Goal: Task Accomplishment & Management: Complete application form

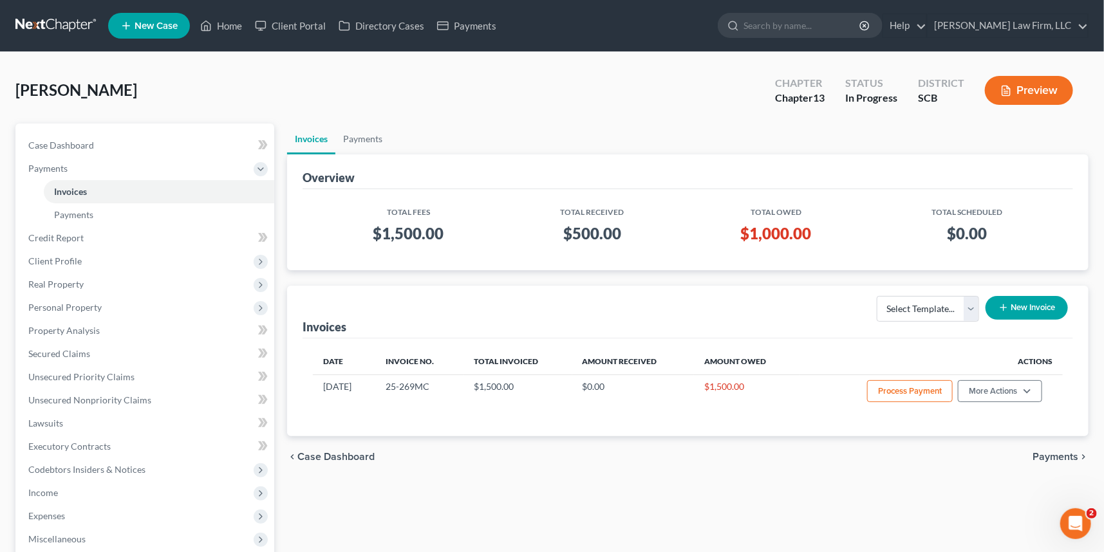
drag, startPoint x: 61, startPoint y: 15, endPoint x: 115, endPoint y: 6, distance: 54.7
click at [61, 15] on link at bounding box center [56, 25] width 82 height 23
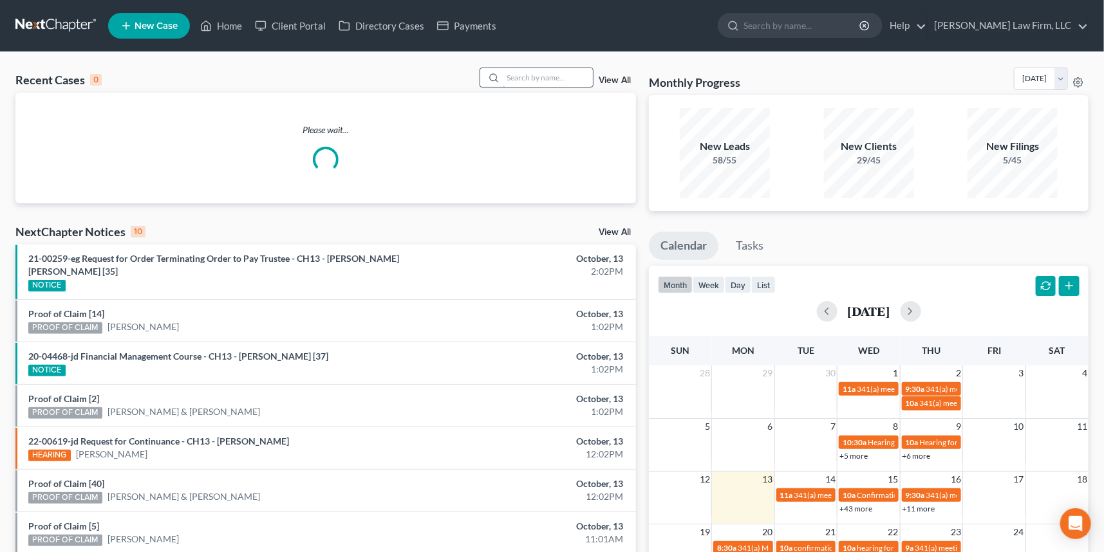
click at [512, 76] on input "search" at bounding box center [548, 77] width 90 height 19
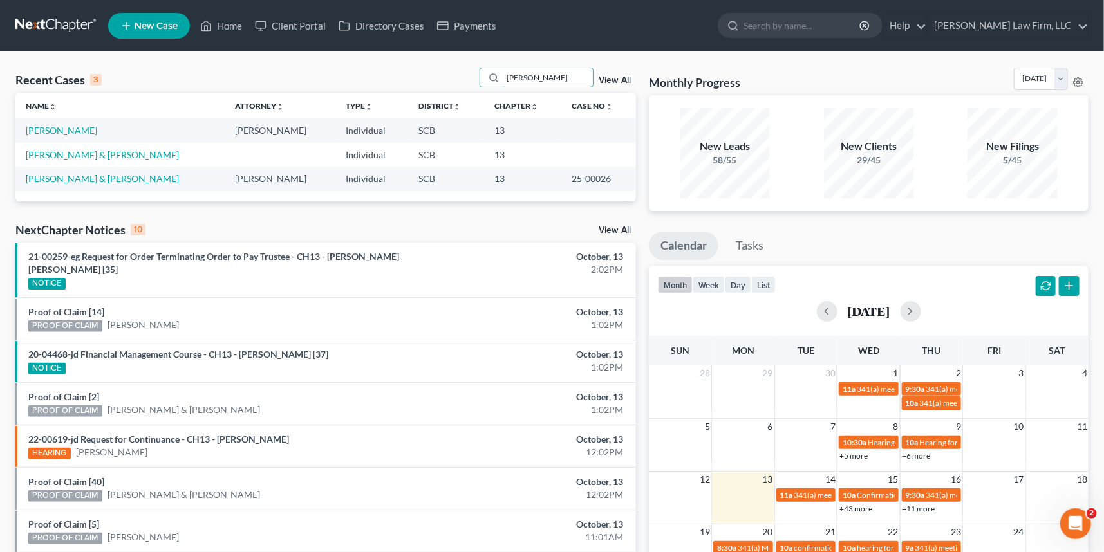
type input "[PERSON_NAME]"
click at [155, 24] on span "New Case" at bounding box center [156, 26] width 43 height 10
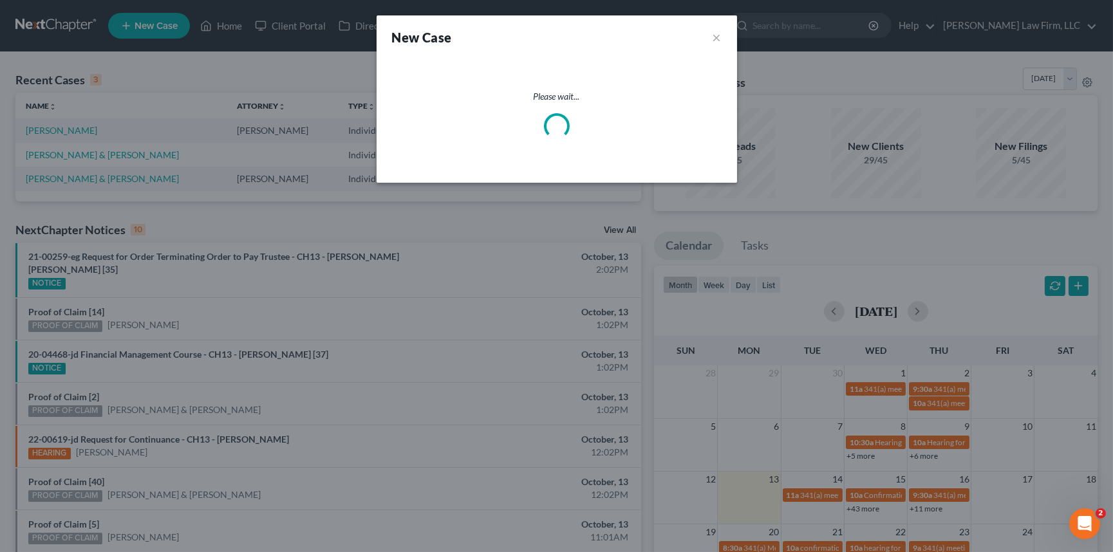
select select "72"
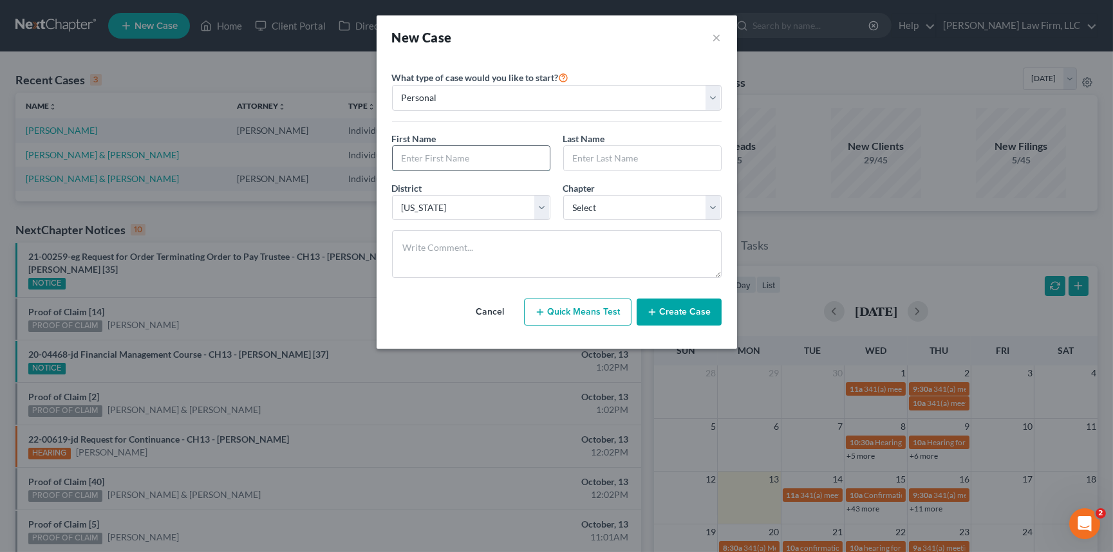
click at [416, 153] on input "text" at bounding box center [471, 158] width 157 height 24
type input "[PERSON_NAME]"
click at [640, 204] on select "Select 7 11 12 13" at bounding box center [642, 208] width 158 height 26
select select "3"
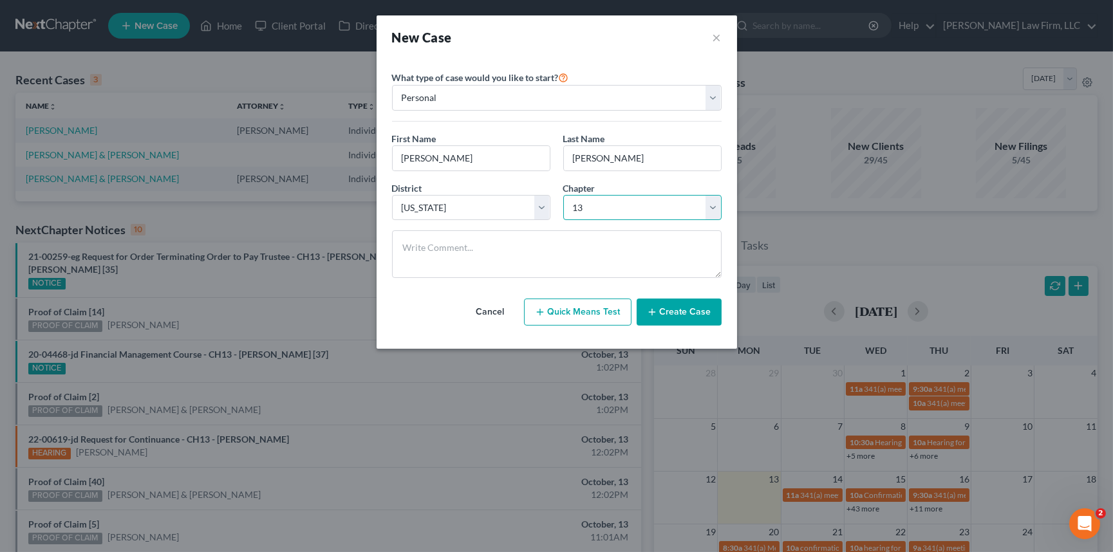
click at [563, 195] on select "Select 7 11 12 13" at bounding box center [642, 208] width 158 height 26
click at [689, 305] on button "Create Case" at bounding box center [678, 312] width 85 height 27
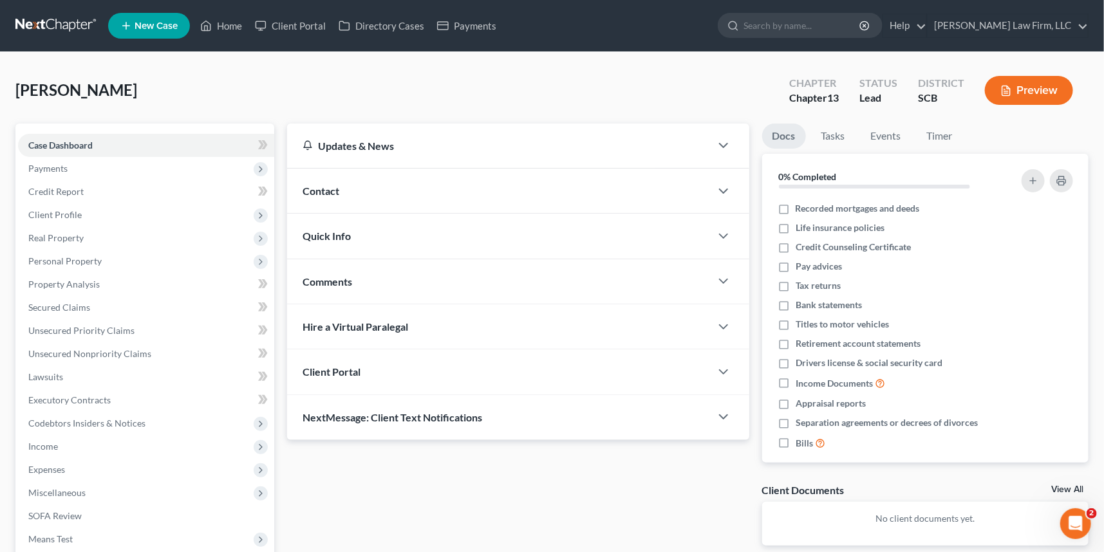
click at [319, 187] on span "Contact" at bounding box center [320, 191] width 37 height 12
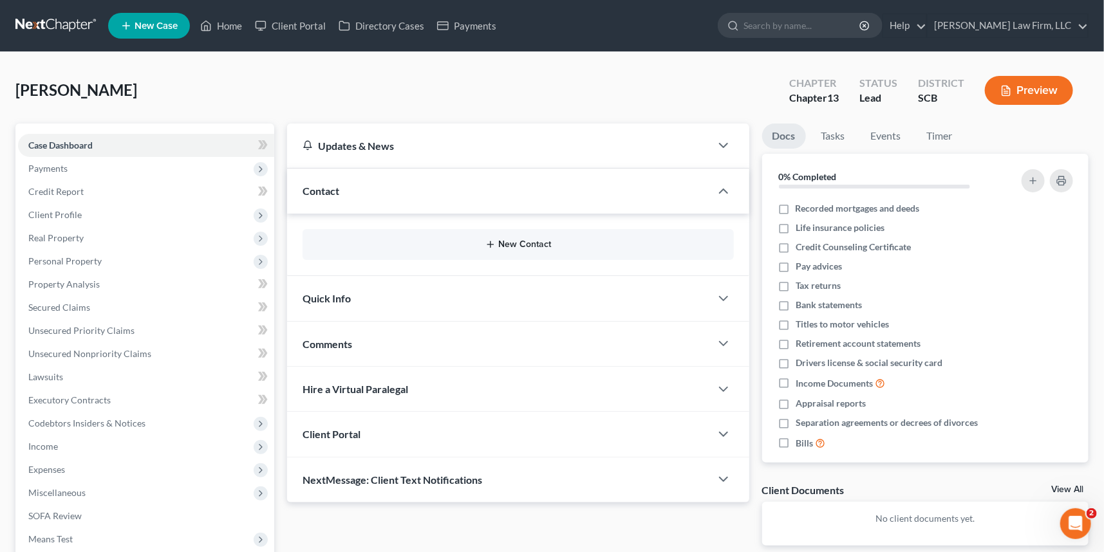
click at [516, 239] on button "New Contact" at bounding box center [518, 244] width 411 height 10
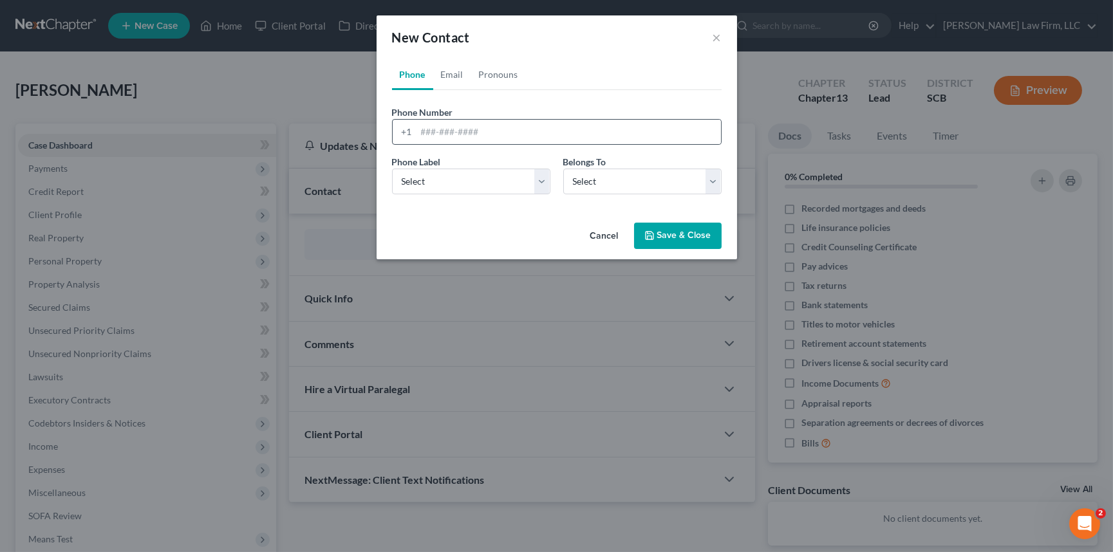
click at [415, 129] on div "+1" at bounding box center [405, 132] width 24 height 24
click at [425, 125] on input "tel" at bounding box center [568, 132] width 304 height 24
type input "[PHONE_NUMBER]"
click at [419, 181] on select "Select Mobile Home Work Other" at bounding box center [471, 182] width 158 height 26
select select "0"
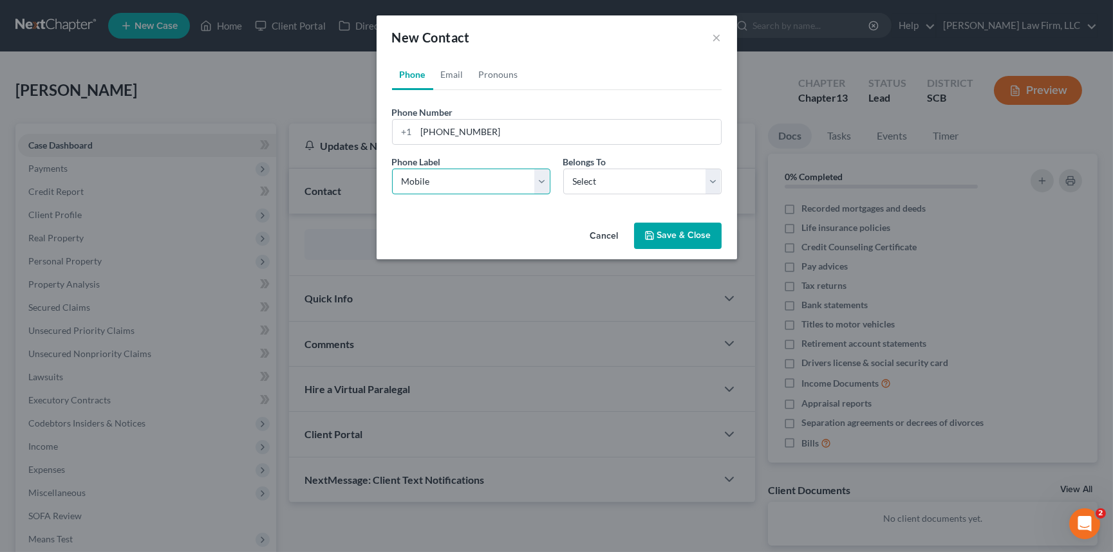
click at [392, 169] on select "Select Mobile Home Work Other" at bounding box center [471, 182] width 158 height 26
click at [618, 178] on select "Select Client Other" at bounding box center [642, 182] width 158 height 26
select select "0"
click at [563, 169] on select "Select Client Other" at bounding box center [642, 182] width 158 height 26
select select "0"
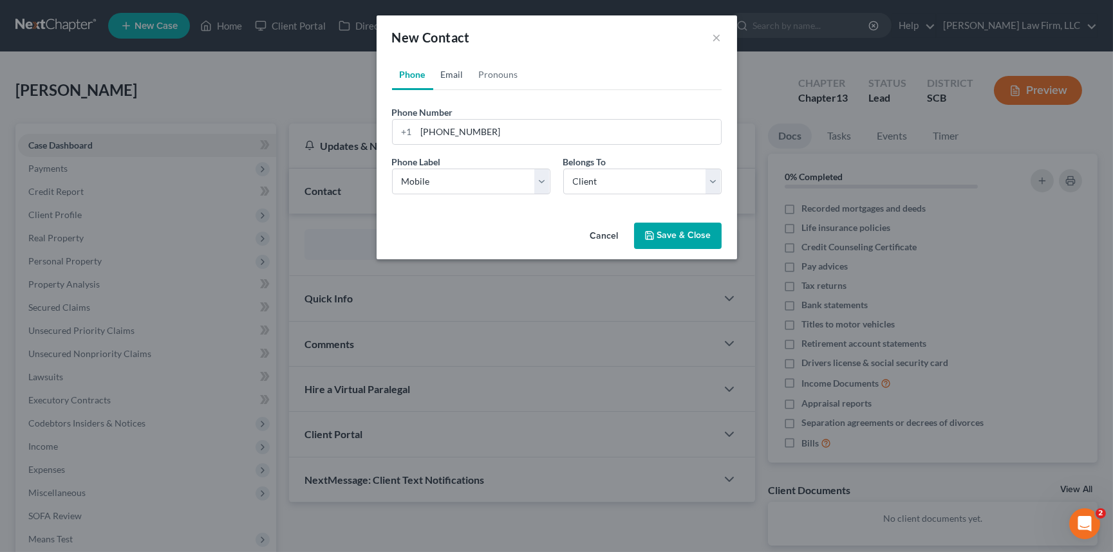
drag, startPoint x: 453, startPoint y: 73, endPoint x: 449, endPoint y: 84, distance: 11.6
click at [453, 73] on link "Email" at bounding box center [452, 74] width 38 height 31
click at [415, 127] on div at bounding box center [405, 132] width 24 height 24
click at [420, 129] on input "email" at bounding box center [568, 132] width 304 height 24
click at [503, 136] on input "[PERSON_NAME][EMAIL_ADDRESS]./com" at bounding box center [568, 132] width 304 height 24
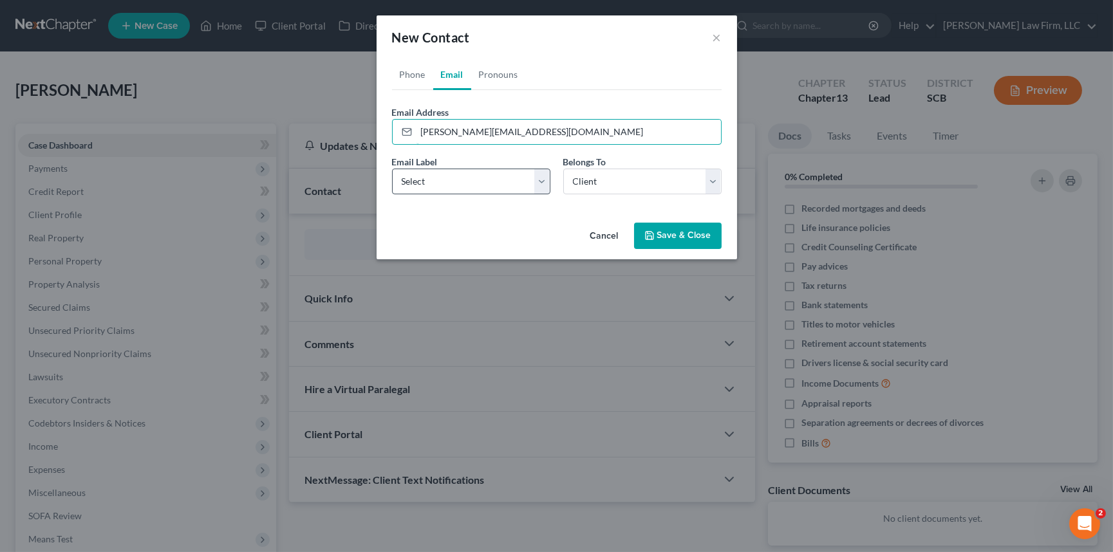
type input "[PERSON_NAME][EMAIL_ADDRESS][DOMAIN_NAME]"
click at [407, 176] on select "Select Home Work Other" at bounding box center [471, 182] width 158 height 26
select select "0"
click at [392, 169] on select "Select Home Work Other" at bounding box center [471, 182] width 158 height 26
click at [607, 183] on select "Select Client Other" at bounding box center [642, 182] width 158 height 26
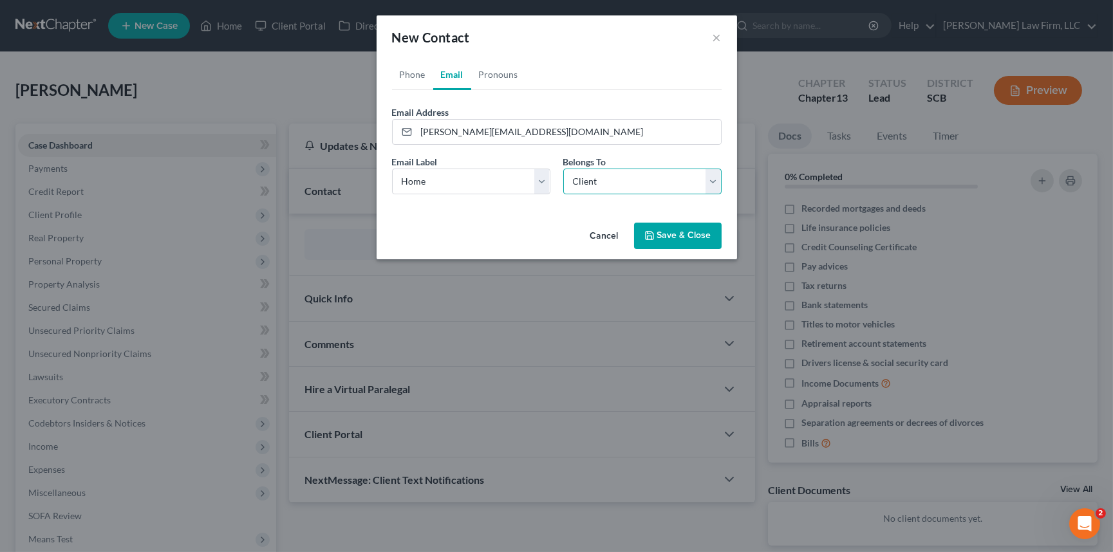
click at [563, 169] on select "Select Client Other" at bounding box center [642, 182] width 158 height 26
click at [403, 68] on link "Phone" at bounding box center [412, 74] width 41 height 31
click at [677, 230] on button "Save & Close" at bounding box center [678, 236] width 88 height 27
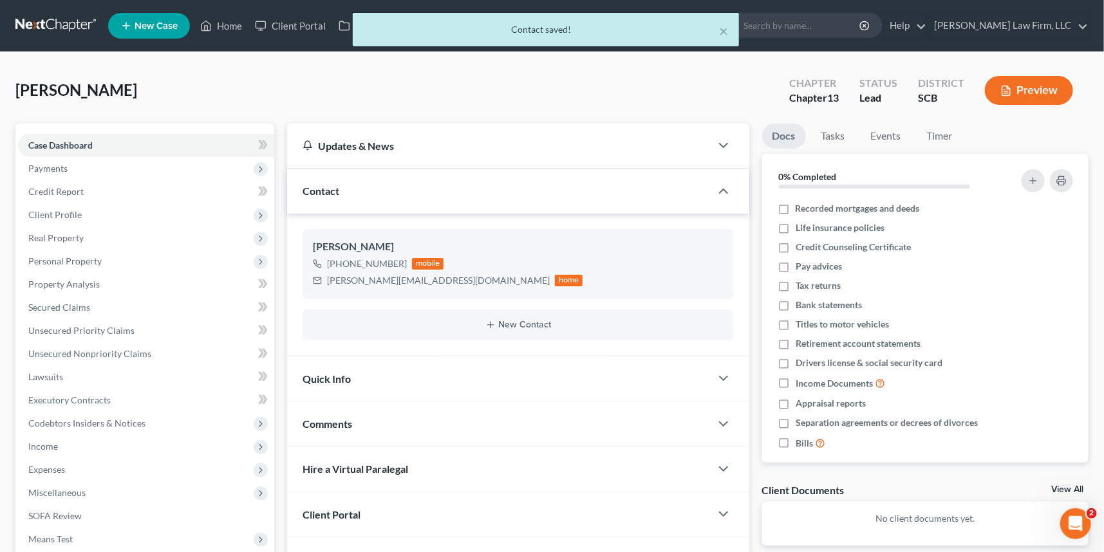
click at [322, 375] on span "Quick Info" at bounding box center [326, 379] width 48 height 12
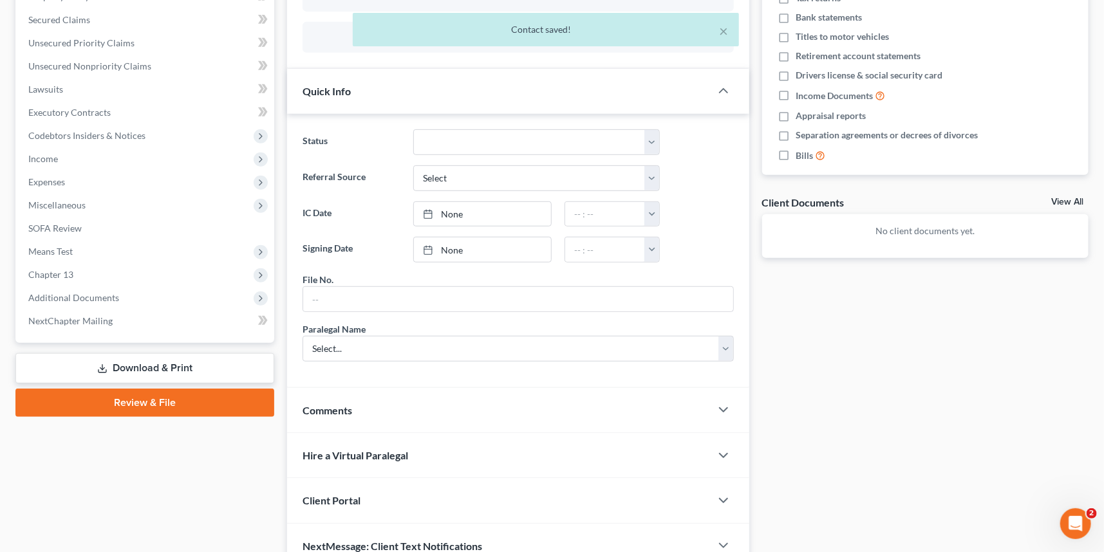
scroll to position [351, 0]
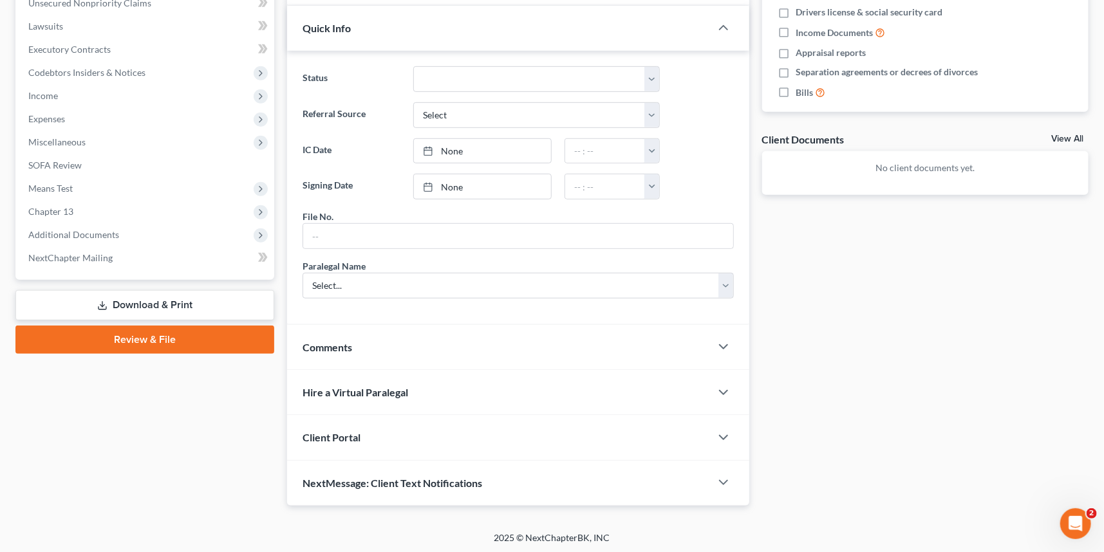
click at [327, 432] on span "Client Portal" at bounding box center [331, 437] width 58 height 12
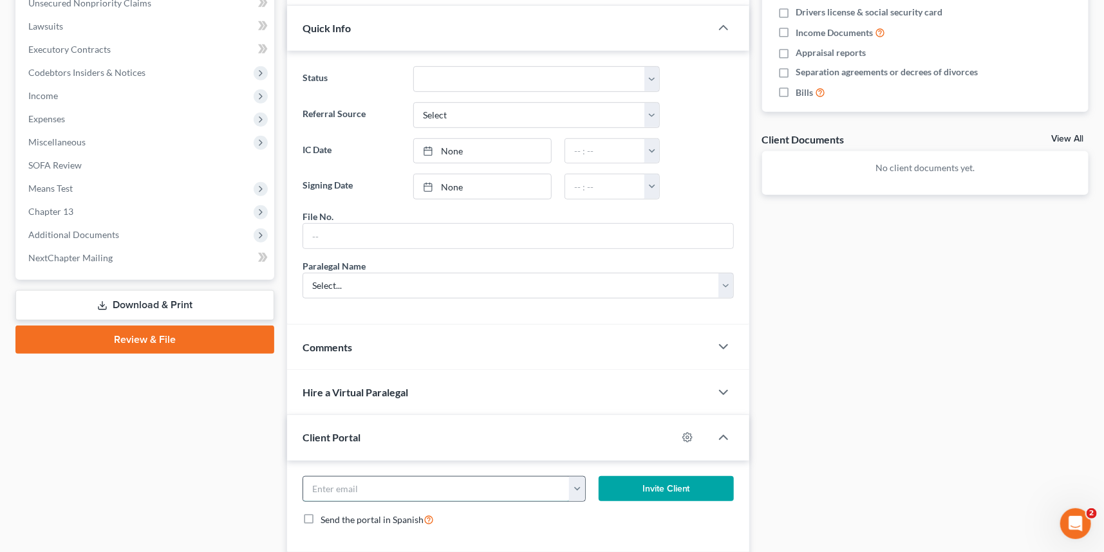
click at [317, 491] on input "email" at bounding box center [436, 489] width 266 height 24
click at [387, 487] on input "[PERSON_NAME][EMAIL_ADDRESS][DOMAIN_NAME]" at bounding box center [436, 489] width 266 height 24
type input "[PERSON_NAME][EMAIL_ADDRESS][DOMAIN_NAME]"
click at [673, 476] on button "Invite Client" at bounding box center [666, 489] width 135 height 26
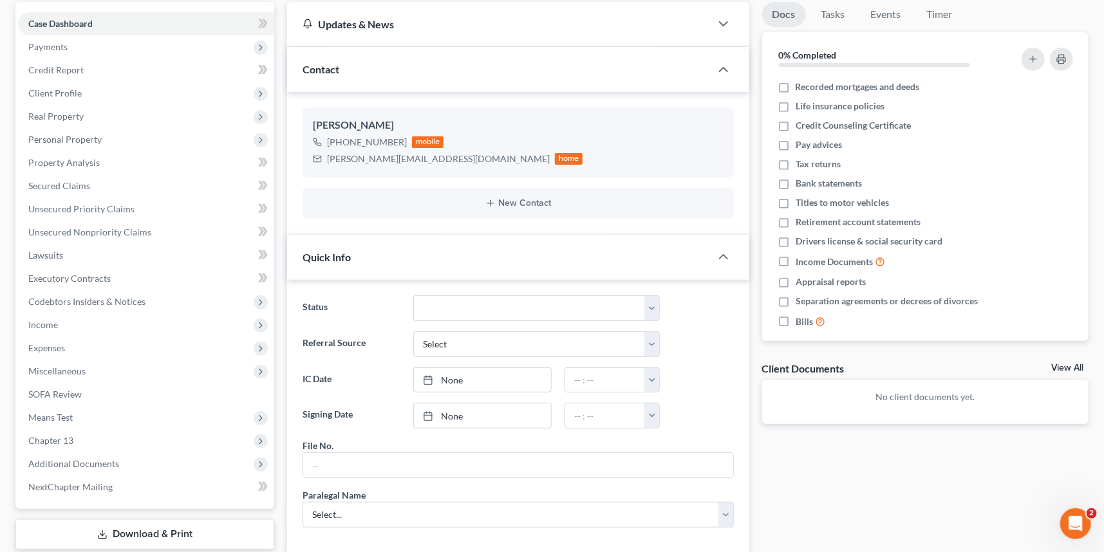
scroll to position [58, 0]
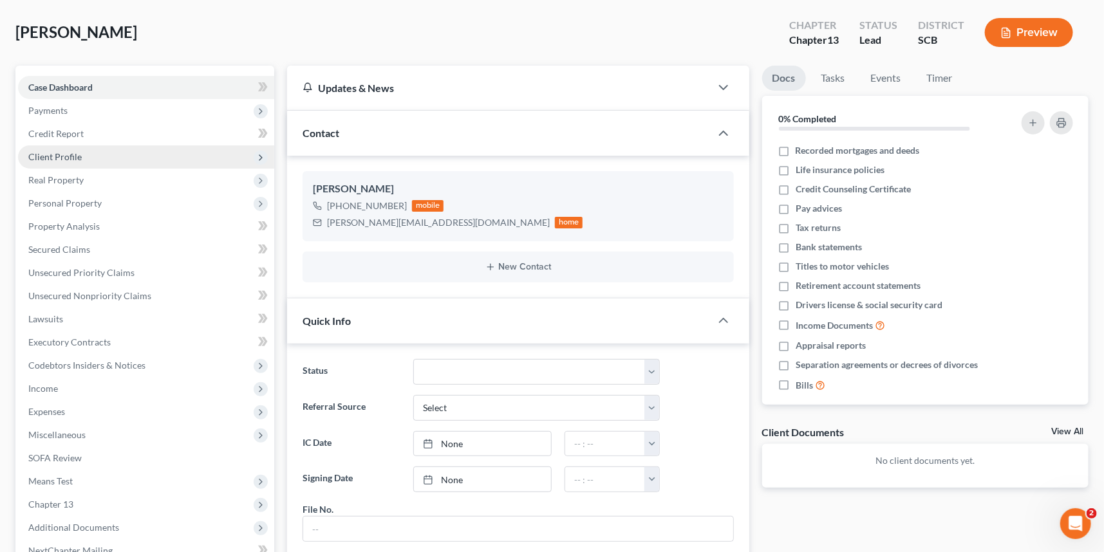
click at [45, 151] on span "Client Profile" at bounding box center [54, 156] width 53 height 11
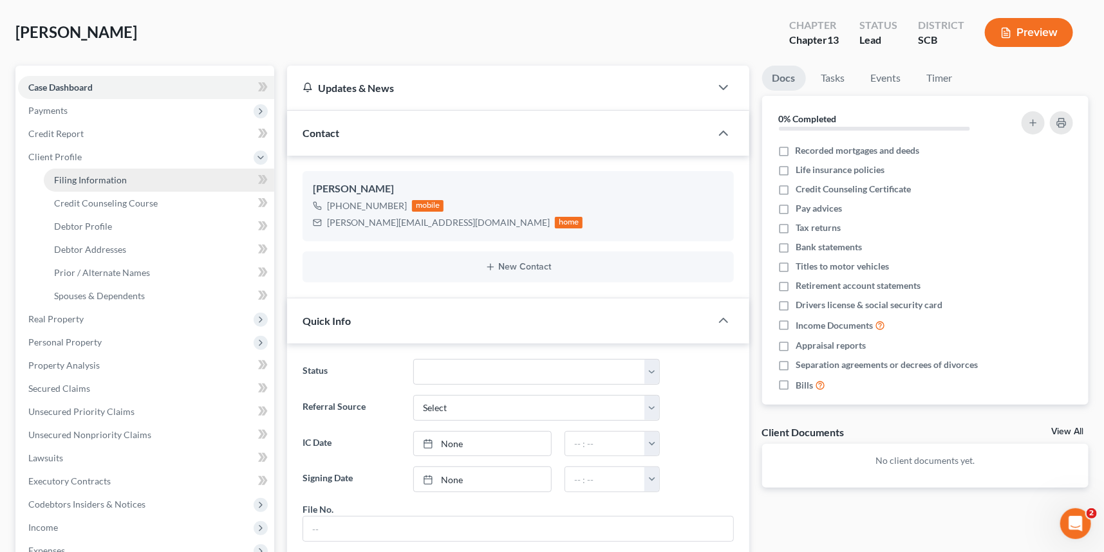
click at [89, 174] on span "Filing Information" at bounding box center [90, 179] width 73 height 11
select select "1"
select select "0"
select select "3"
select select "72"
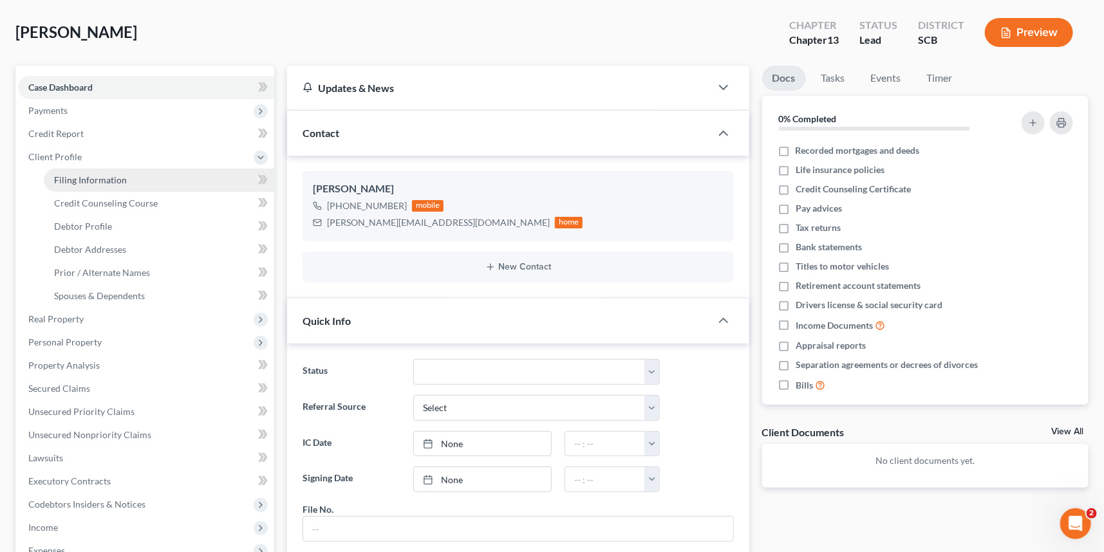
select select "42"
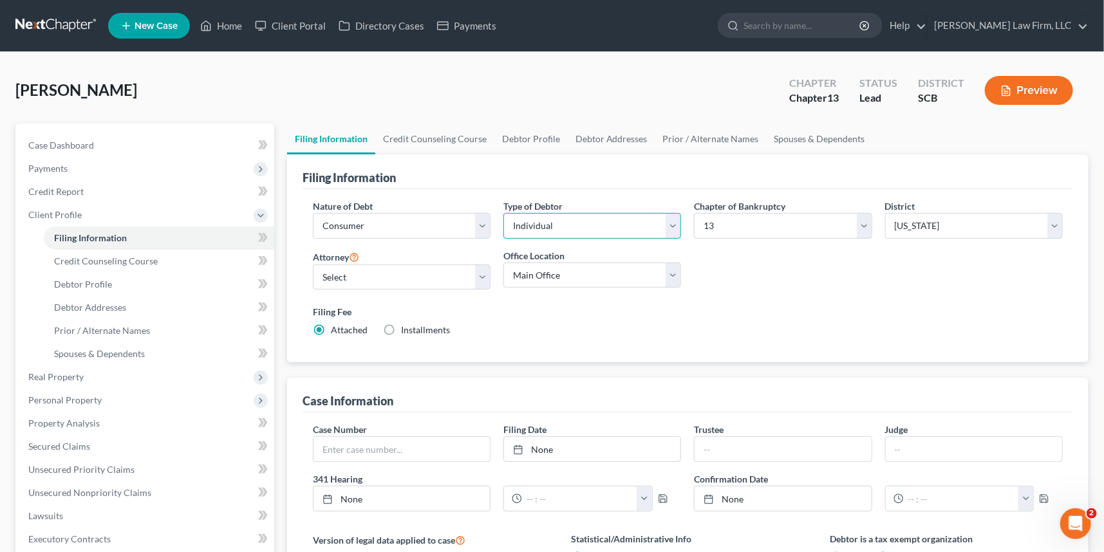
click at [673, 227] on select "Select Individual Joint" at bounding box center [592, 226] width 178 height 26
select select "1"
click at [503, 213] on select "Select Individual Joint" at bounding box center [592, 226] width 178 height 26
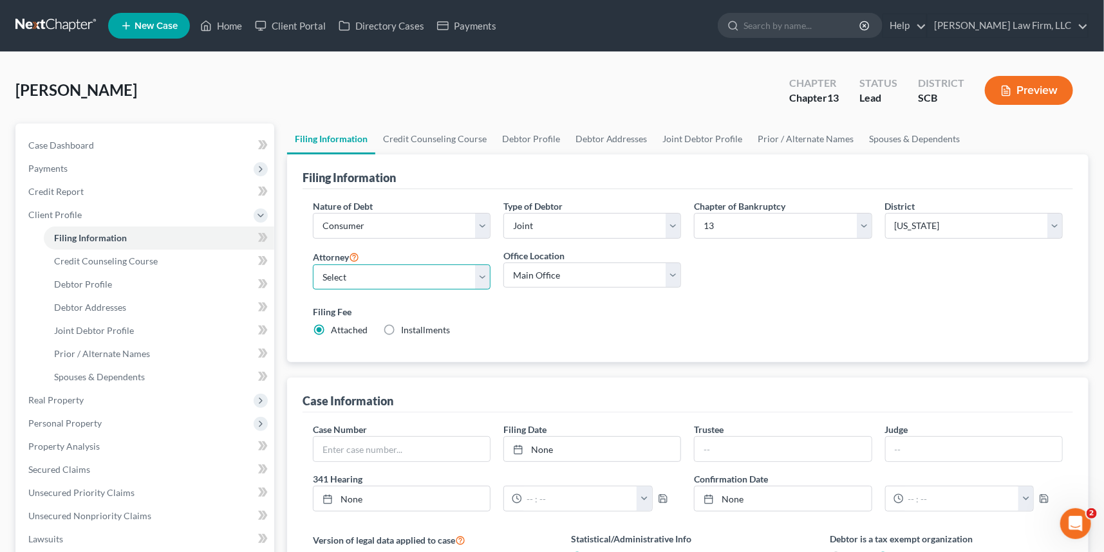
click at [322, 270] on select "Select [PERSON_NAME] - SCB [PERSON_NAME] - SCB" at bounding box center [402, 278] width 178 height 26
select select "0"
click at [313, 265] on select "Select [PERSON_NAME] - SCB [PERSON_NAME] - SCB" at bounding box center [402, 278] width 178 height 26
click at [96, 281] on span "Debtor Profile" at bounding box center [83, 284] width 58 height 11
select select "1"
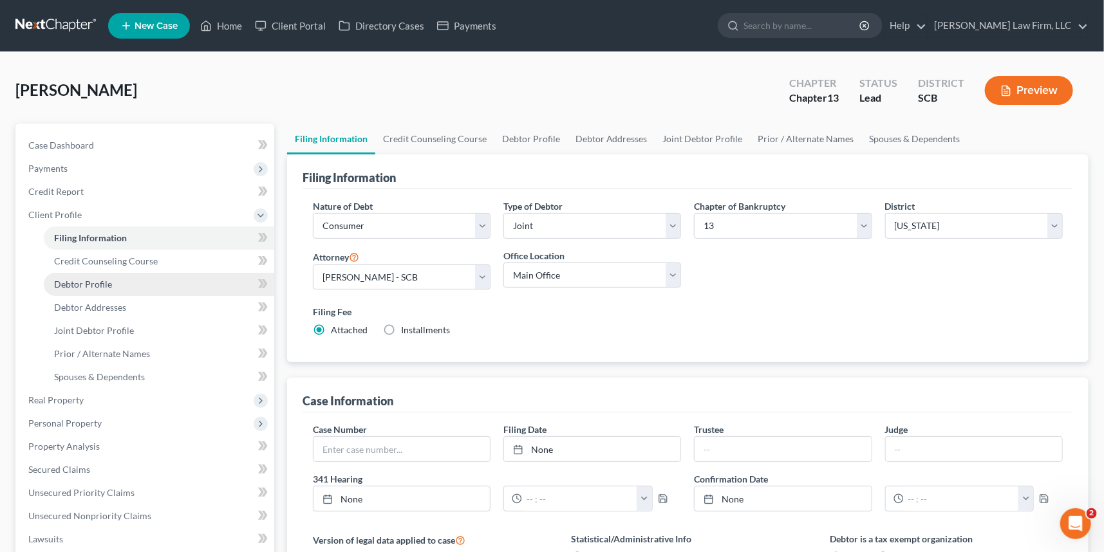
select select "0"
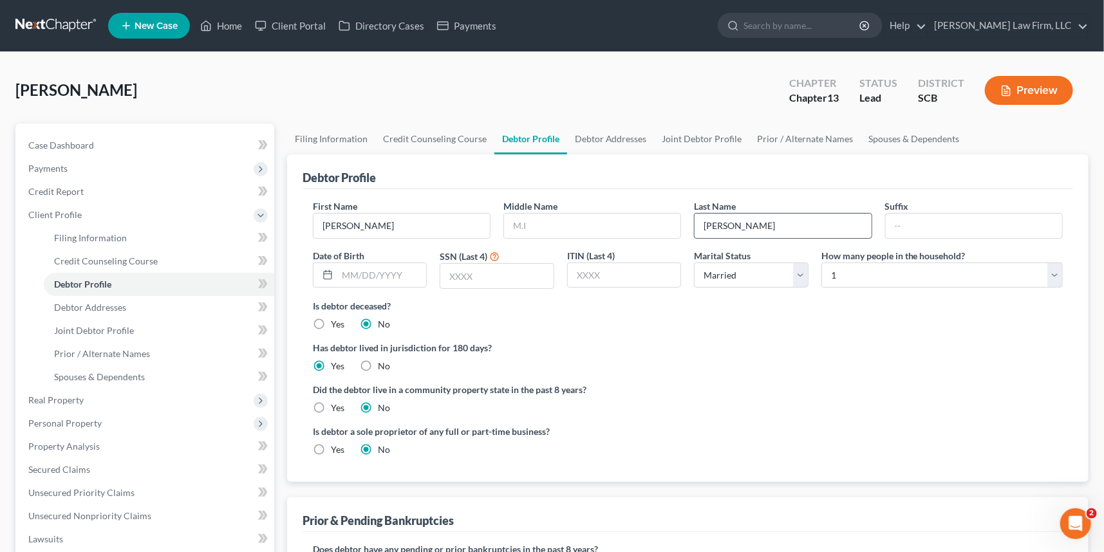
click at [715, 223] on input "[PERSON_NAME]" at bounding box center [782, 226] width 176 height 24
type input "[PERSON_NAME]"
click at [107, 304] on span "Debtor Addresses" at bounding box center [90, 307] width 72 height 11
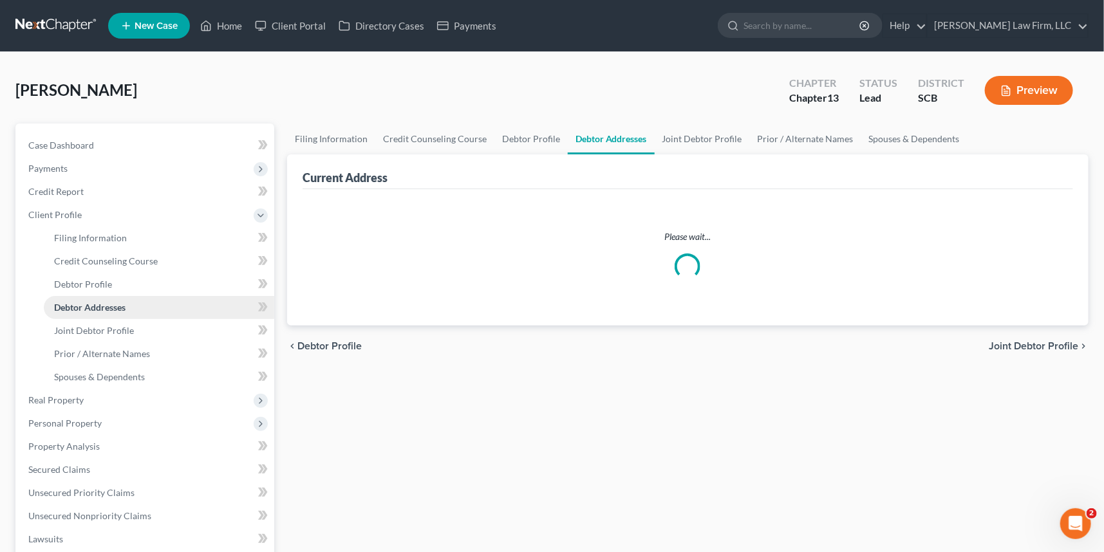
select select "0"
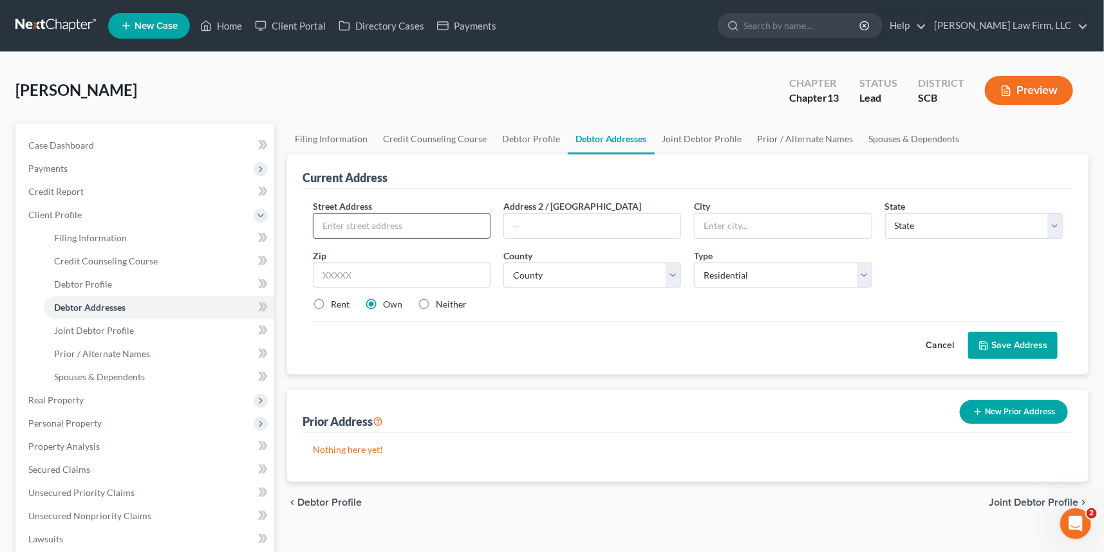
click at [337, 223] on input "text" at bounding box center [401, 226] width 176 height 24
click at [405, 226] on input "256 [PERSON_NAME]" at bounding box center [401, 226] width 176 height 24
type input "[STREET_ADDRESS]"
type input "[GEOGRAPHIC_DATA]"
select select "42"
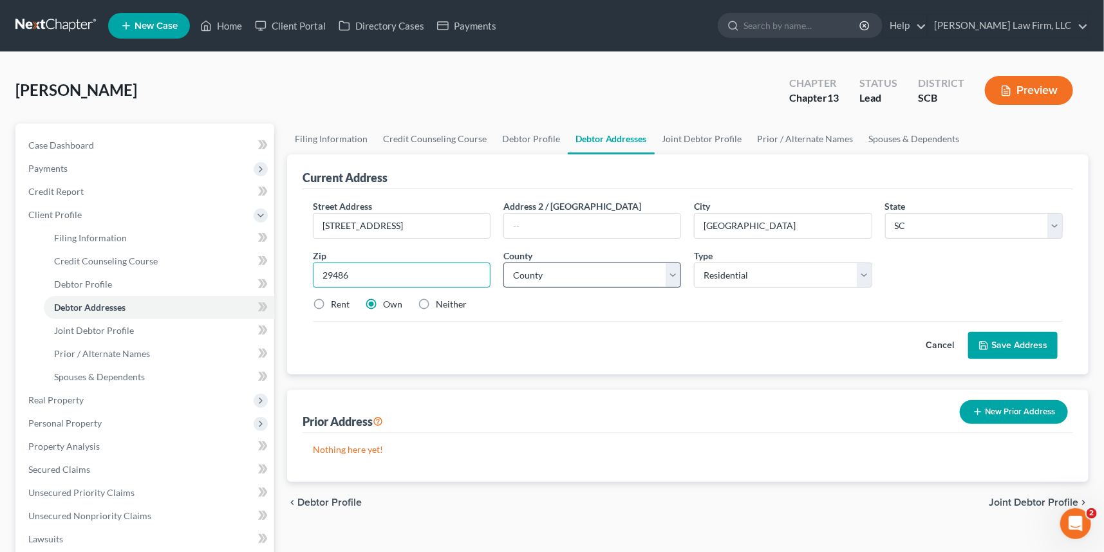
type input "29486"
click at [532, 261] on div "County * County [GEOGRAPHIC_DATA] [GEOGRAPHIC_DATA] [GEOGRAPHIC_DATA] [GEOGRAPH…" at bounding box center [592, 268] width 190 height 39
select select "7"
click at [503, 263] on select "County [GEOGRAPHIC_DATA] [GEOGRAPHIC_DATA] [GEOGRAPHIC_DATA] [GEOGRAPHIC_DATA] …" at bounding box center [592, 276] width 178 height 26
click at [1014, 342] on button "Save Address" at bounding box center [1012, 345] width 89 height 27
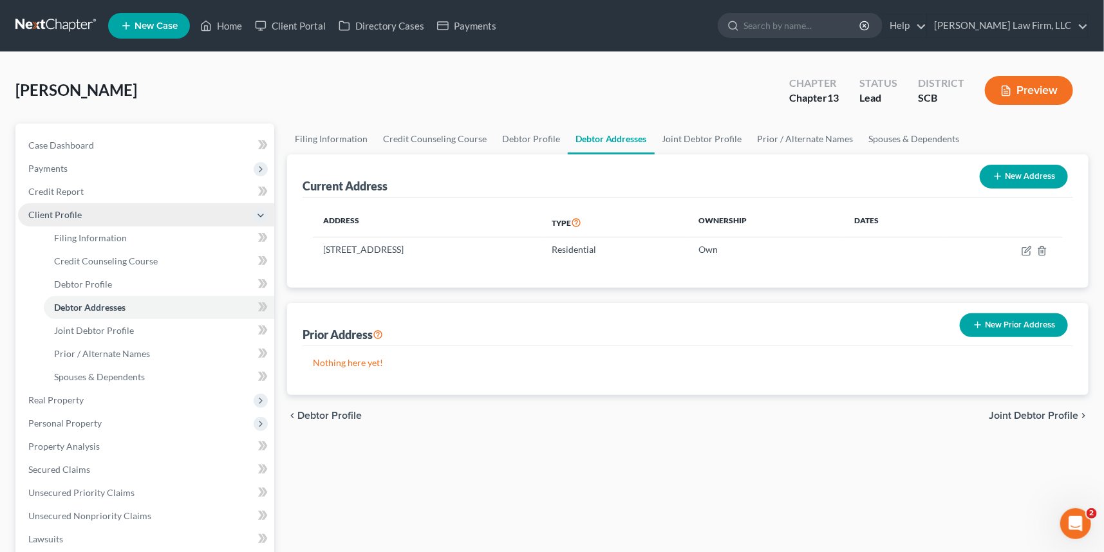
click at [51, 213] on span "Client Profile" at bounding box center [54, 214] width 53 height 11
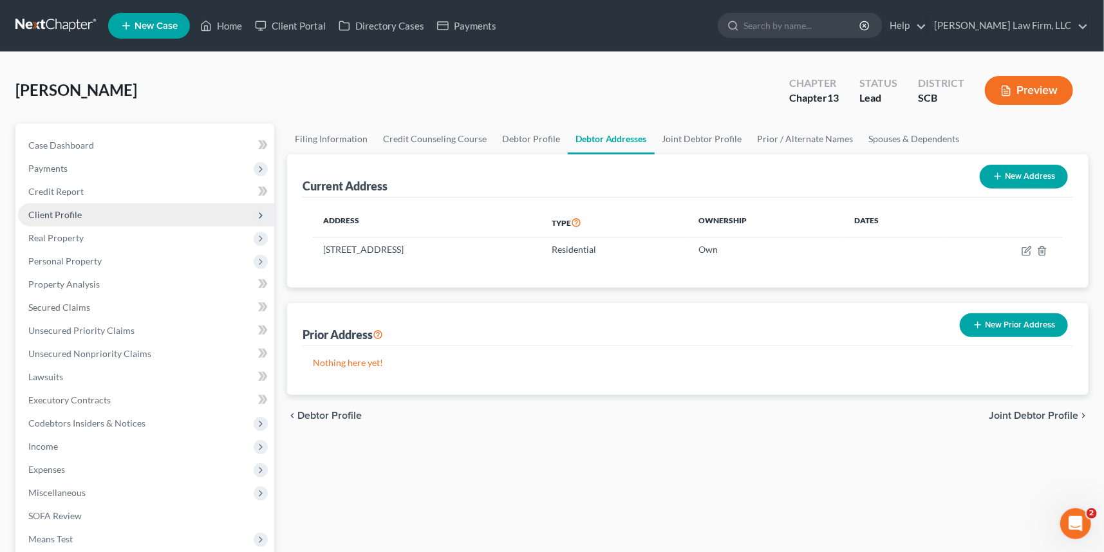
click at [51, 213] on span "Client Profile" at bounding box center [54, 214] width 53 height 11
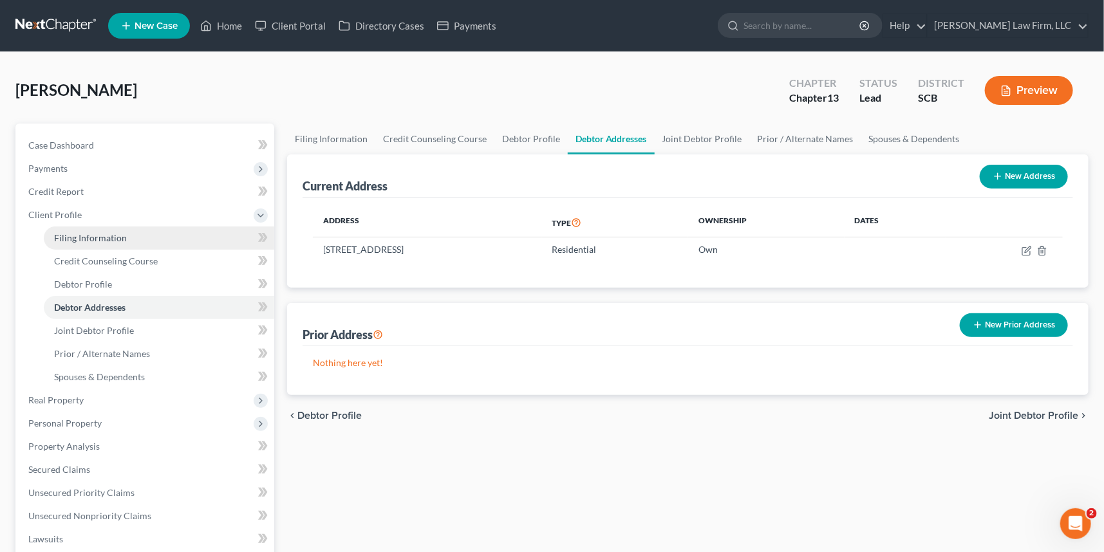
click at [80, 236] on span "Filing Information" at bounding box center [90, 237] width 73 height 11
select select "1"
select select "3"
select select "72"
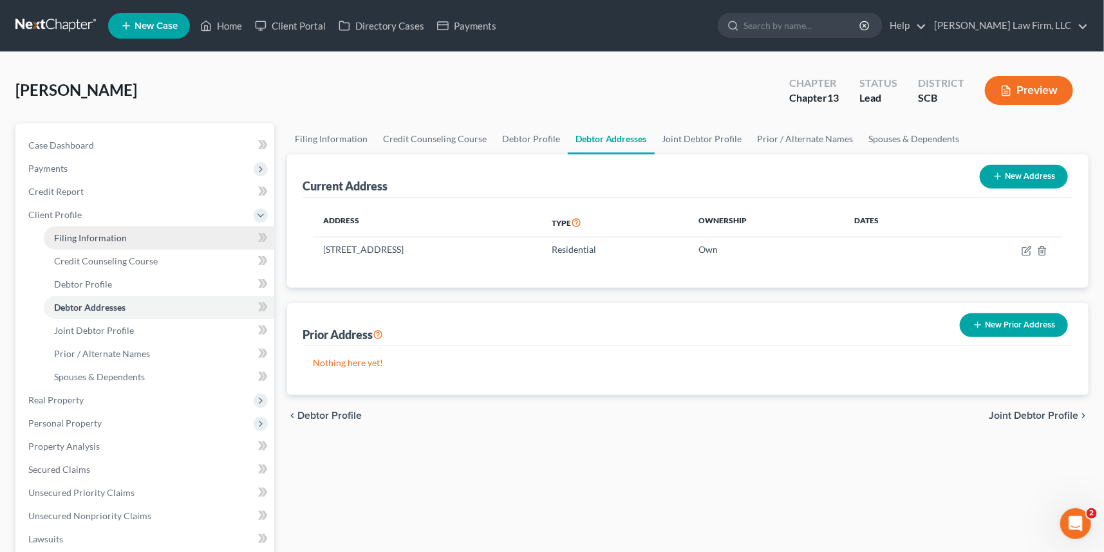
select select "0"
select select "42"
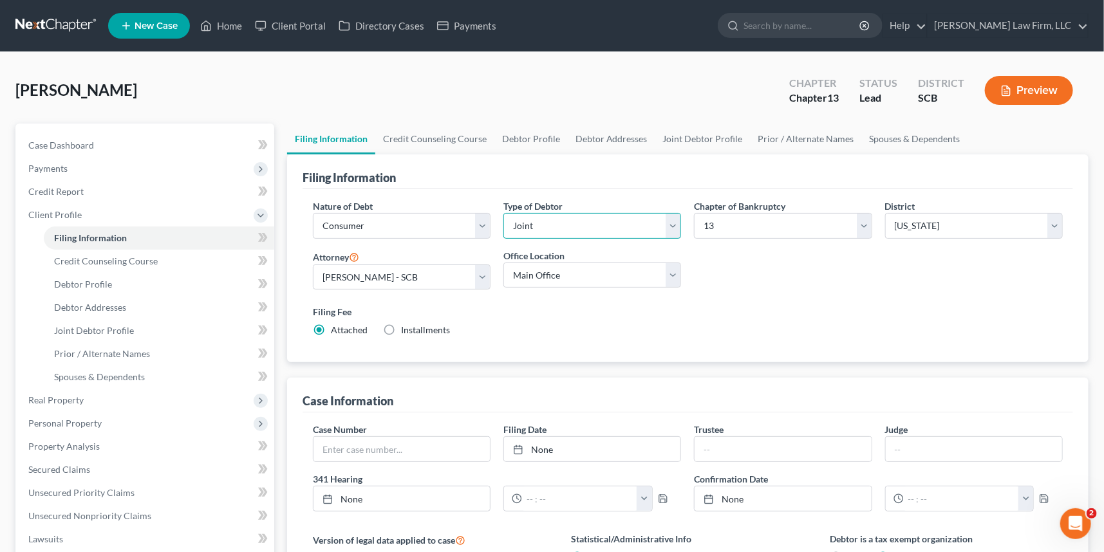
click at [675, 227] on select "Select Individual Joint" at bounding box center [592, 226] width 178 height 26
select select "0"
click at [503, 213] on select "Select Individual Joint" at bounding box center [592, 226] width 178 height 26
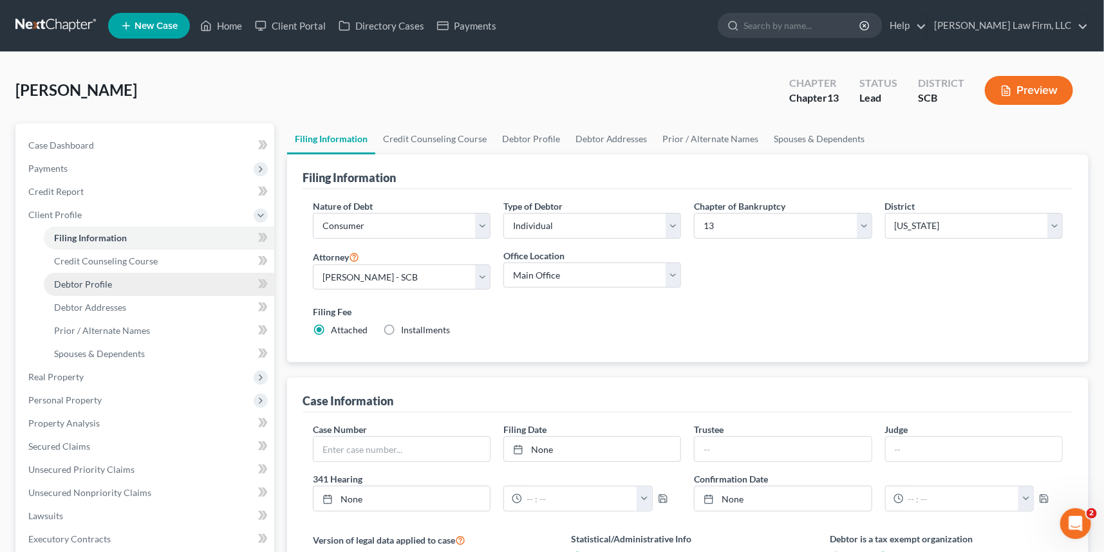
click at [102, 277] on link "Debtor Profile" at bounding box center [159, 284] width 230 height 23
select select "1"
select select "0"
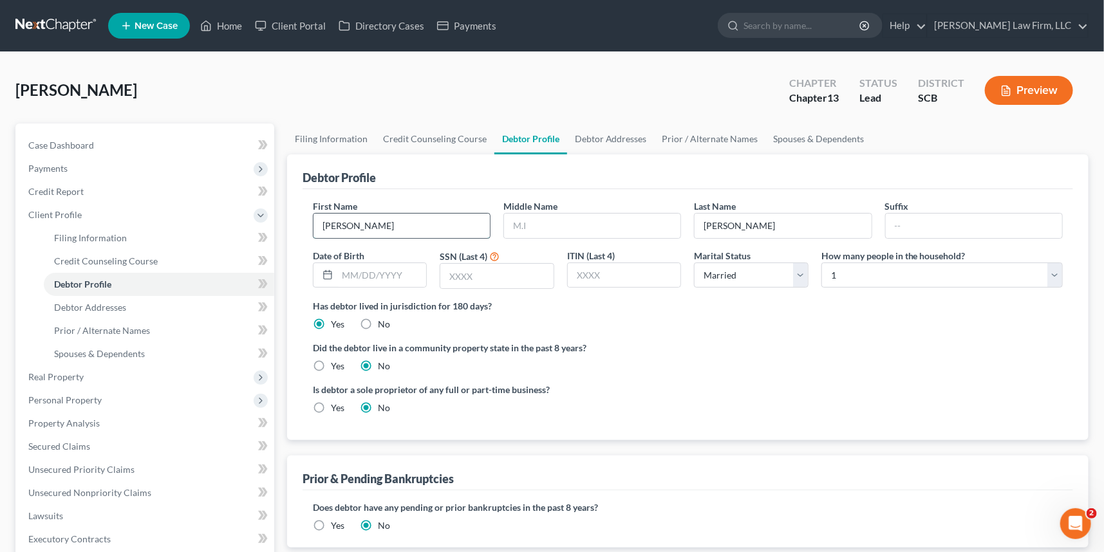
click at [360, 225] on input "[PERSON_NAME]" at bounding box center [401, 226] width 176 height 24
type input "e"
type input "[PERSON_NAME]"
click at [81, 308] on span "Debtor Addresses" at bounding box center [90, 307] width 72 height 11
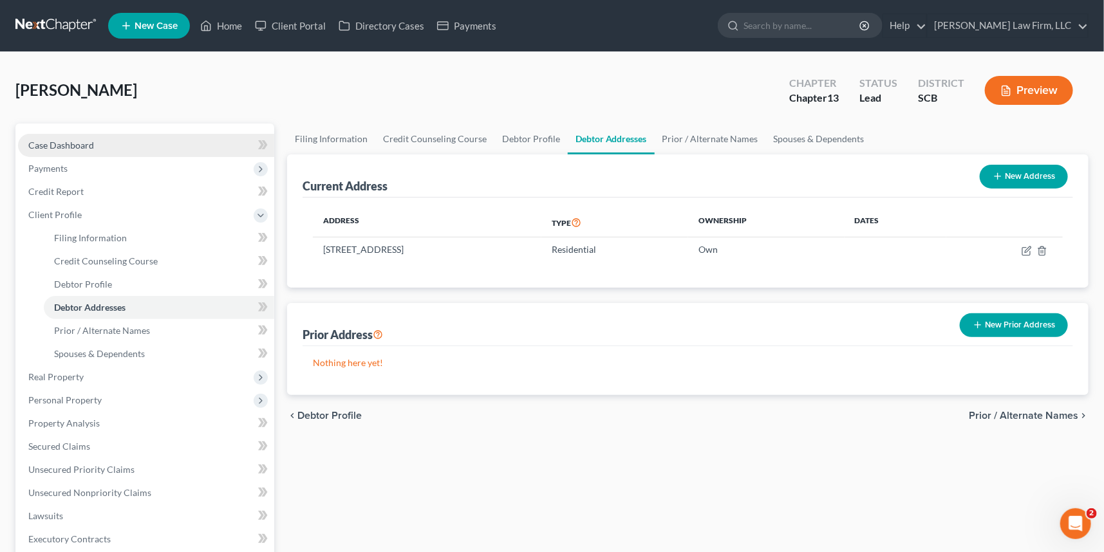
click at [60, 140] on span "Case Dashboard" at bounding box center [61, 145] width 66 height 11
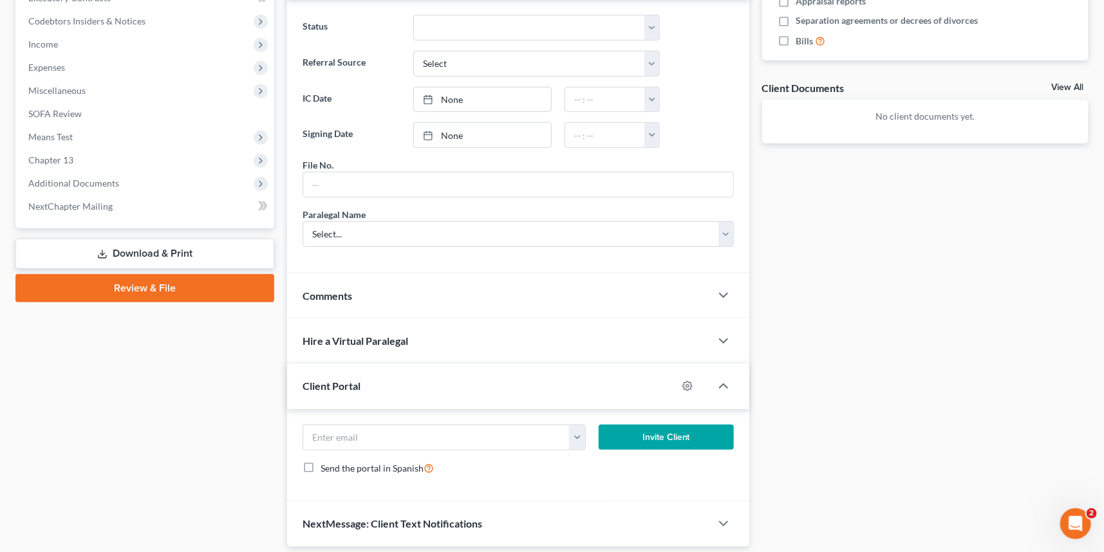
scroll to position [409, 0]
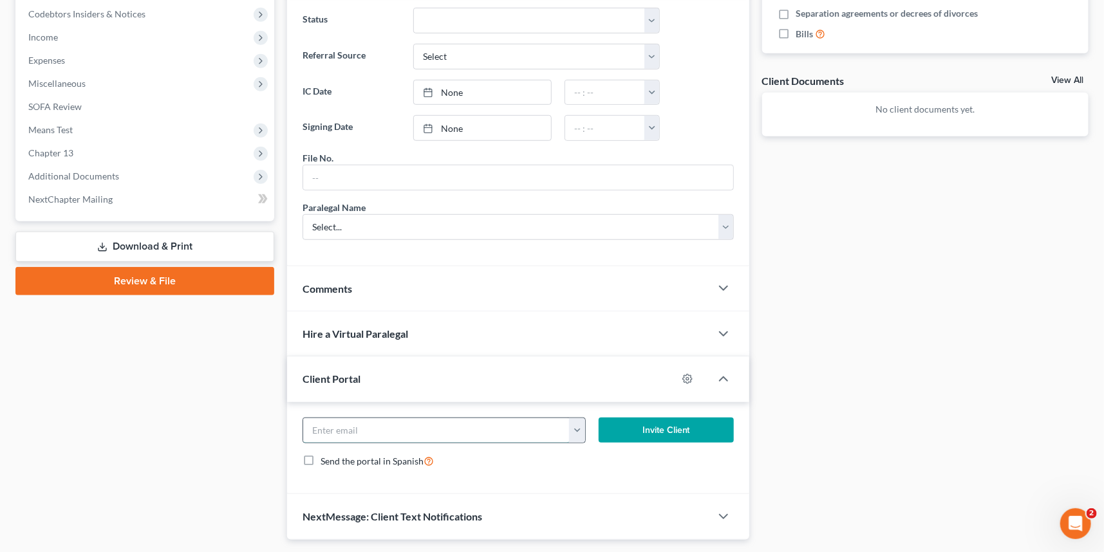
click at [338, 423] on input "email" at bounding box center [436, 430] width 266 height 24
type input "[EMAIL_ADDRESS][DOMAIN_NAME]"
click at [658, 431] on button "Invite Client" at bounding box center [666, 431] width 135 height 26
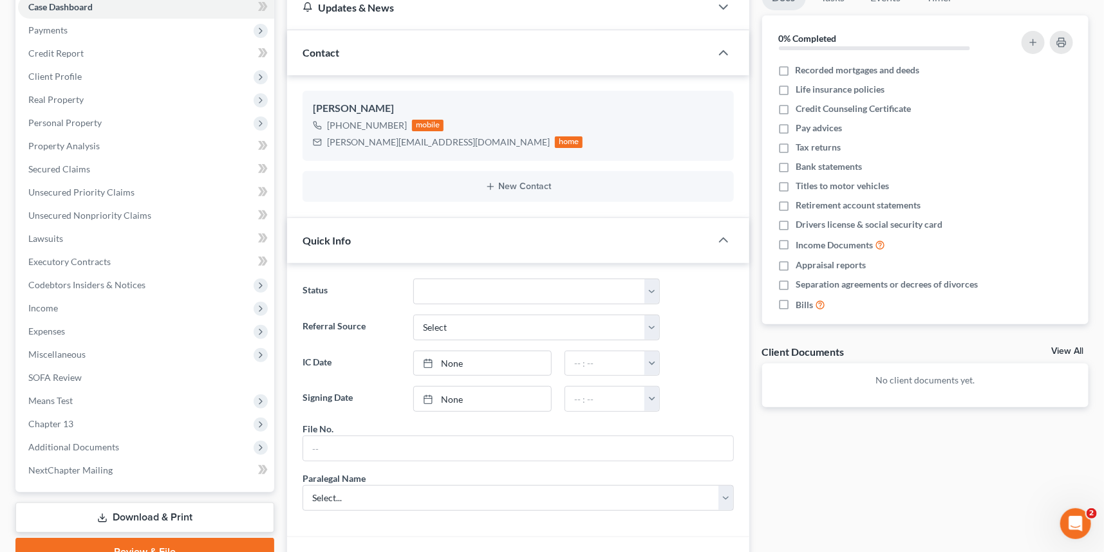
scroll to position [0, 0]
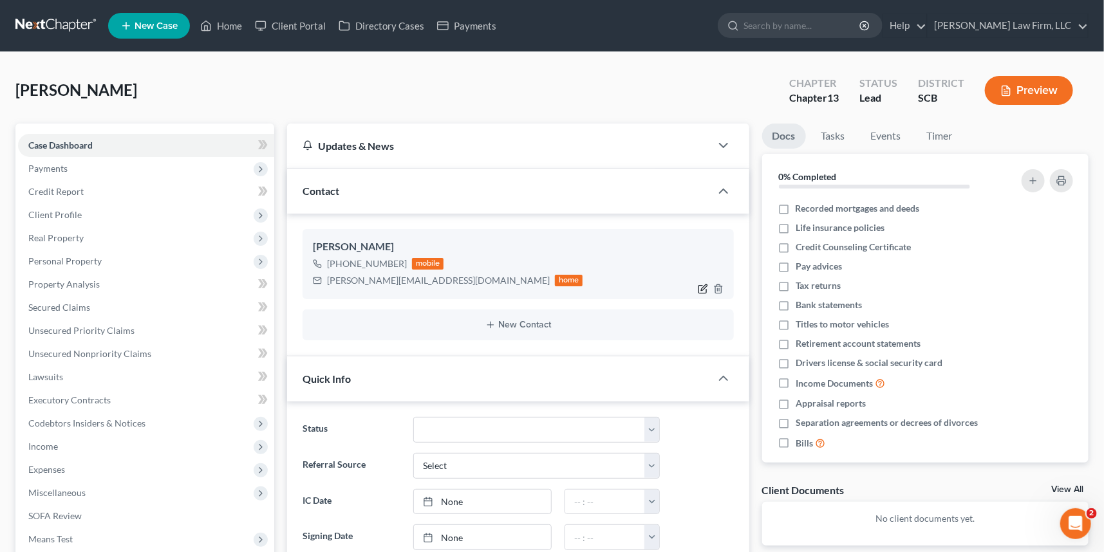
click at [705, 284] on icon "button" at bounding box center [703, 289] width 10 height 10
select select "0"
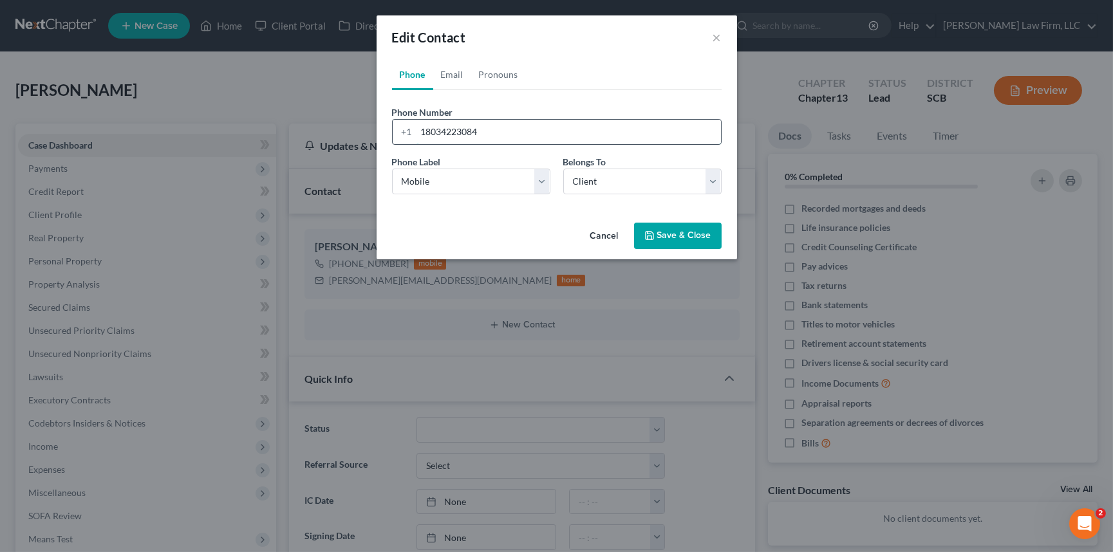
drag, startPoint x: 422, startPoint y: 129, endPoint x: 497, endPoint y: 125, distance: 74.8
click at [497, 125] on input "18034223084" at bounding box center [568, 132] width 304 height 24
type input "[PHONE_NUMBER]"
click at [590, 174] on select "Select Client Other" at bounding box center [642, 182] width 158 height 26
click at [563, 169] on select "Select Client Other" at bounding box center [642, 182] width 158 height 26
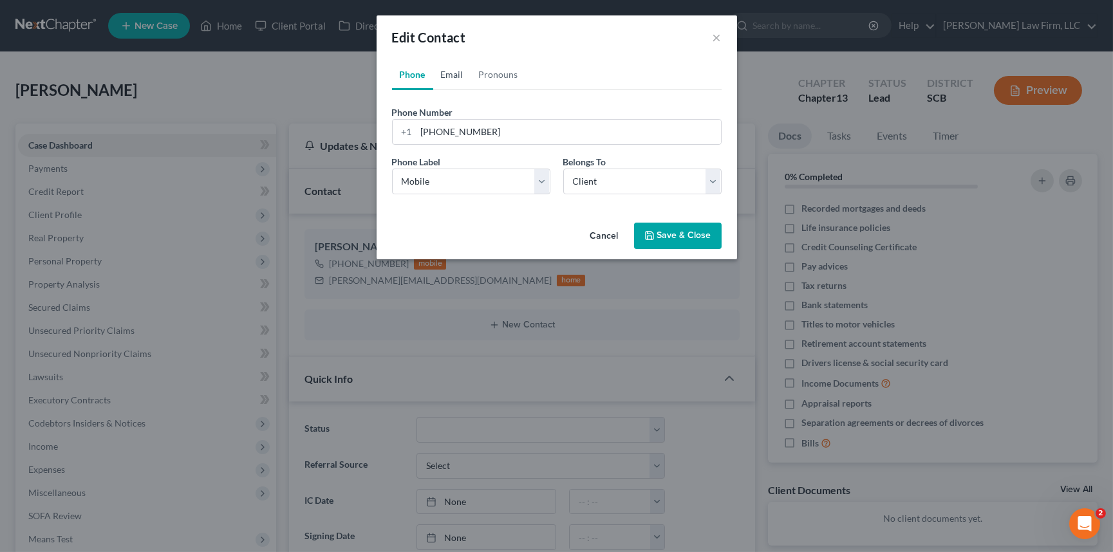
drag, startPoint x: 450, startPoint y: 73, endPoint x: 429, endPoint y: 113, distance: 45.2
click at [450, 72] on link "Email" at bounding box center [452, 74] width 38 height 31
click at [425, 130] on input "[PERSON_NAME][EMAIL_ADDRESS][DOMAIN_NAME]" at bounding box center [568, 132] width 304 height 24
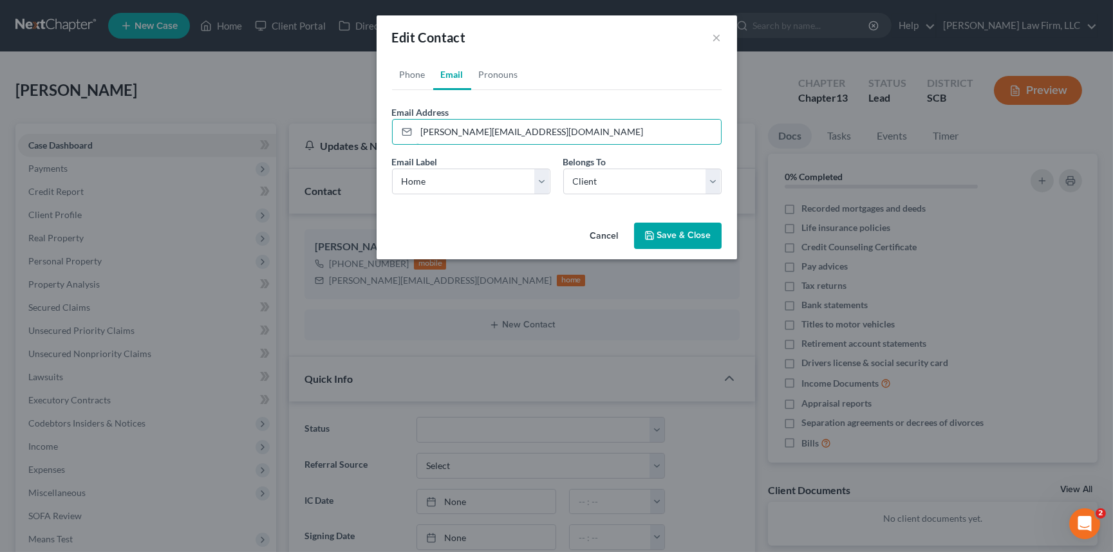
drag, startPoint x: 418, startPoint y: 131, endPoint x: 599, endPoint y: 153, distance: 181.5
click at [599, 153] on form "Email Address [PERSON_NAME][EMAIL_ADDRESS][DOMAIN_NAME] Email Label Select Home…" at bounding box center [557, 155] width 330 height 99
type input "[EMAIL_ADDRESS][DOMAIN_NAME]"
click at [671, 232] on button "Save & Close" at bounding box center [678, 236] width 88 height 27
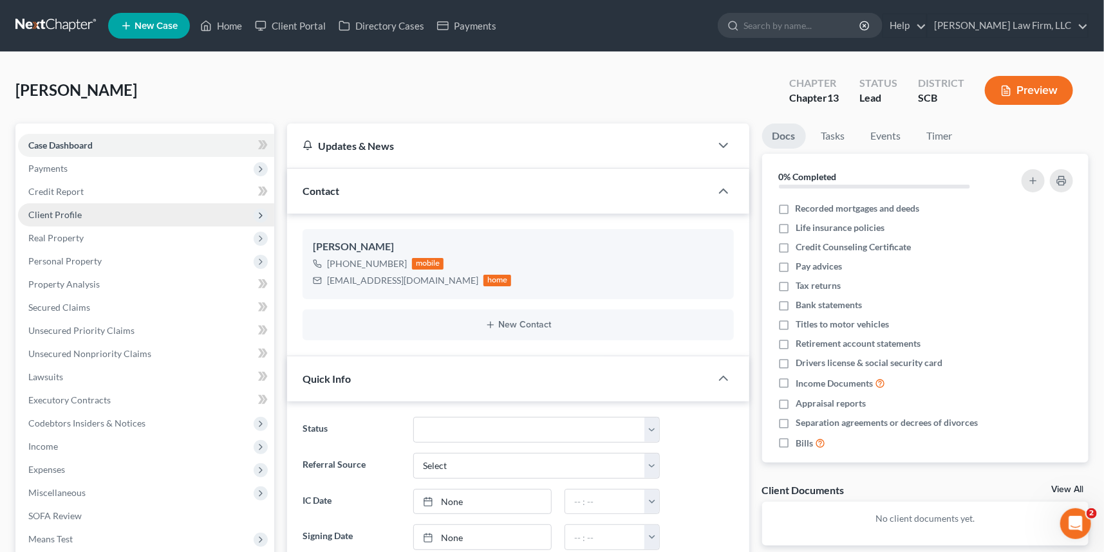
click at [65, 207] on span "Client Profile" at bounding box center [146, 214] width 256 height 23
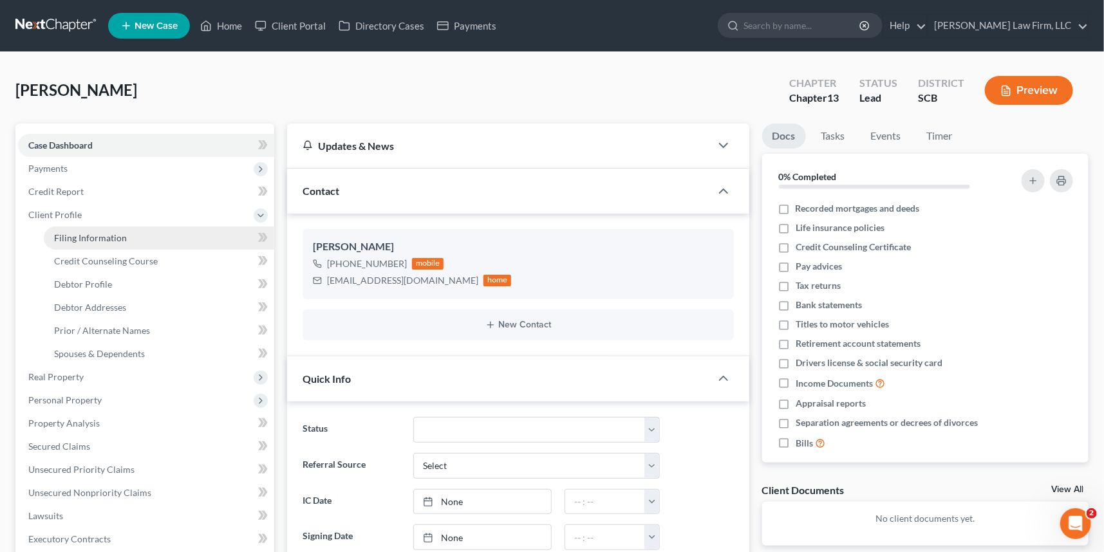
click at [77, 237] on span "Filing Information" at bounding box center [90, 237] width 73 height 11
select select "1"
select select "0"
select select "3"
select select "72"
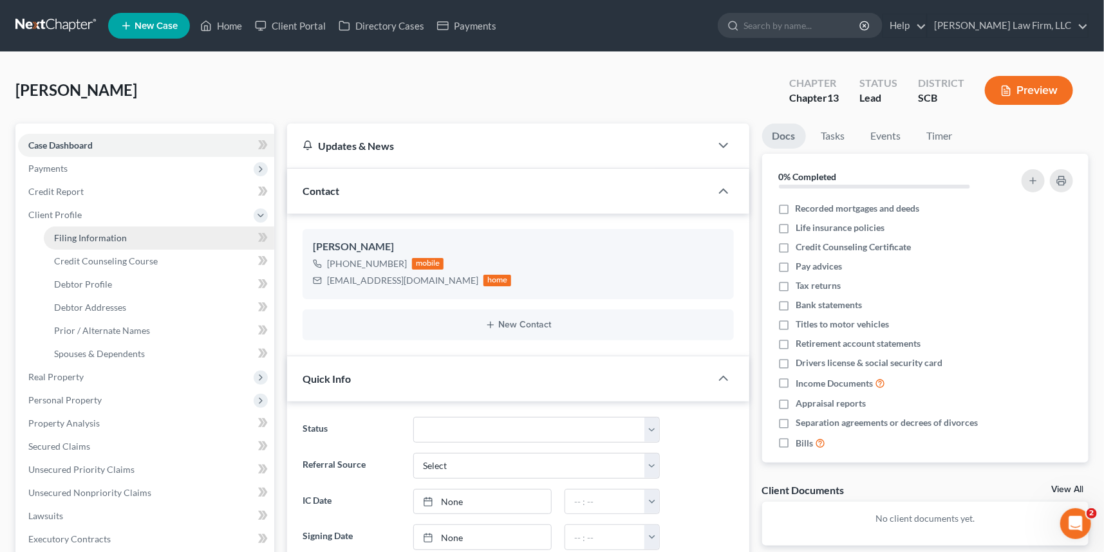
select select "0"
select select "42"
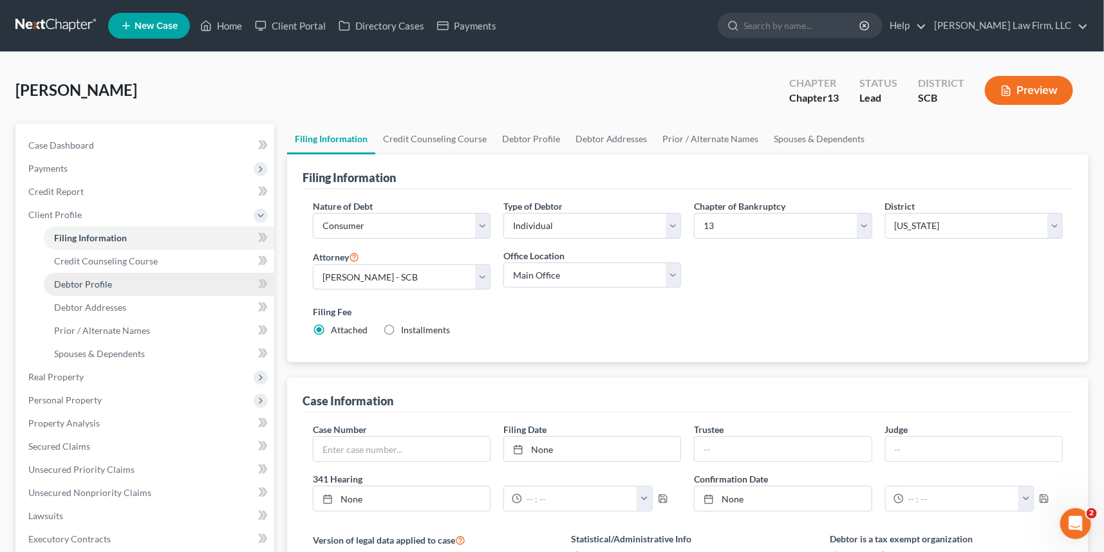
click at [100, 283] on span "Debtor Profile" at bounding box center [83, 284] width 58 height 11
select select "1"
select select "0"
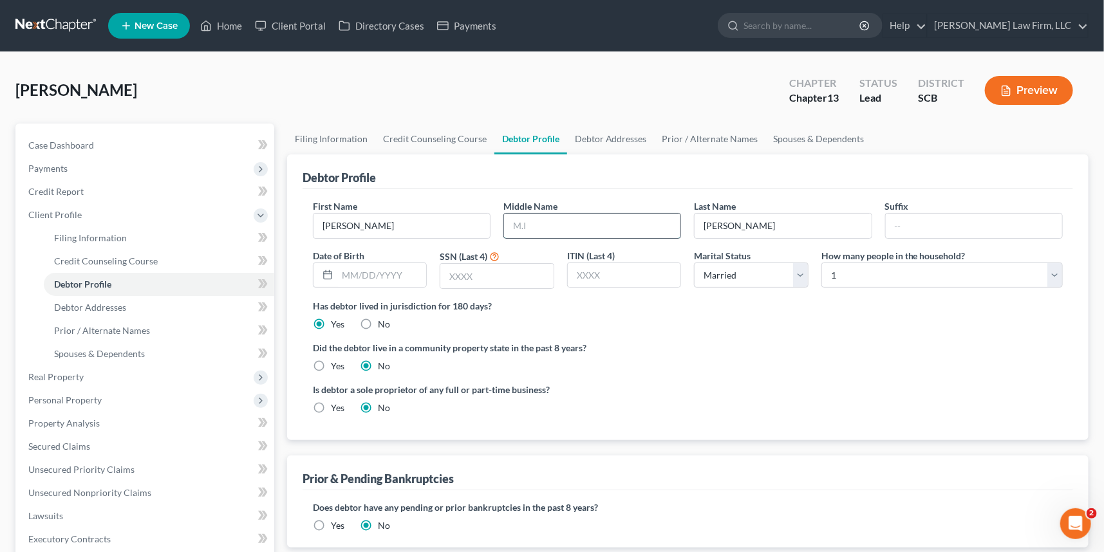
click at [569, 220] on input "text" at bounding box center [592, 226] width 176 height 24
type input "[PERSON_NAME]"
click at [90, 308] on span "Debtor Addresses" at bounding box center [90, 307] width 72 height 11
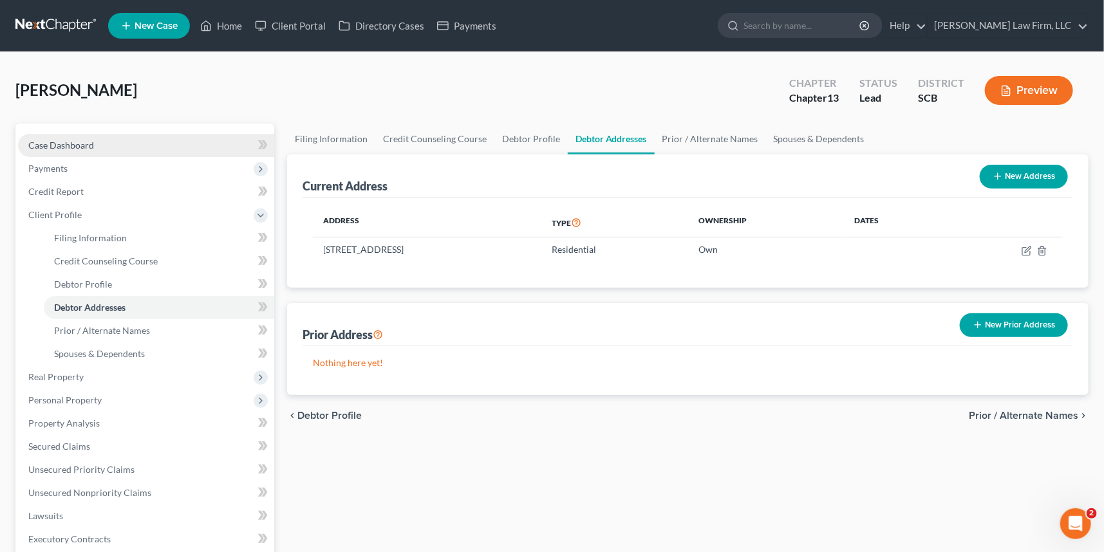
click at [66, 146] on span "Case Dashboard" at bounding box center [61, 145] width 66 height 11
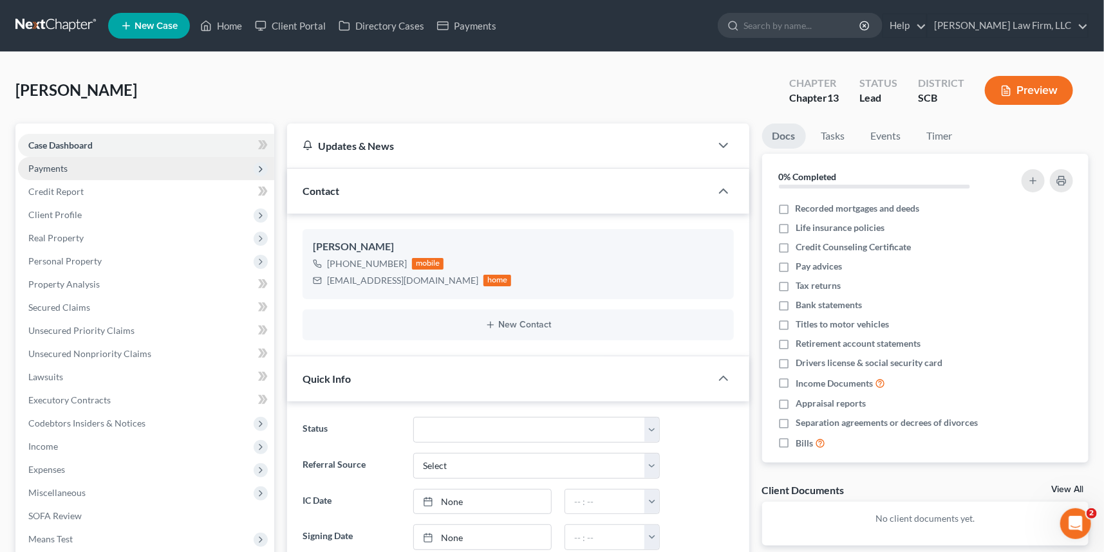
click at [44, 163] on span "Payments" at bounding box center [47, 168] width 39 height 11
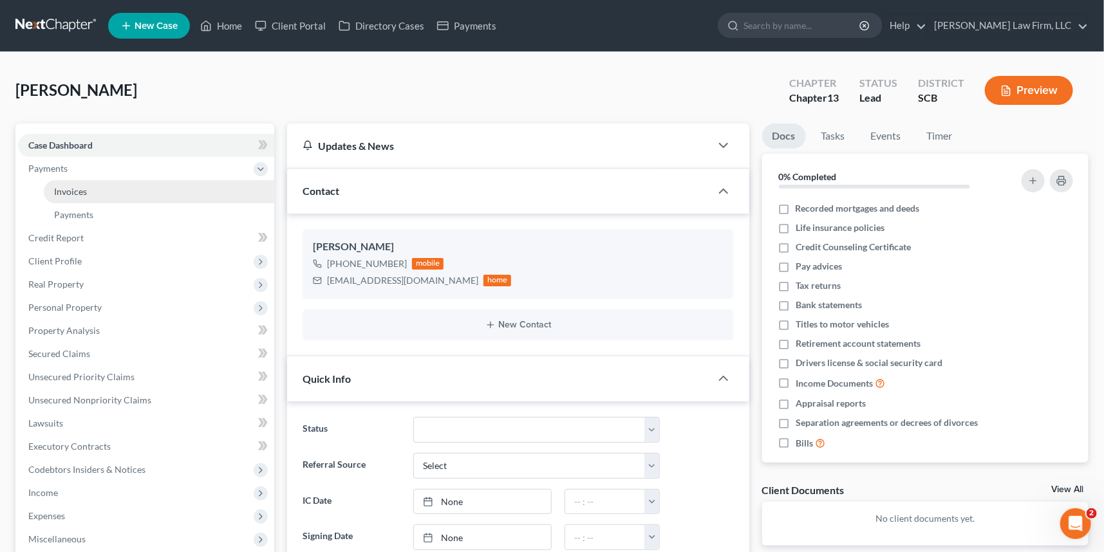
click at [71, 186] on span "Invoices" at bounding box center [70, 191] width 33 height 11
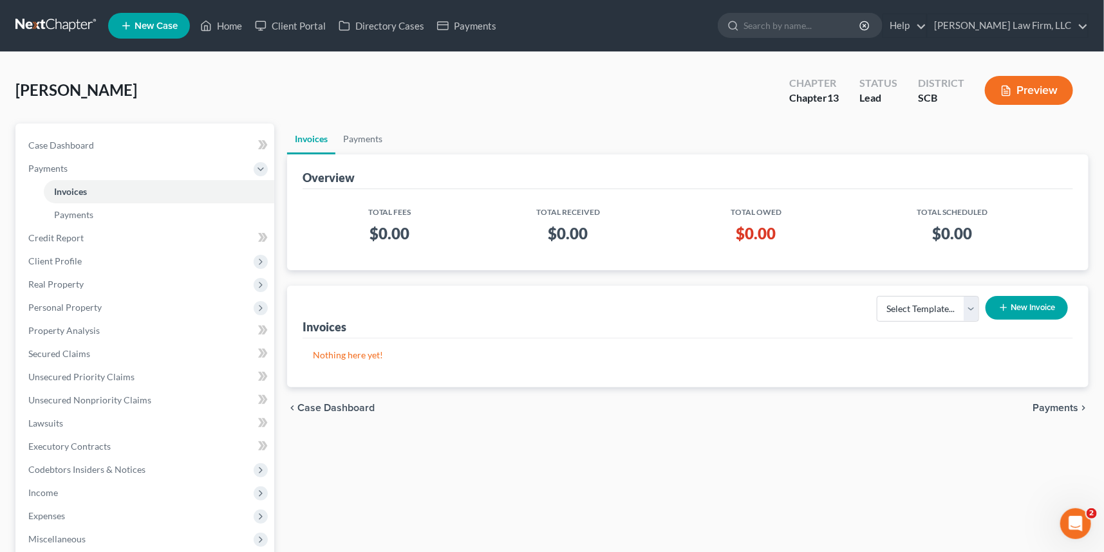
click at [1041, 303] on button "New Invoice" at bounding box center [1026, 308] width 82 height 24
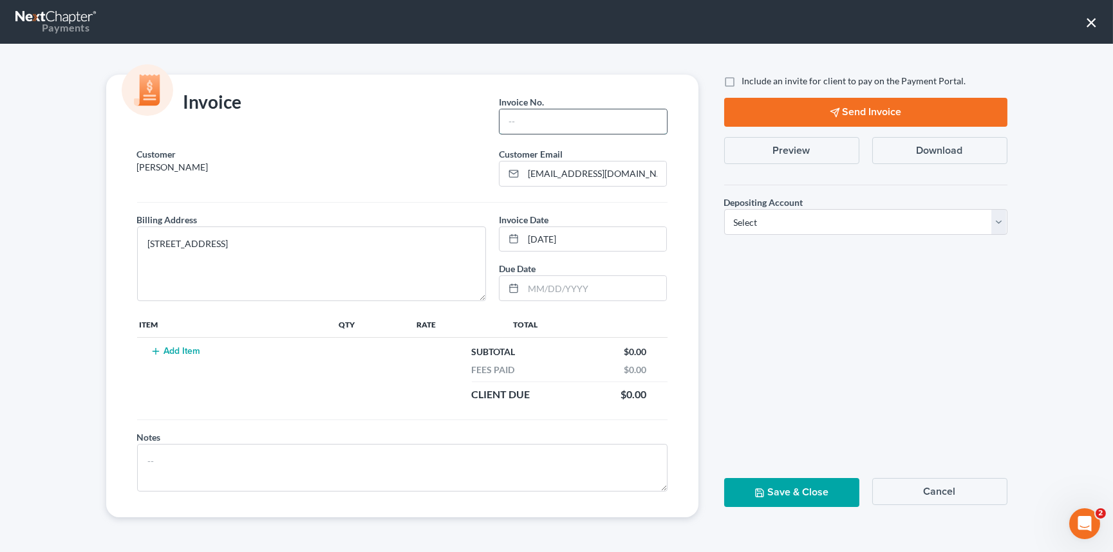
click at [521, 122] on input "text" at bounding box center [582, 121] width 167 height 24
type input "0000"
click at [177, 348] on button "Add Item" at bounding box center [175, 351] width 57 height 10
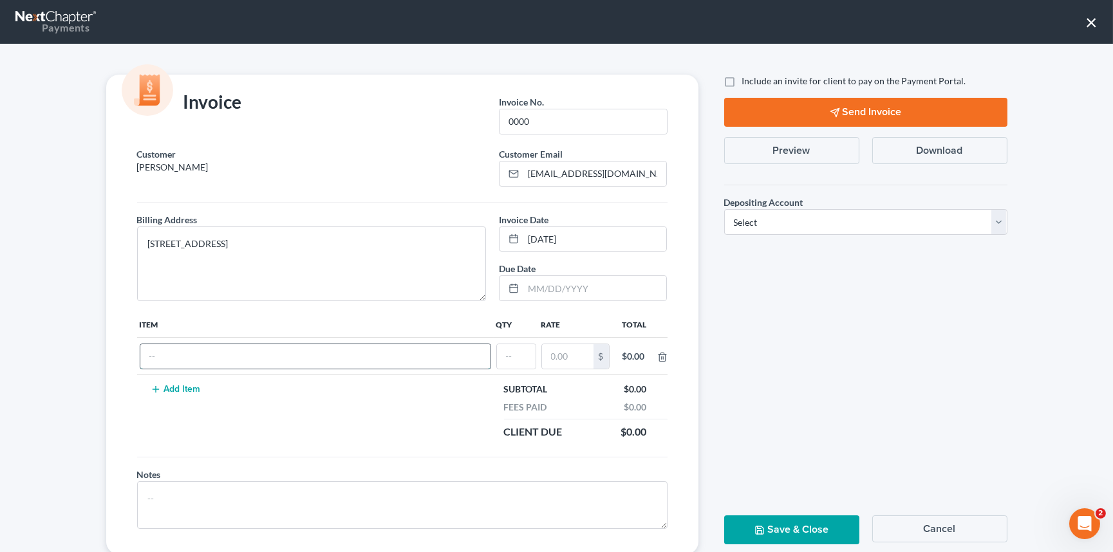
click at [156, 360] on input "text" at bounding box center [315, 356] width 350 height 24
type input "Chapter 13 fees"
type input "1"
type input "1,800.00"
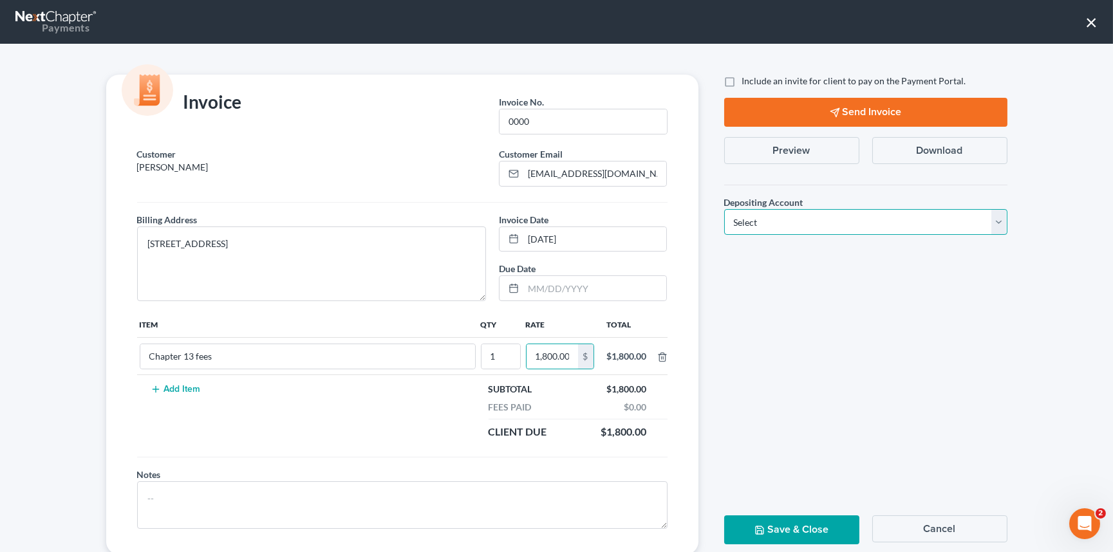
click at [992, 220] on select "Select Operation Trust" at bounding box center [865, 222] width 283 height 26
select select "1"
click at [724, 209] on select "Select Operation Trust" at bounding box center [865, 222] width 283 height 26
drag, startPoint x: 817, startPoint y: 532, endPoint x: 829, endPoint y: 525, distance: 13.3
click at [820, 530] on button "Save & Close" at bounding box center [791, 529] width 135 height 29
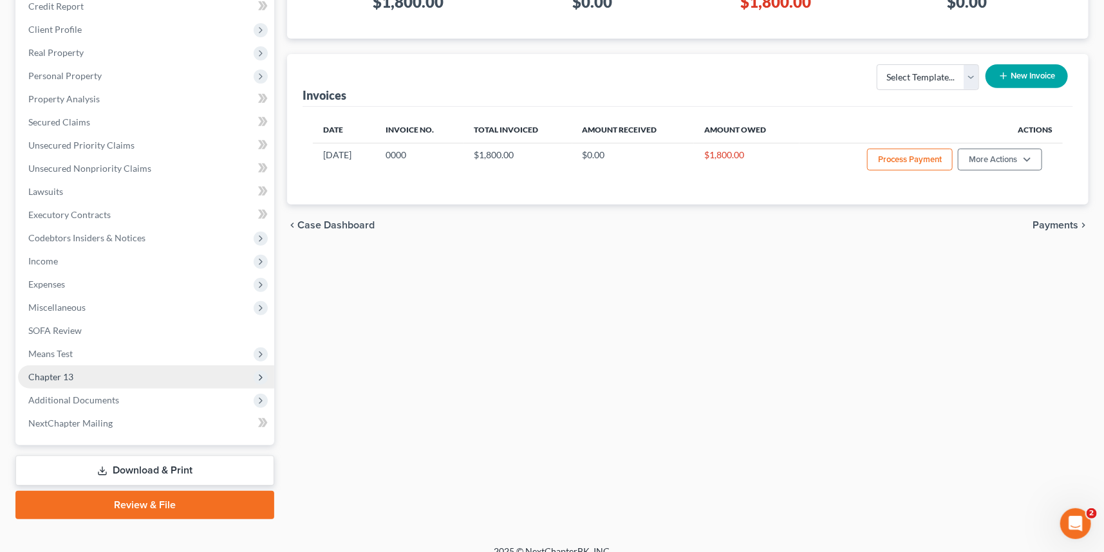
scroll to position [234, 0]
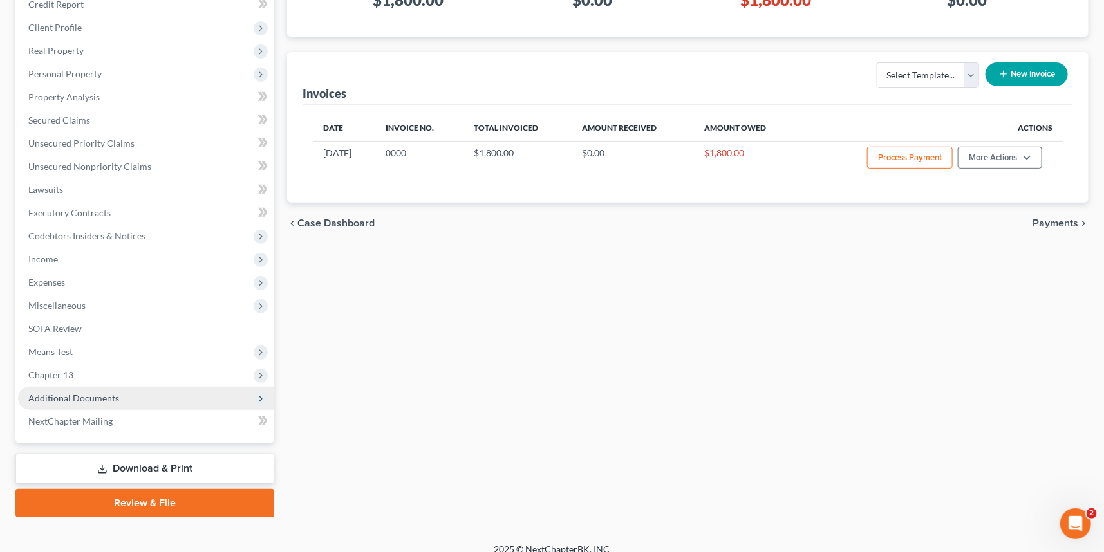
click at [71, 393] on span "Additional Documents" at bounding box center [73, 398] width 91 height 11
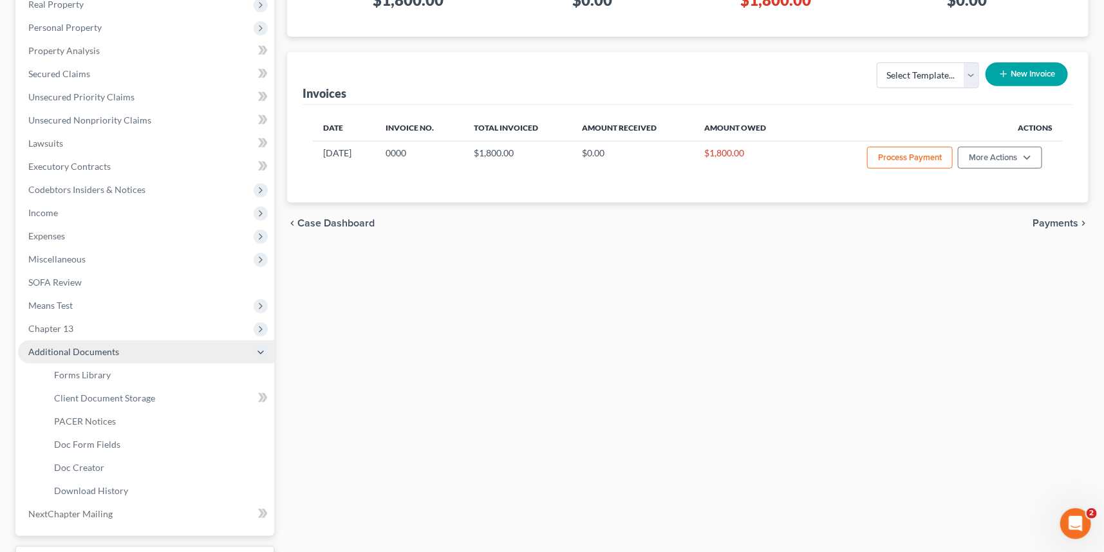
scroll to position [187, 0]
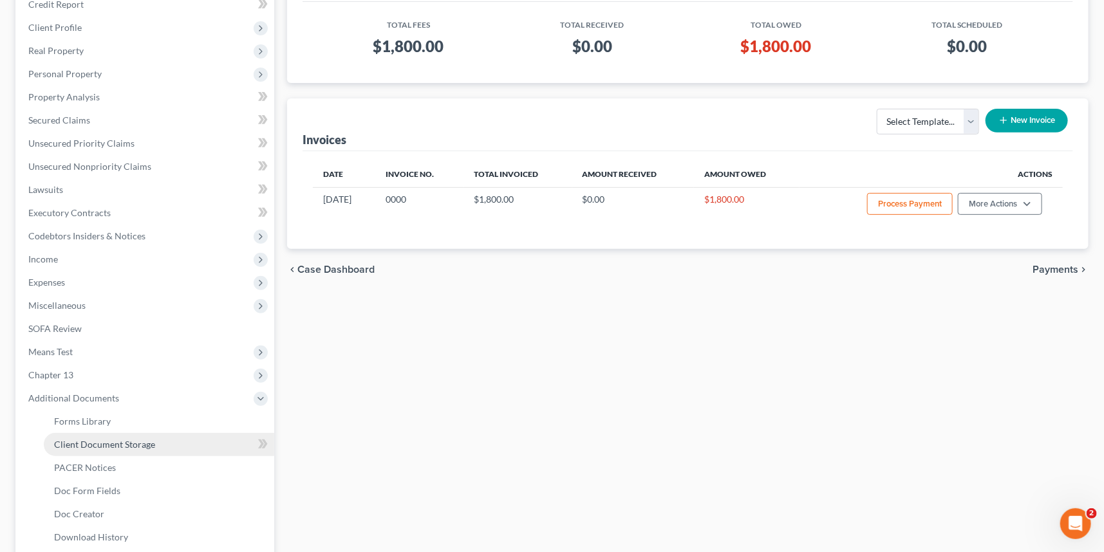
click at [115, 439] on span "Client Document Storage" at bounding box center [104, 444] width 101 height 11
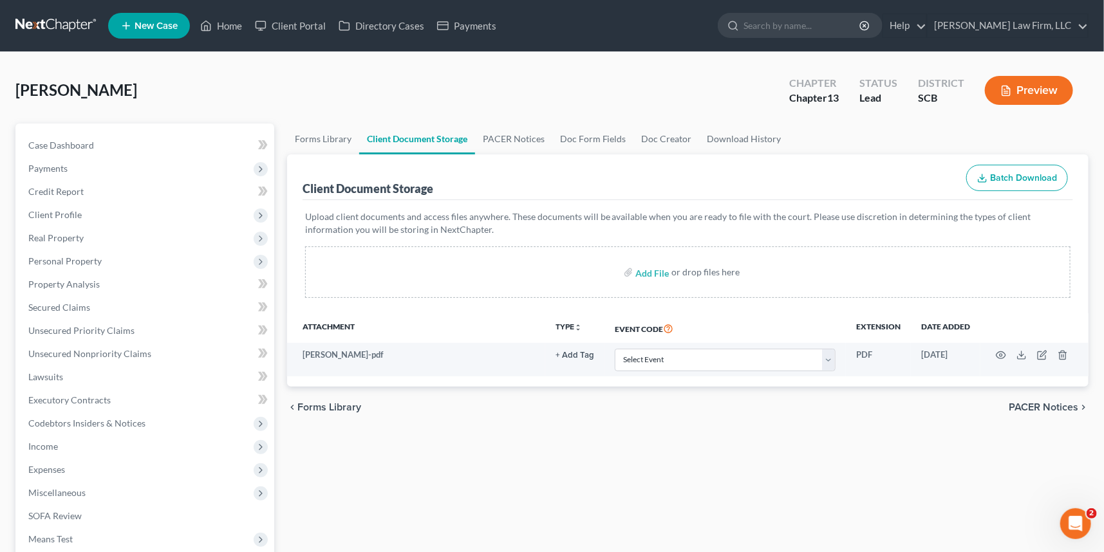
click at [38, 18] on link at bounding box center [56, 25] width 82 height 23
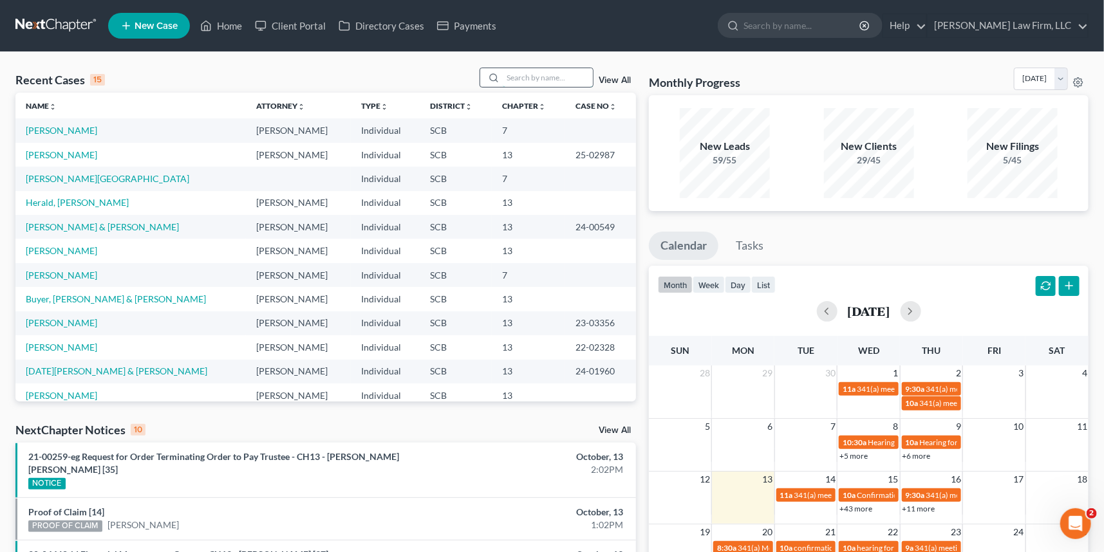
click at [508, 74] on input "search" at bounding box center [548, 77] width 90 height 19
type input "[PERSON_NAME]"
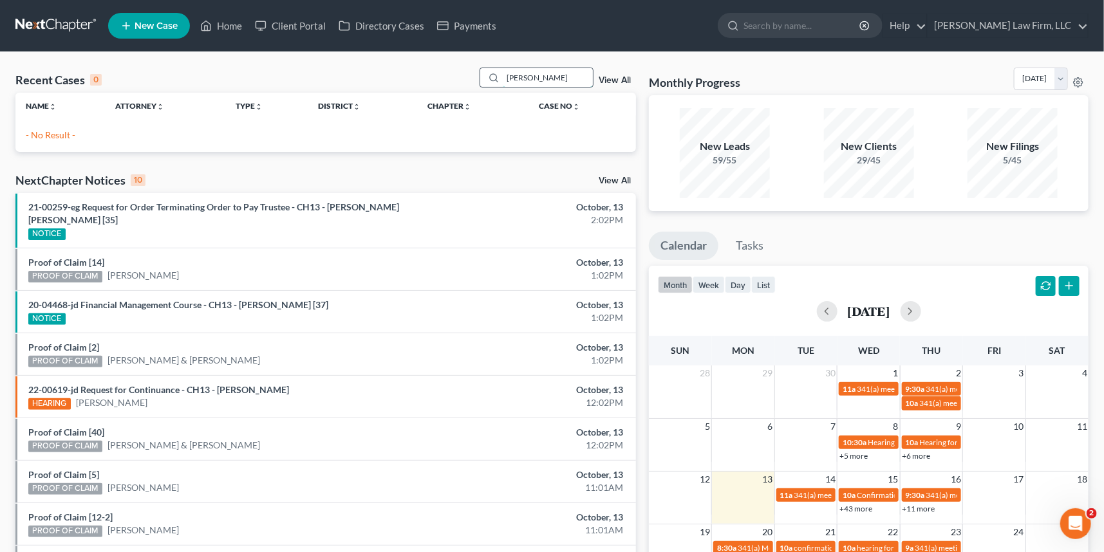
drag, startPoint x: 577, startPoint y: 82, endPoint x: 483, endPoint y: 84, distance: 94.0
click at [483, 84] on div "ravenell-bright" at bounding box center [536, 78] width 115 height 20
type input "revenel-"
drag, startPoint x: 536, startPoint y: 78, endPoint x: 452, endPoint y: 89, distance: 85.1
click at [452, 89] on div "Recent Cases 0 revenel- View All" at bounding box center [325, 80] width 620 height 25
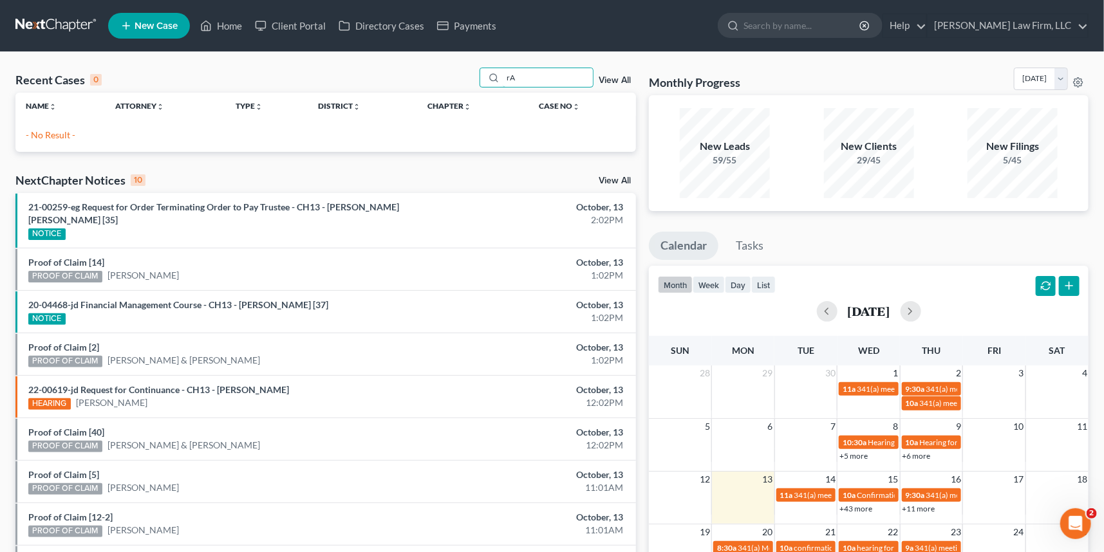
type input "r"
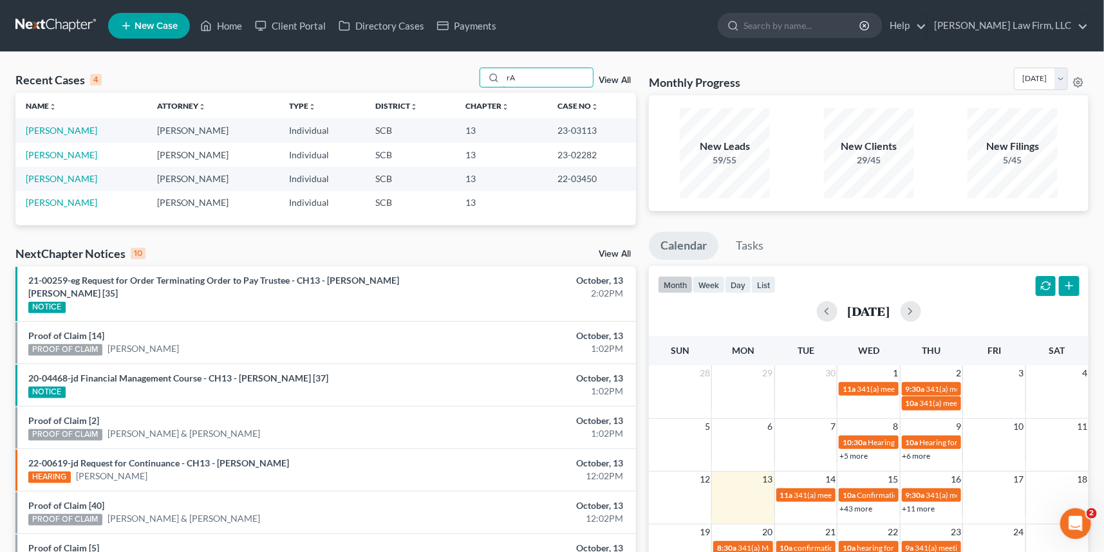
type input "r"
click at [83, 128] on link "[PERSON_NAME]" at bounding box center [61, 130] width 71 height 11
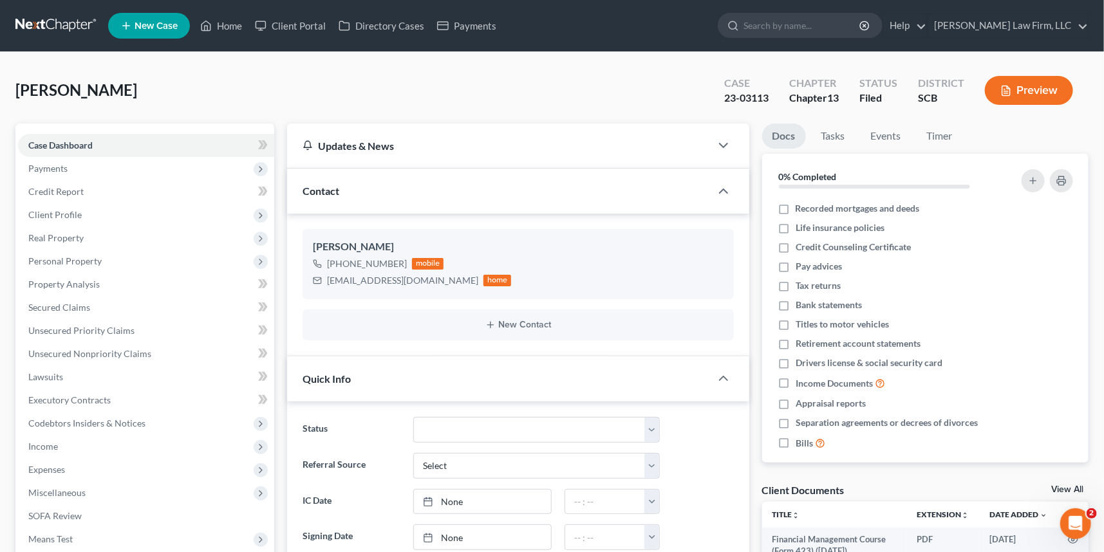
select select "0"
click at [169, 17] on link "New Case" at bounding box center [149, 26] width 82 height 26
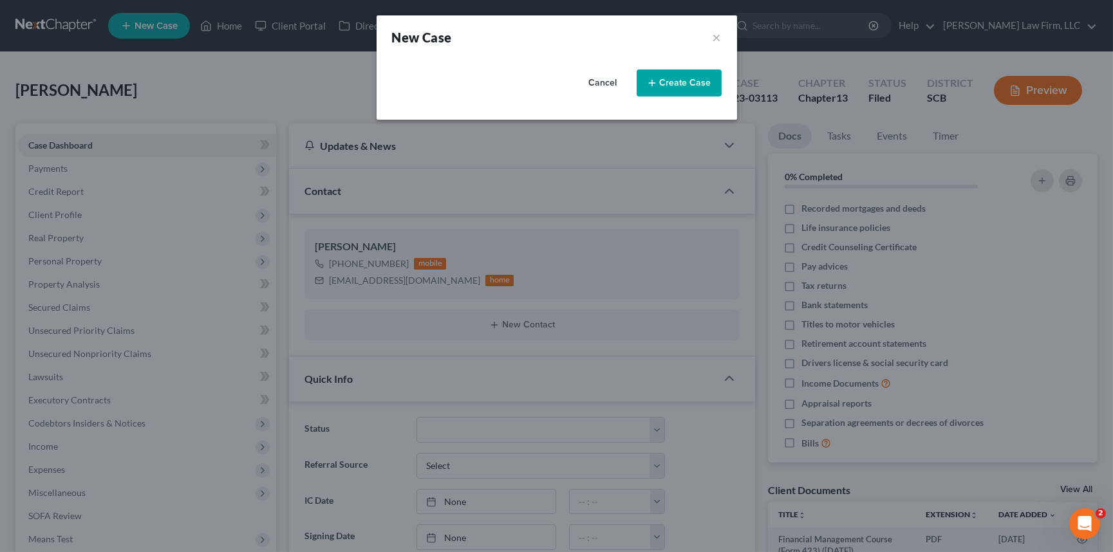
select select "72"
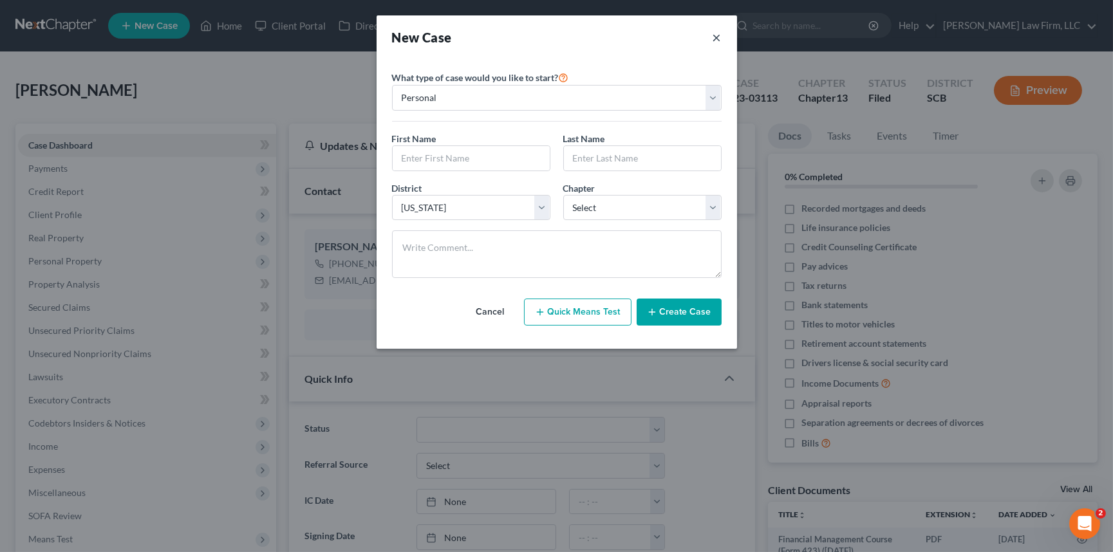
click at [716, 36] on button "×" at bounding box center [716, 37] width 9 height 18
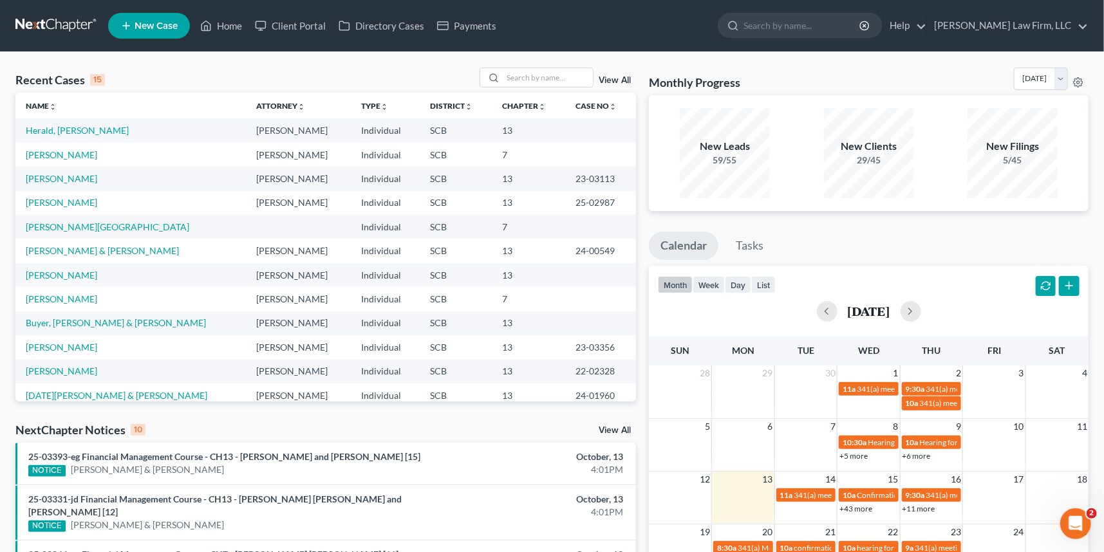
click at [133, 21] on link "New Case" at bounding box center [149, 26] width 82 height 26
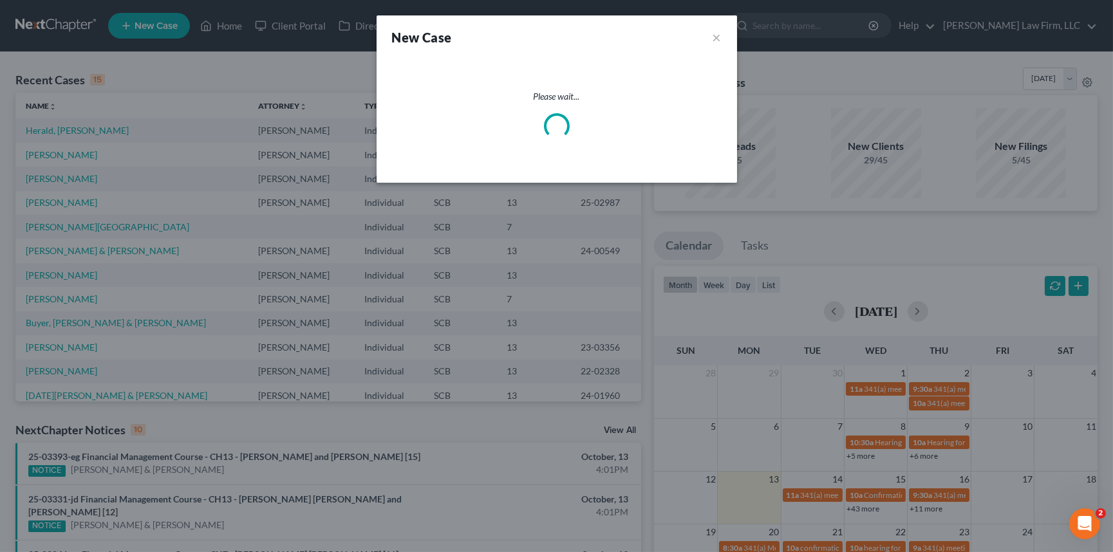
select select "72"
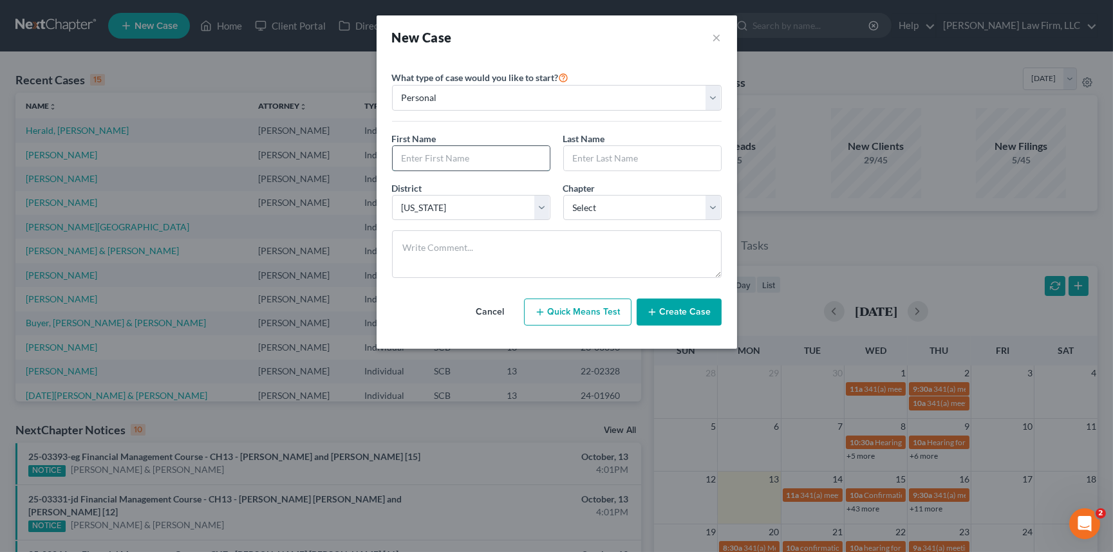
click at [413, 149] on input "text" at bounding box center [471, 158] width 157 height 24
type input "Aikia"
type input "Scott"
click at [629, 203] on select "Select 7 11 12 13" at bounding box center [642, 208] width 158 height 26
select select "3"
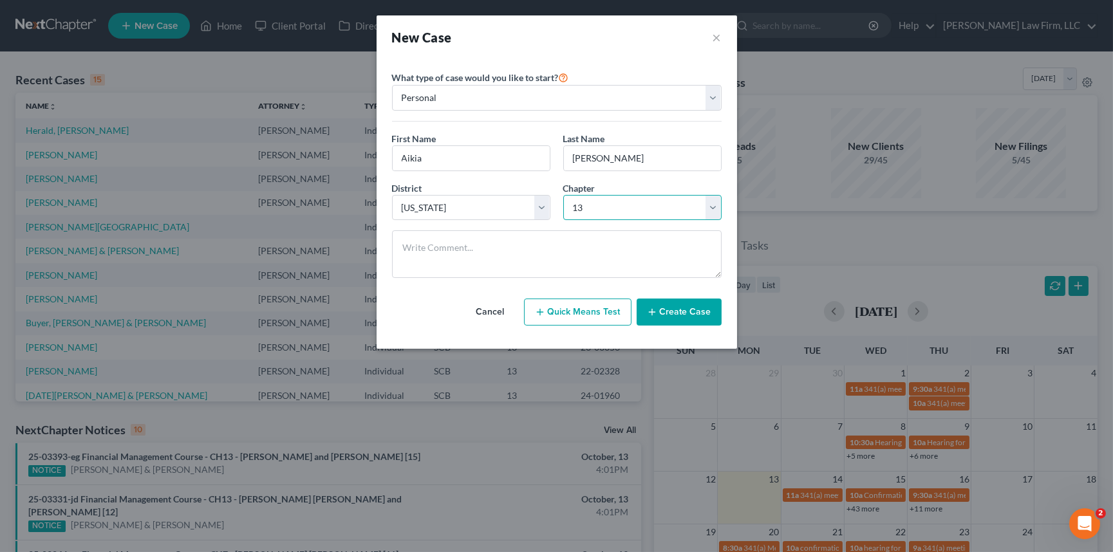
click at [563, 195] on select "Select 7 11 12 13" at bounding box center [642, 208] width 158 height 26
click at [685, 311] on button "Create Case" at bounding box center [678, 312] width 85 height 27
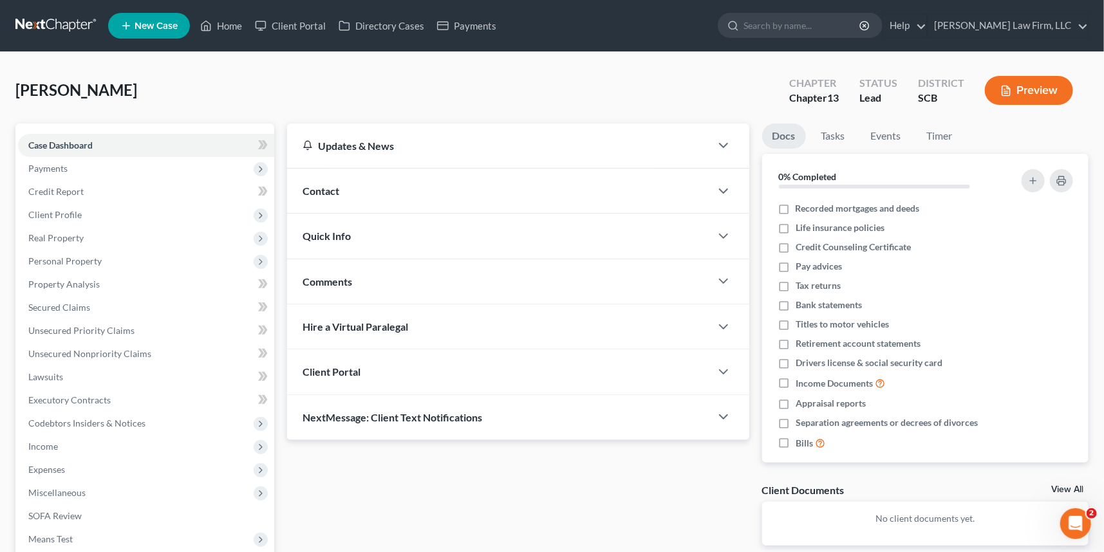
click at [336, 187] on span "Contact" at bounding box center [320, 191] width 37 height 12
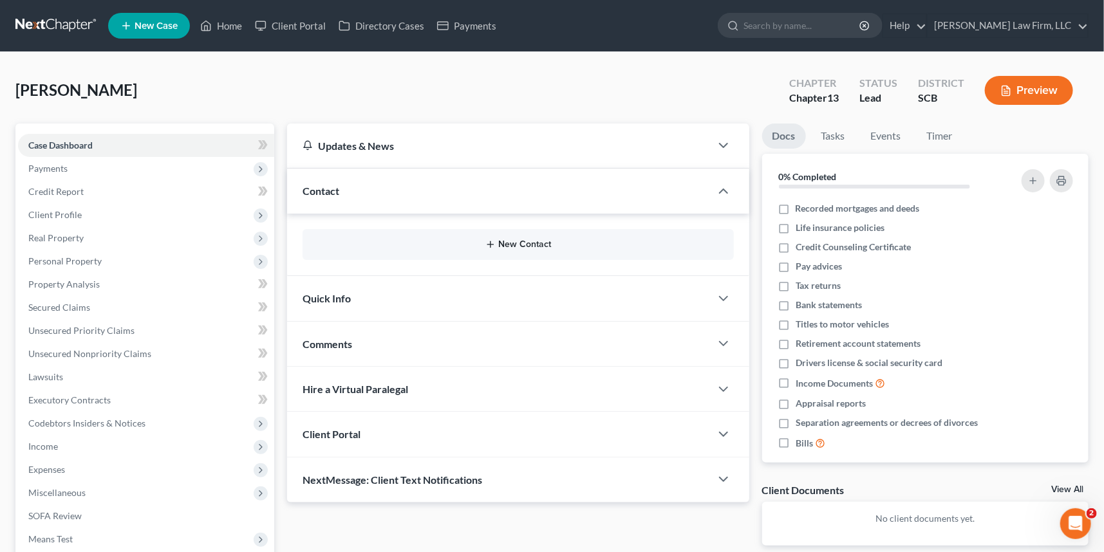
click at [518, 241] on button "New Contact" at bounding box center [518, 244] width 411 height 10
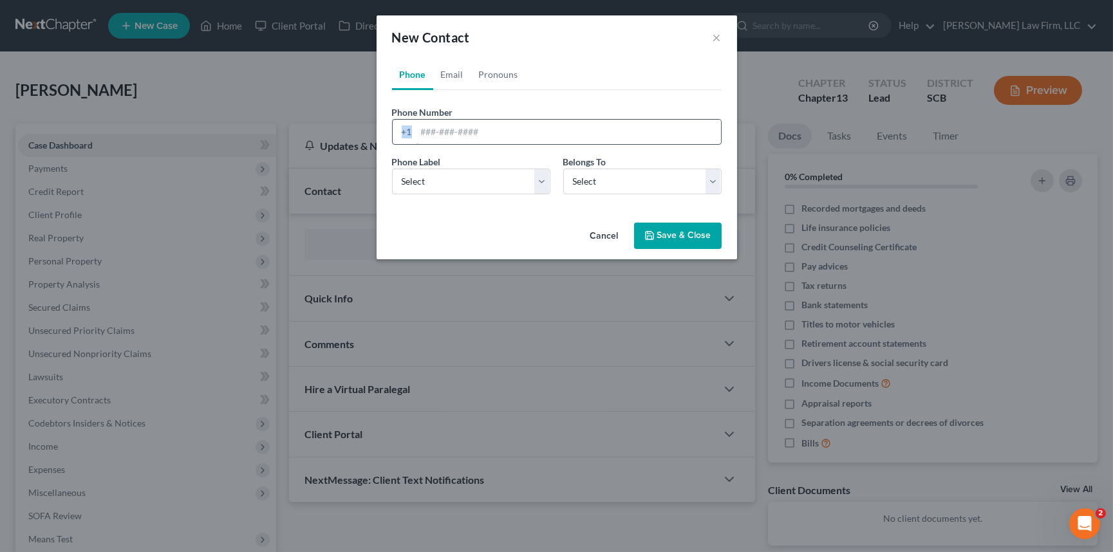
drag, startPoint x: 413, startPoint y: 129, endPoint x: 420, endPoint y: 135, distance: 9.1
click at [420, 135] on div "+1" at bounding box center [557, 132] width 330 height 26
click at [423, 135] on input "tel" at bounding box center [568, 132] width 304 height 24
click at [461, 132] on input "843-534+-0602" at bounding box center [568, 132] width 304 height 24
type input "843-534-0602"
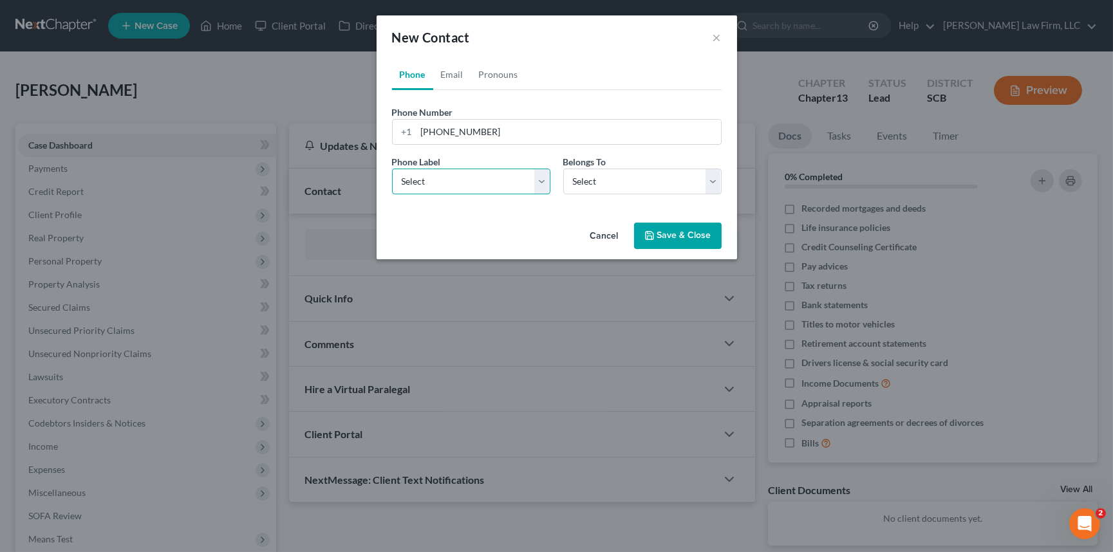
drag, startPoint x: 418, startPoint y: 182, endPoint x: 425, endPoint y: 187, distance: 8.4
click at [420, 182] on select "Select Mobile Home Work Other" at bounding box center [471, 182] width 158 height 26
select select "0"
click at [392, 169] on select "Select Mobile Home Work Other" at bounding box center [471, 182] width 158 height 26
drag, startPoint x: 712, startPoint y: 182, endPoint x: 667, endPoint y: 187, distance: 45.3
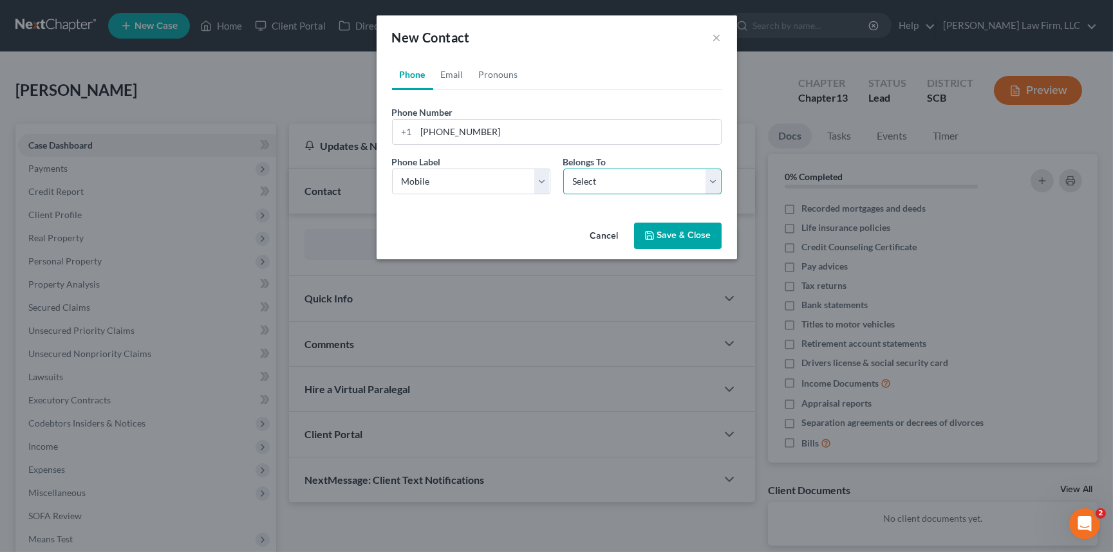
click at [709, 183] on select "Select Client Other" at bounding box center [642, 182] width 158 height 26
select select "0"
click at [563, 169] on select "Select Client Other" at bounding box center [642, 182] width 158 height 26
select select "0"
click at [450, 73] on link "Email" at bounding box center [452, 74] width 38 height 31
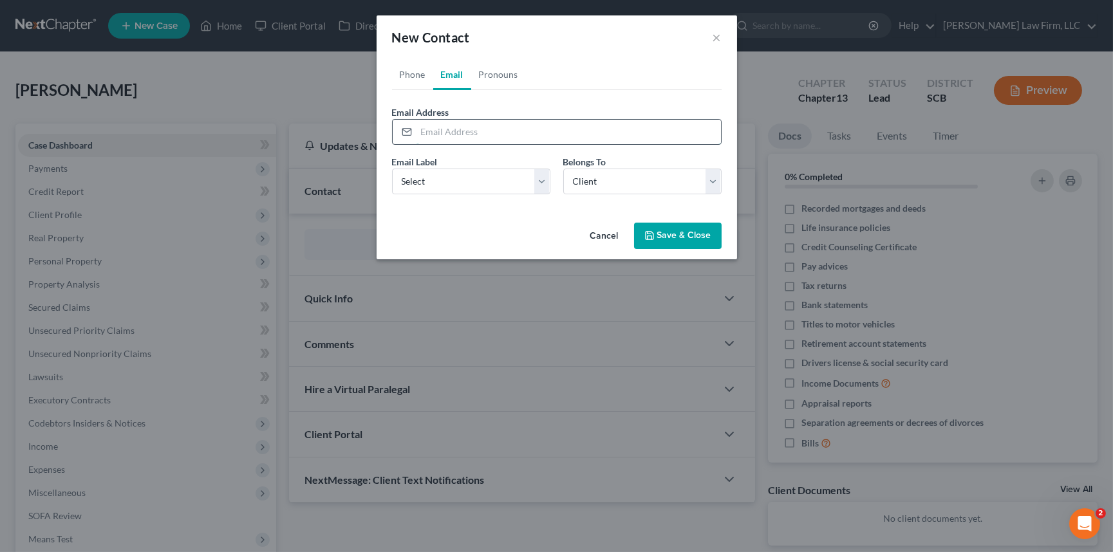
click at [418, 136] on input "email" at bounding box center [568, 132] width 304 height 24
type input "Akiafreeman49@gmail.com"
click at [431, 177] on select "Select Home Work Other" at bounding box center [471, 182] width 158 height 26
select select "0"
click at [392, 169] on select "Select Home Work Other" at bounding box center [471, 182] width 158 height 26
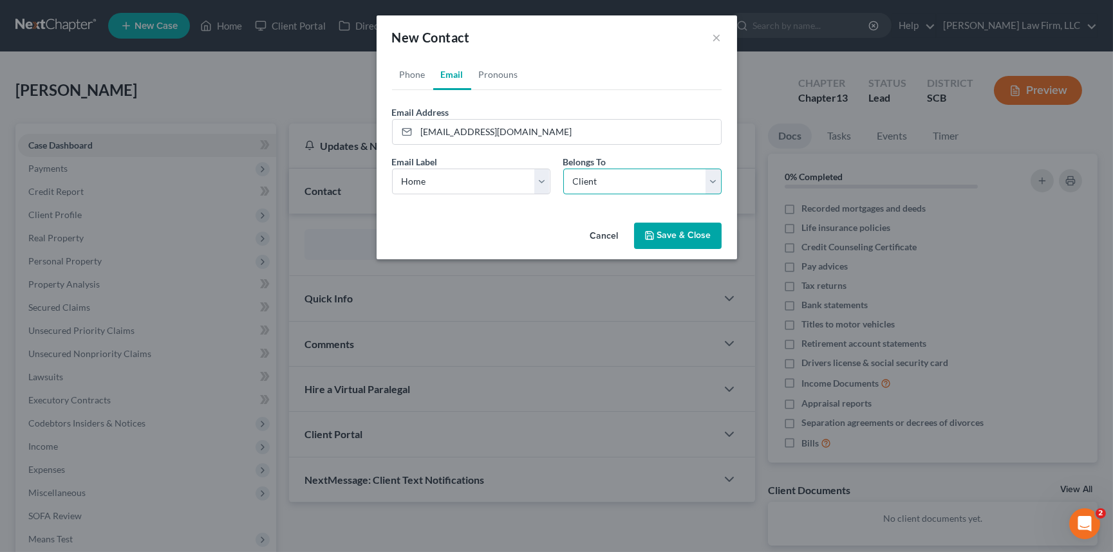
click at [659, 174] on select "Select Client Other" at bounding box center [642, 182] width 158 height 26
click at [563, 169] on select "Select Client Other" at bounding box center [642, 182] width 158 height 26
click at [686, 233] on button "Save & Close" at bounding box center [678, 236] width 88 height 27
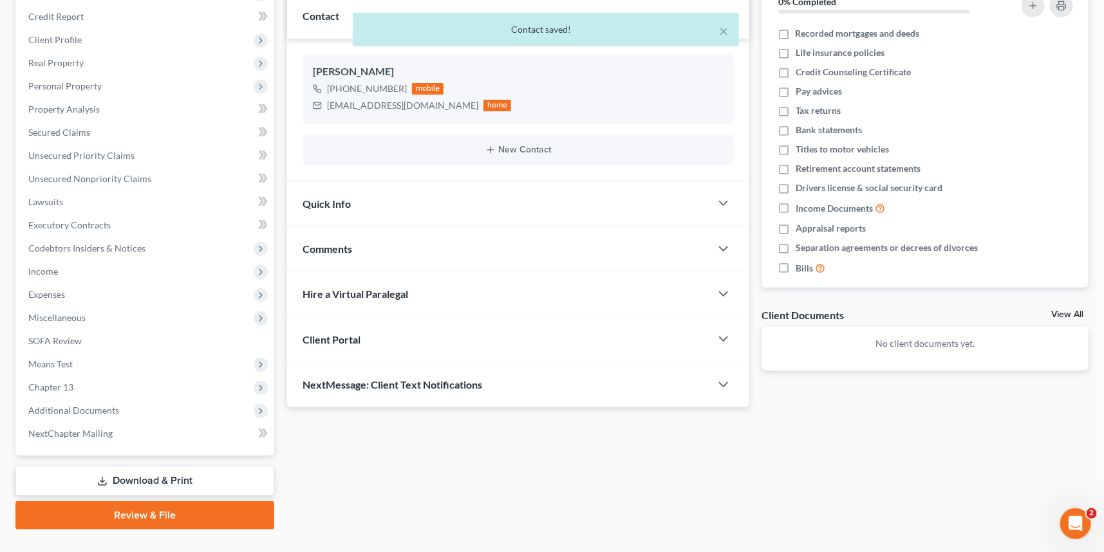
scroll to position [200, 0]
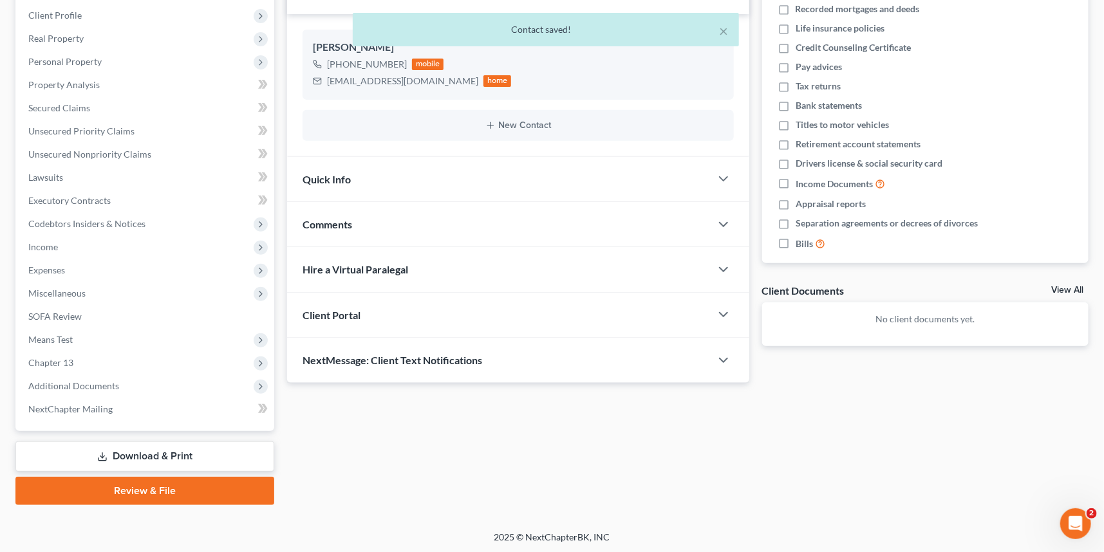
click at [322, 309] on span "Client Portal" at bounding box center [331, 315] width 58 height 12
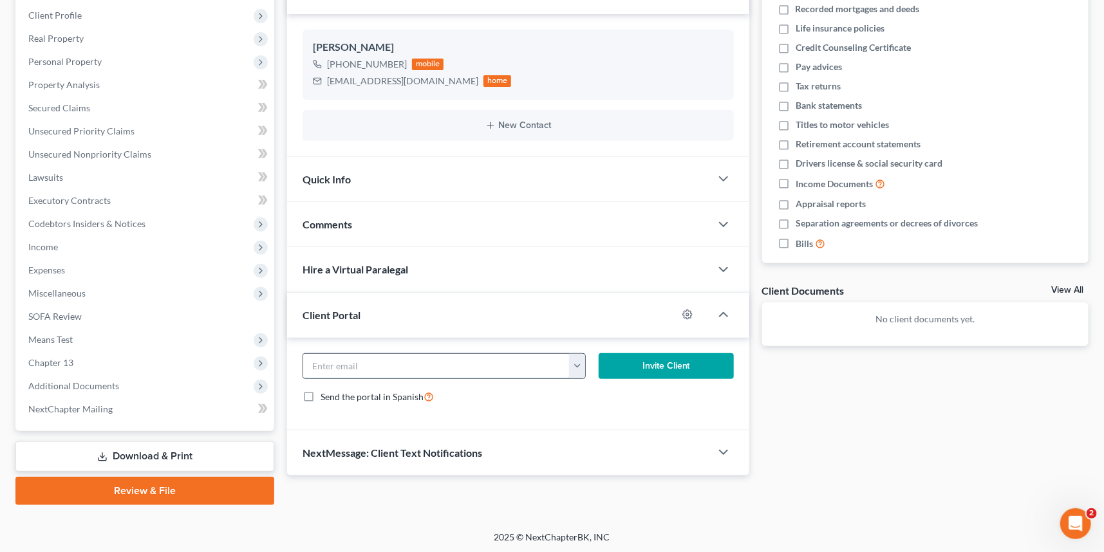
click at [342, 362] on input "email" at bounding box center [436, 366] width 266 height 24
type input "Akiafreeman49@gmail.com"
click at [668, 361] on button "Invite Client" at bounding box center [666, 366] width 135 height 26
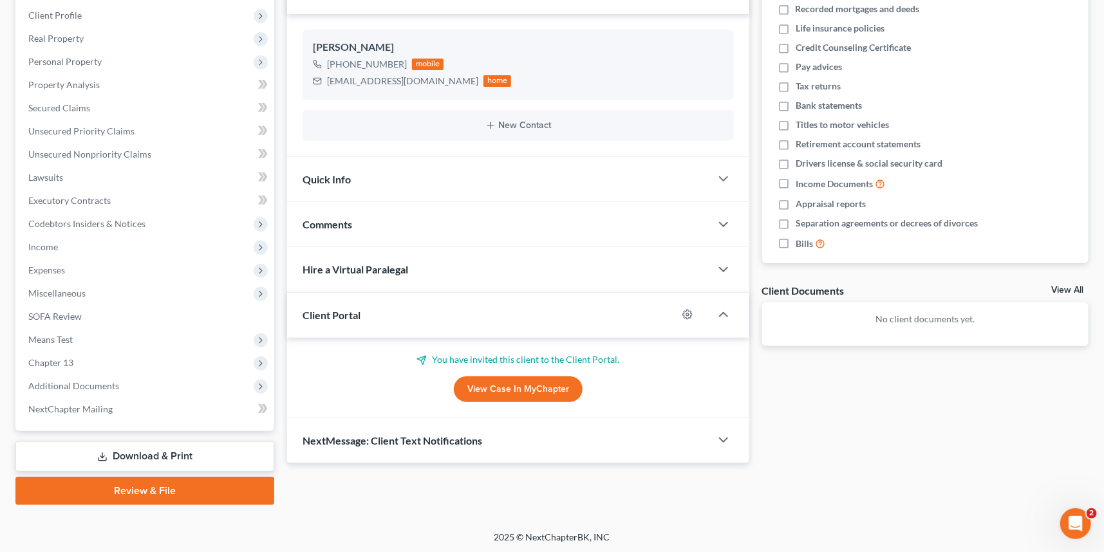
click at [350, 174] on div "Quick Info" at bounding box center [498, 179] width 423 height 44
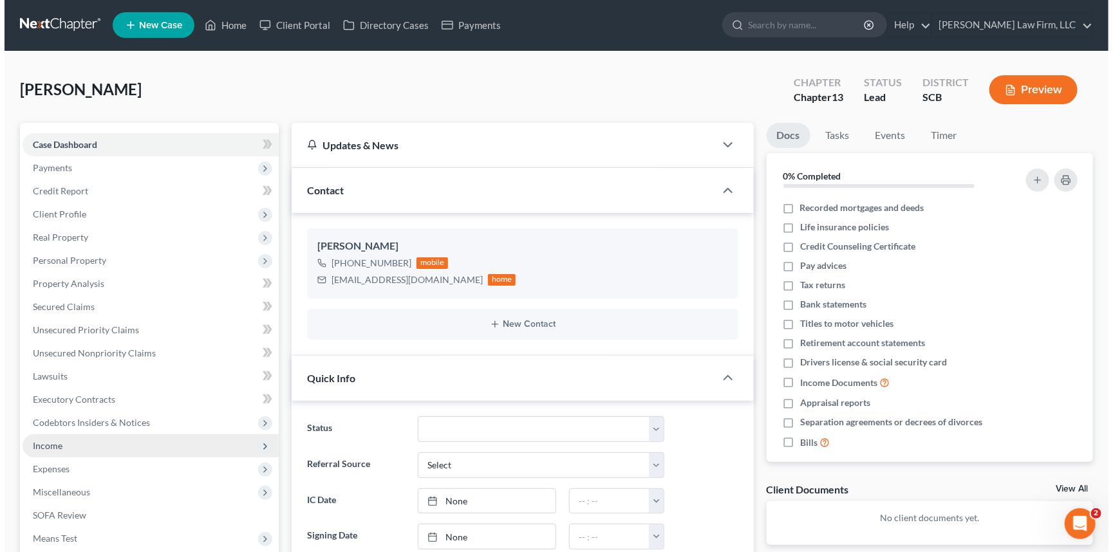
scroll to position [0, 0]
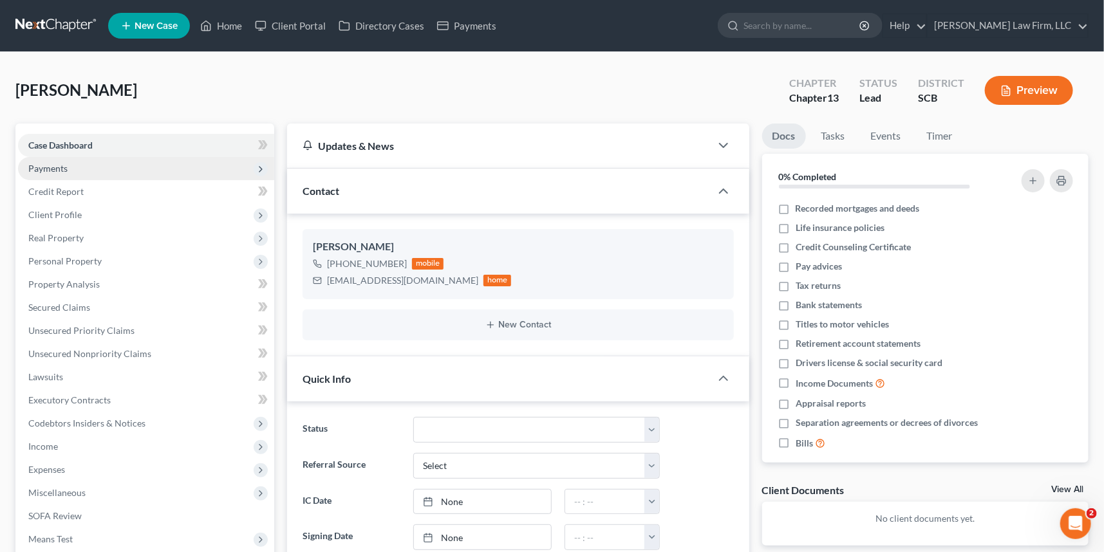
click at [44, 165] on span "Payments" at bounding box center [47, 168] width 39 height 11
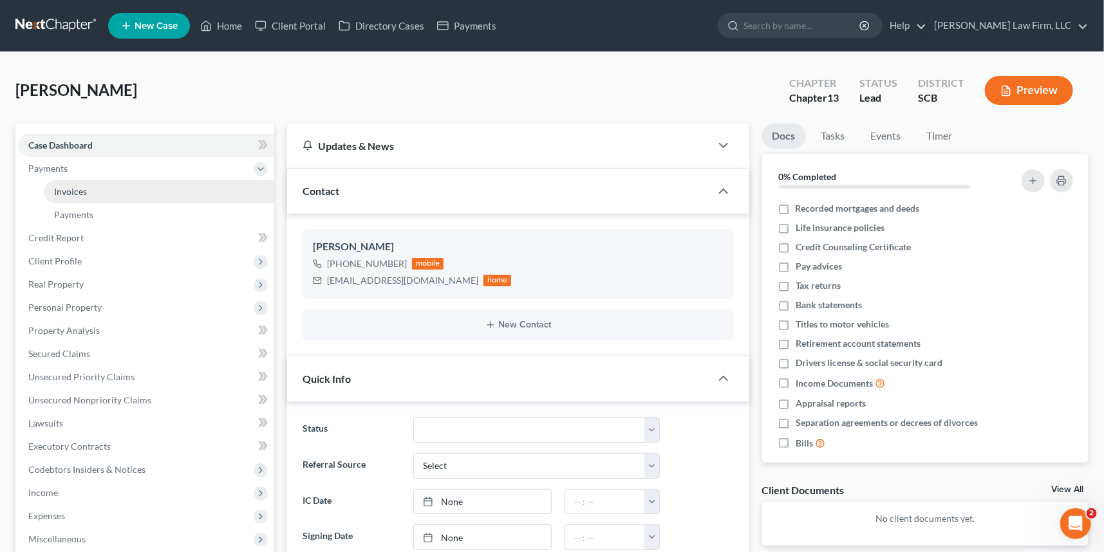
click at [73, 186] on span "Invoices" at bounding box center [70, 191] width 33 height 11
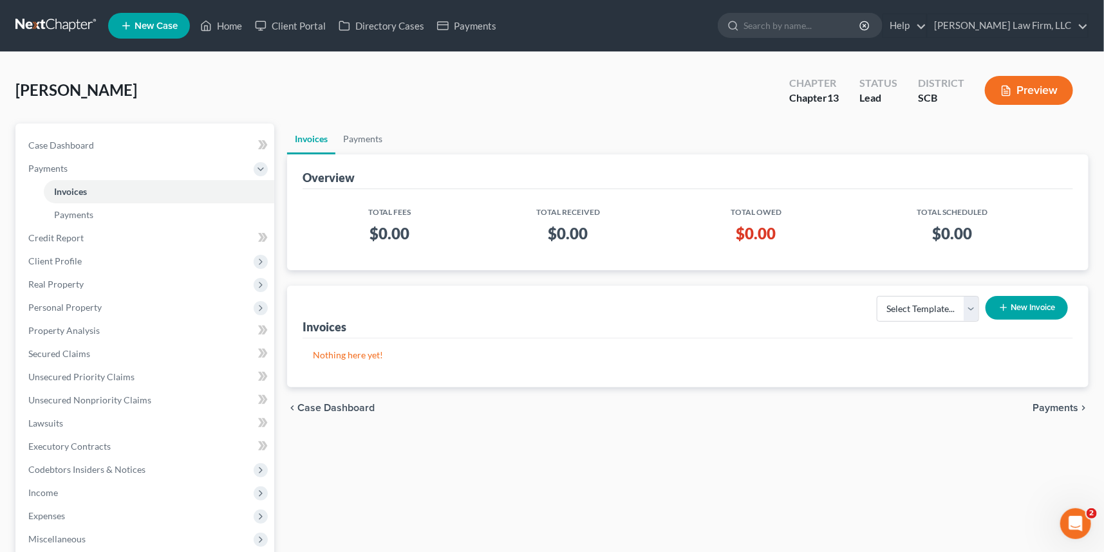
click at [1051, 303] on button "New Invoice" at bounding box center [1026, 308] width 82 height 24
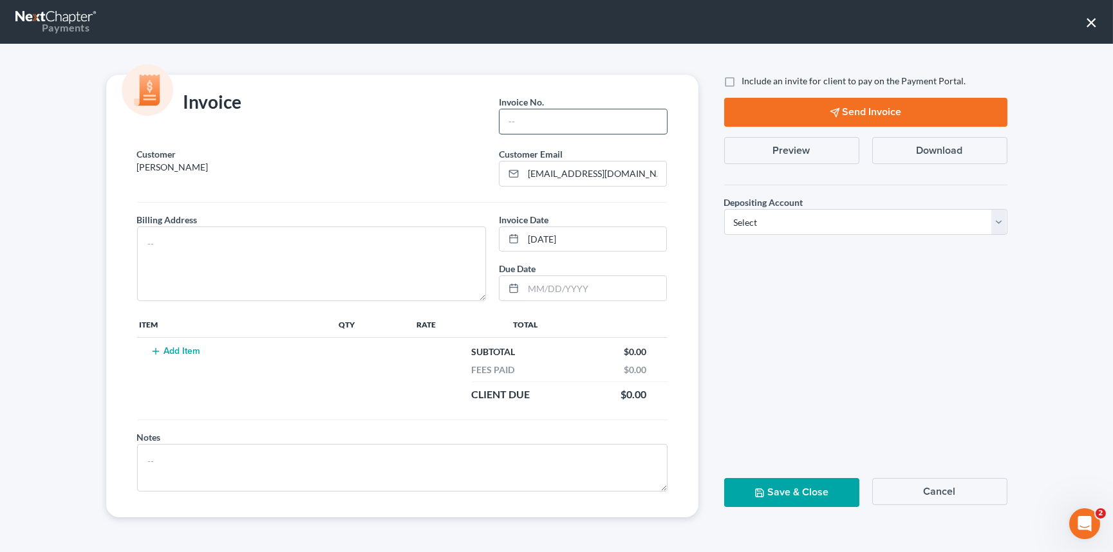
click at [541, 117] on input "text" at bounding box center [582, 121] width 167 height 24
type input "0000"
drag, startPoint x: 510, startPoint y: 122, endPoint x: 557, endPoint y: 123, distance: 47.0
click at [557, 123] on input "0000" at bounding box center [582, 121] width 167 height 24
drag, startPoint x: 959, startPoint y: 483, endPoint x: 707, endPoint y: 460, distance: 253.3
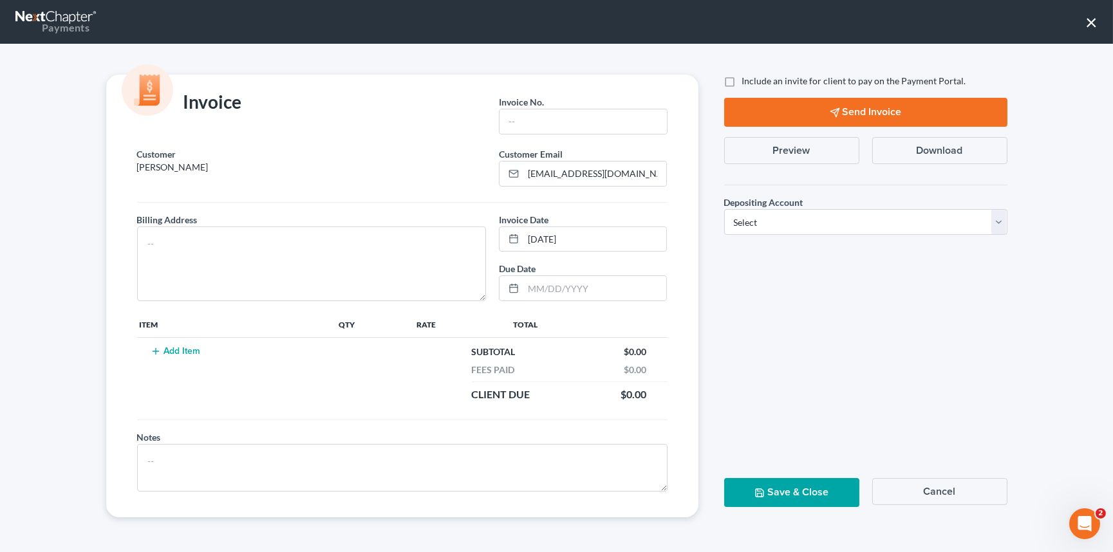
click at [958, 483] on button "Cancel" at bounding box center [939, 491] width 135 height 27
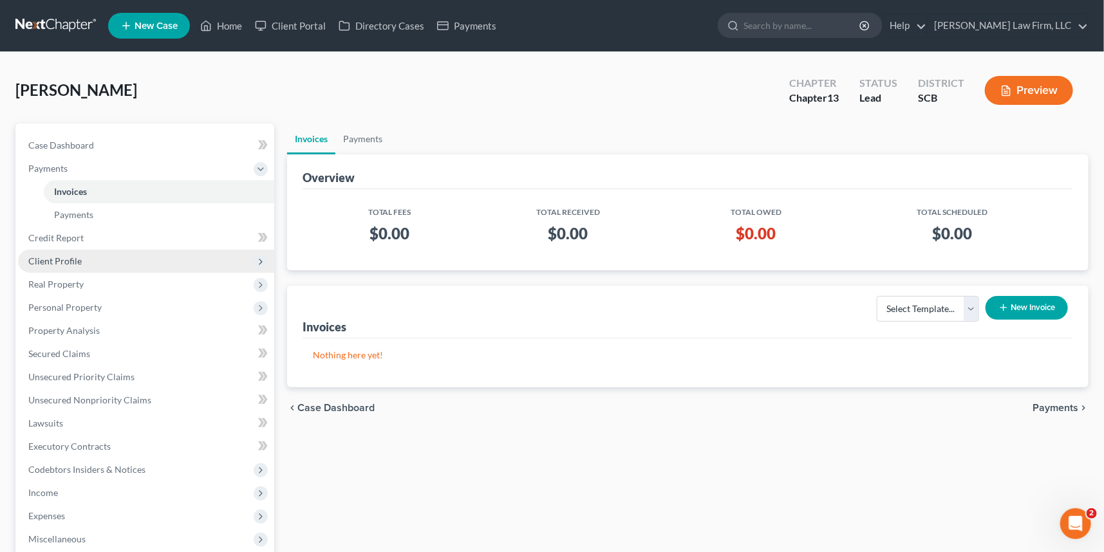
click at [62, 252] on span "Client Profile" at bounding box center [146, 261] width 256 height 23
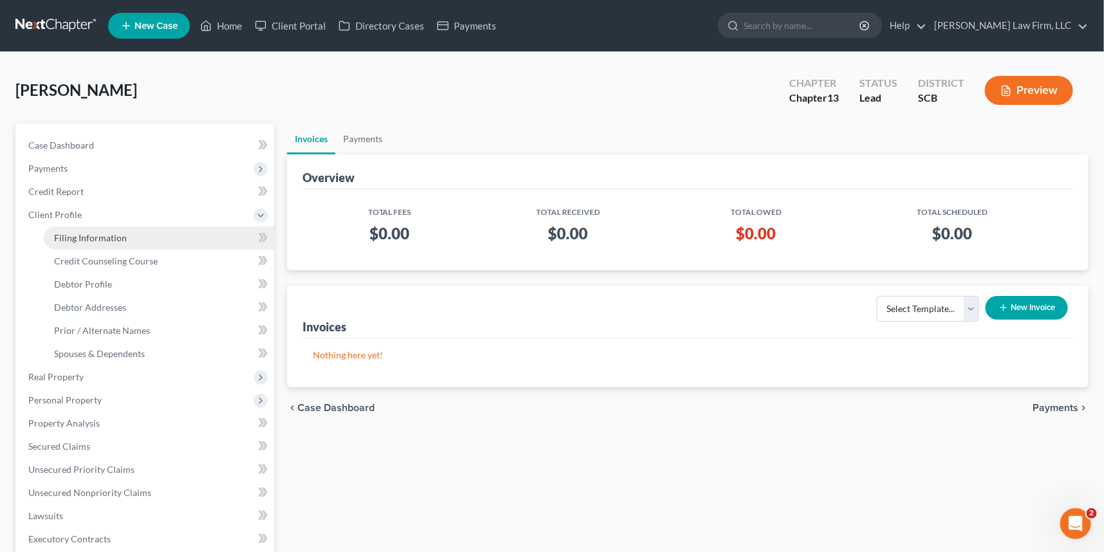
click at [84, 236] on span "Filing Information" at bounding box center [90, 237] width 73 height 11
select select "1"
select select "0"
select select "3"
select select "72"
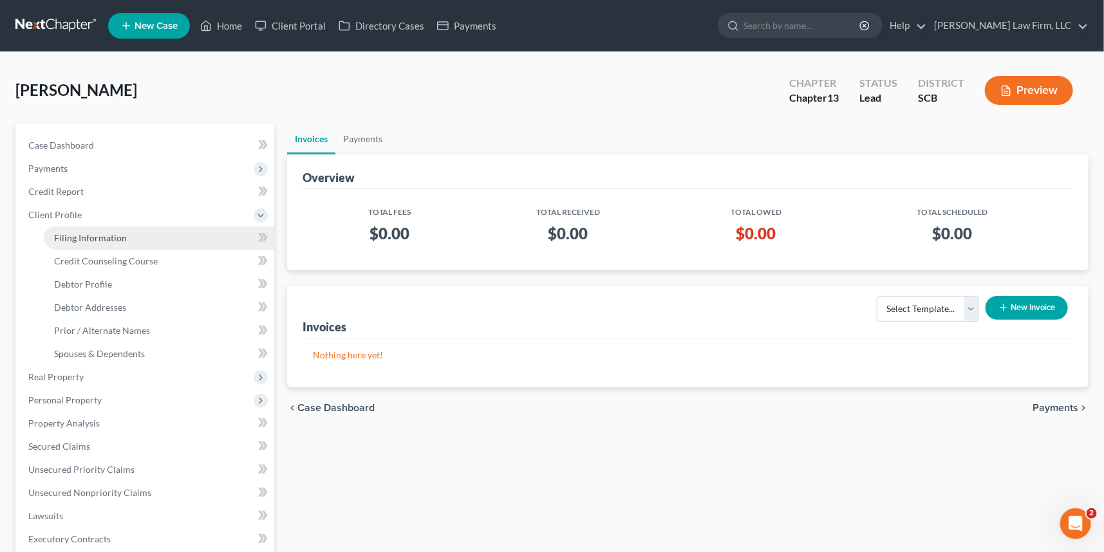
select select "42"
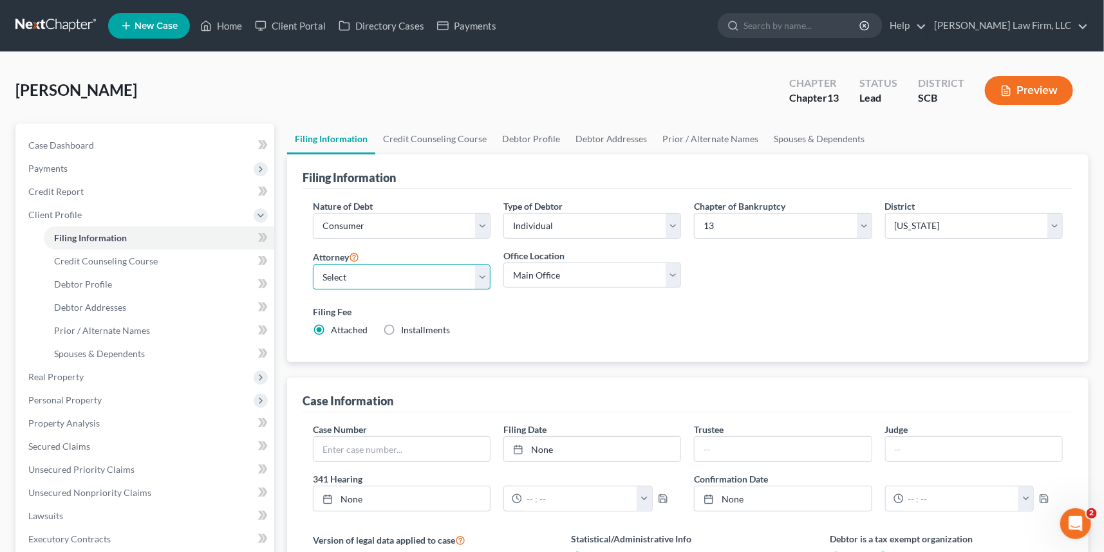
drag, startPoint x: 349, startPoint y: 275, endPoint x: 363, endPoint y: 274, distance: 14.2
click at [354, 275] on select "Select [PERSON_NAME] - SCB [PERSON_NAME] - SCB" at bounding box center [402, 278] width 178 height 26
select select "0"
click at [313, 265] on select "Select [PERSON_NAME] - SCB [PERSON_NAME] - SCB" at bounding box center [402, 278] width 178 height 26
click at [78, 279] on span "Debtor Profile" at bounding box center [83, 284] width 58 height 11
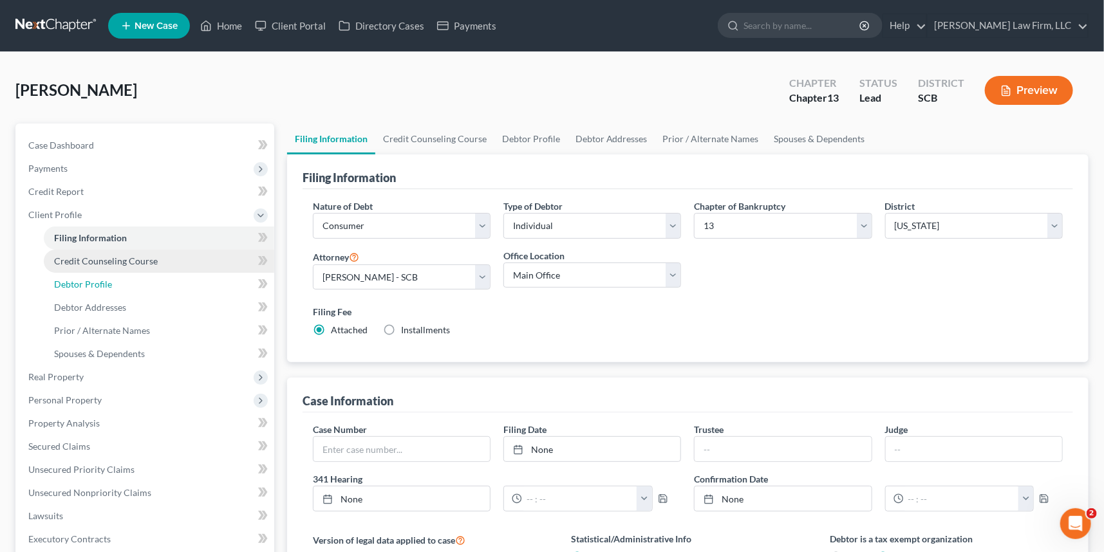
select select "0"
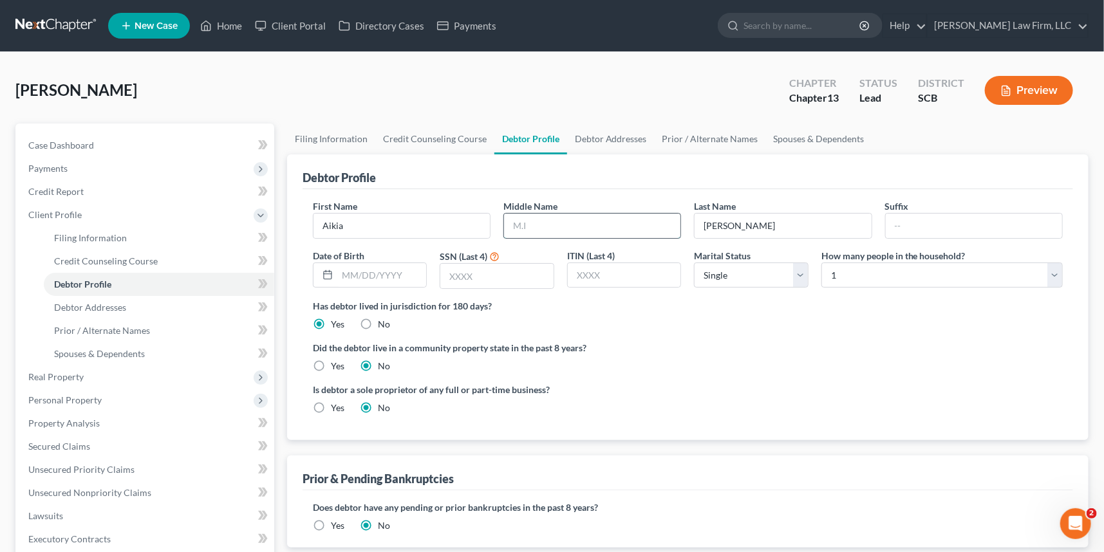
click at [510, 222] on input "text" at bounding box center [592, 226] width 176 height 24
click at [86, 302] on span "Debtor Addresses" at bounding box center [90, 307] width 72 height 11
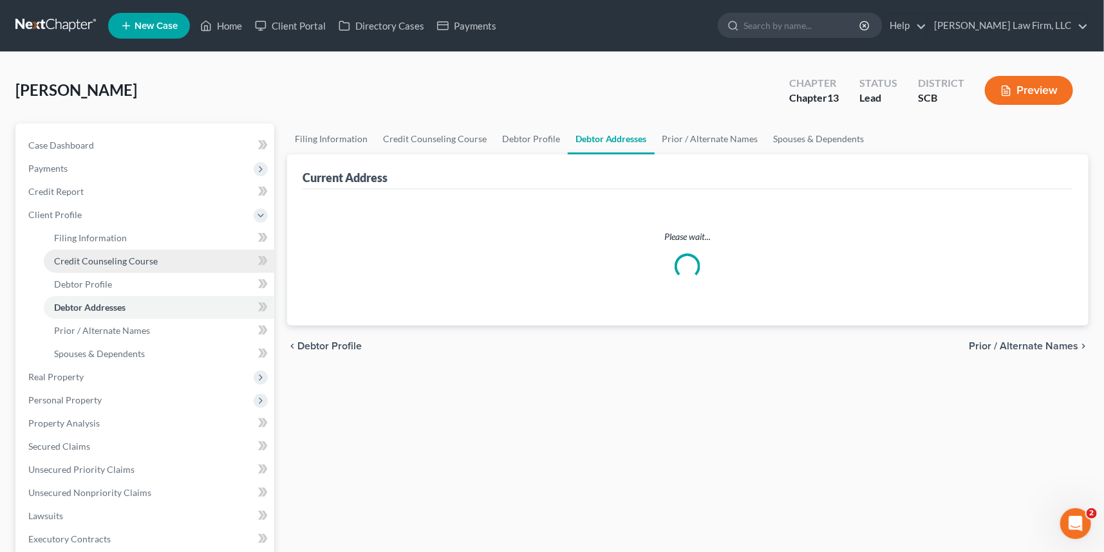
select select "0"
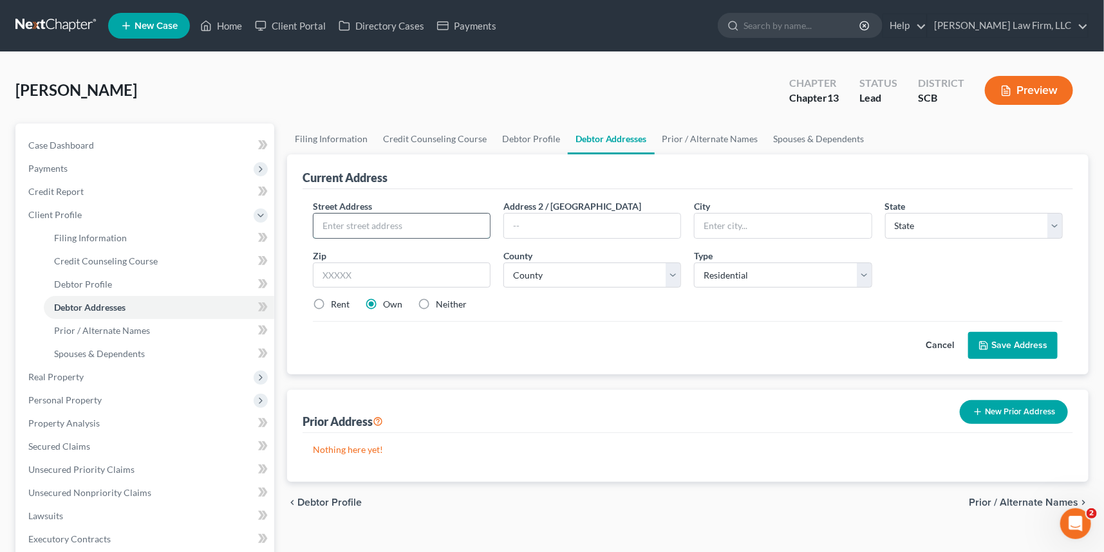
click at [335, 223] on input "text" at bounding box center [401, 226] width 176 height 24
type input "664 Eagle Street"
click at [722, 228] on input "text" at bounding box center [782, 226] width 176 height 24
type input "Mount Pleasant"
click at [893, 221] on select "State [US_STATE] AK AR AZ CA CO CT DE DC [GEOGRAPHIC_DATA] [GEOGRAPHIC_DATA] GU…" at bounding box center [974, 226] width 178 height 26
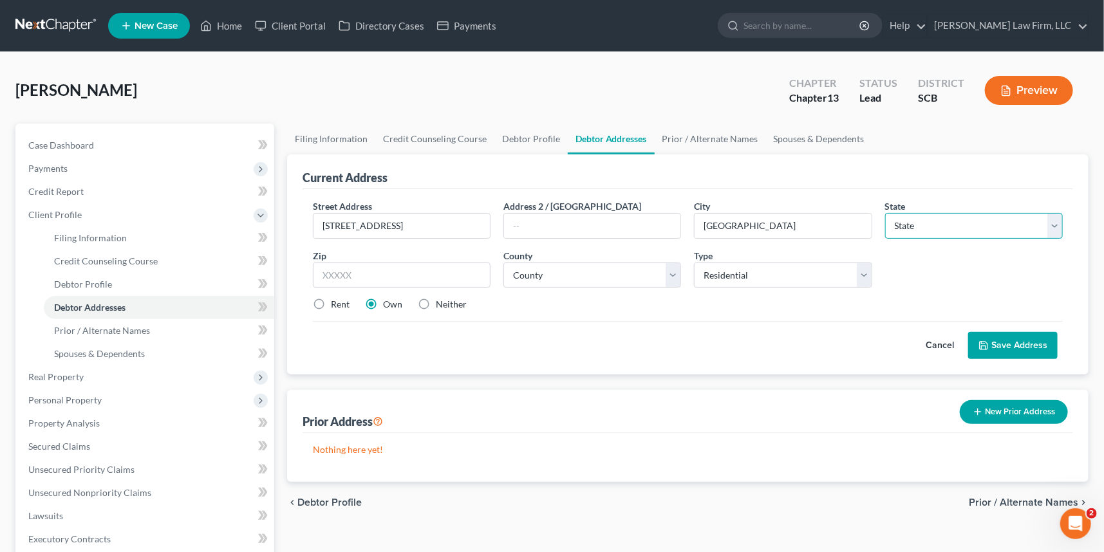
select select "42"
click at [885, 213] on select "State [US_STATE] AK AR AZ CA CO CT DE DC [GEOGRAPHIC_DATA] [GEOGRAPHIC_DATA] GU…" at bounding box center [974, 226] width 178 height 26
click at [331, 282] on input "text" at bounding box center [402, 276] width 178 height 26
type input "29464"
click at [601, 276] on select "County [GEOGRAPHIC_DATA] [GEOGRAPHIC_DATA] [GEOGRAPHIC_DATA] [GEOGRAPHIC_DATA] …" at bounding box center [592, 276] width 178 height 26
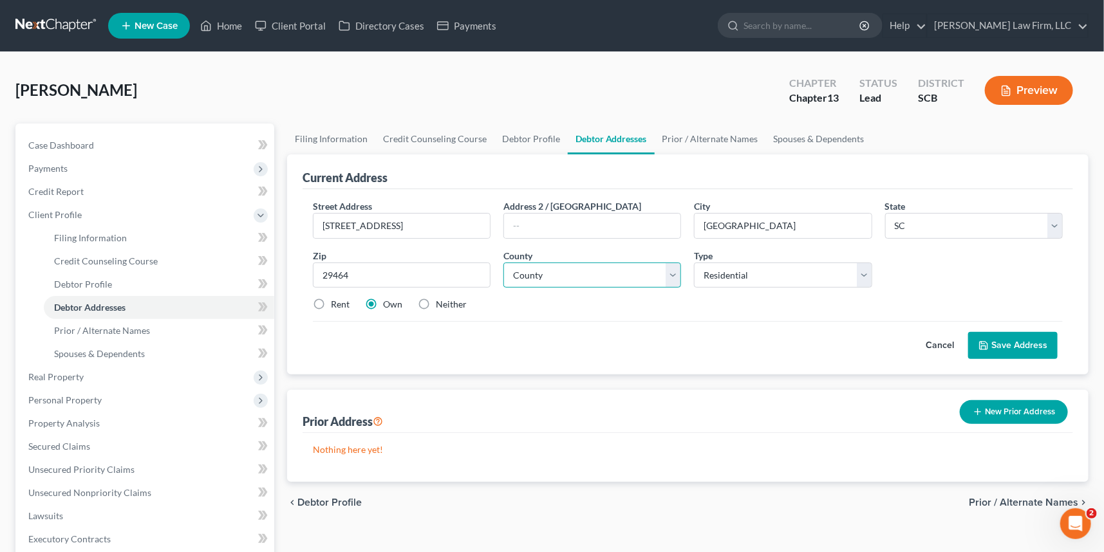
select select "9"
click at [503, 263] on select "County [GEOGRAPHIC_DATA] [GEOGRAPHIC_DATA] [GEOGRAPHIC_DATA] [GEOGRAPHIC_DATA] …" at bounding box center [592, 276] width 178 height 26
click at [1022, 341] on button "Save Address" at bounding box center [1012, 345] width 89 height 27
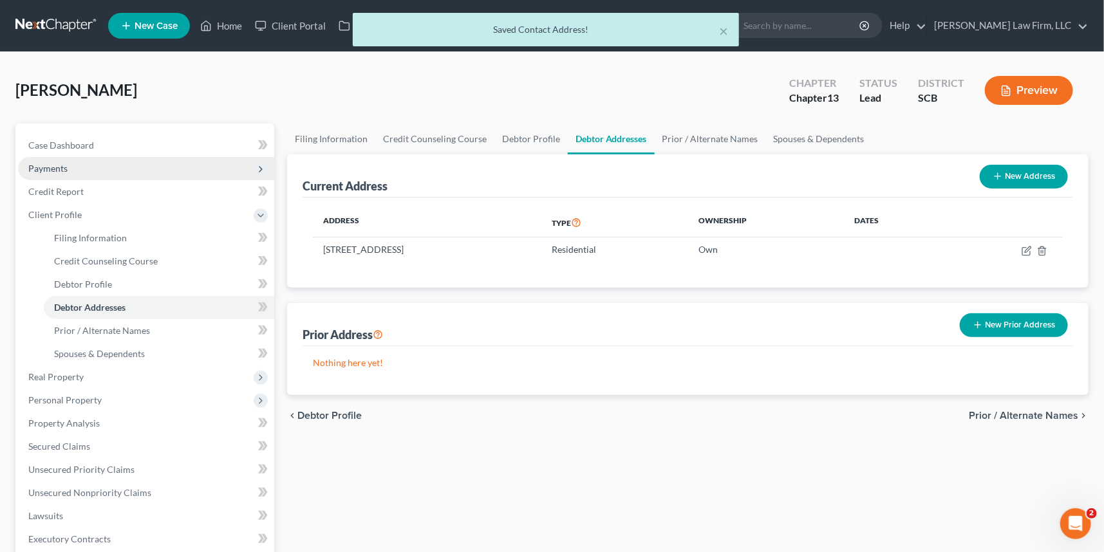
click at [52, 158] on span "Payments" at bounding box center [146, 168] width 256 height 23
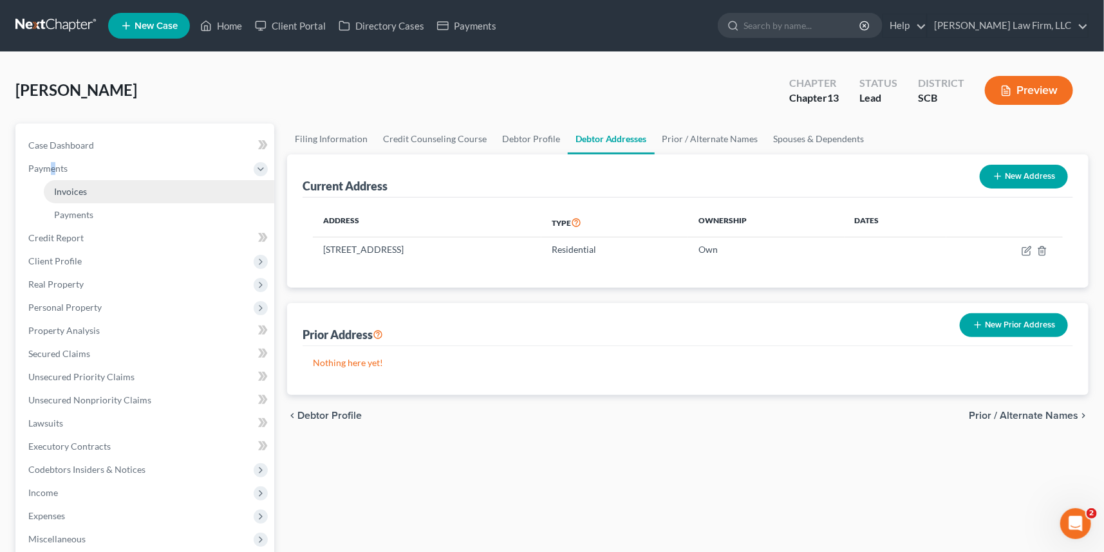
click at [69, 183] on link "Invoices" at bounding box center [159, 191] width 230 height 23
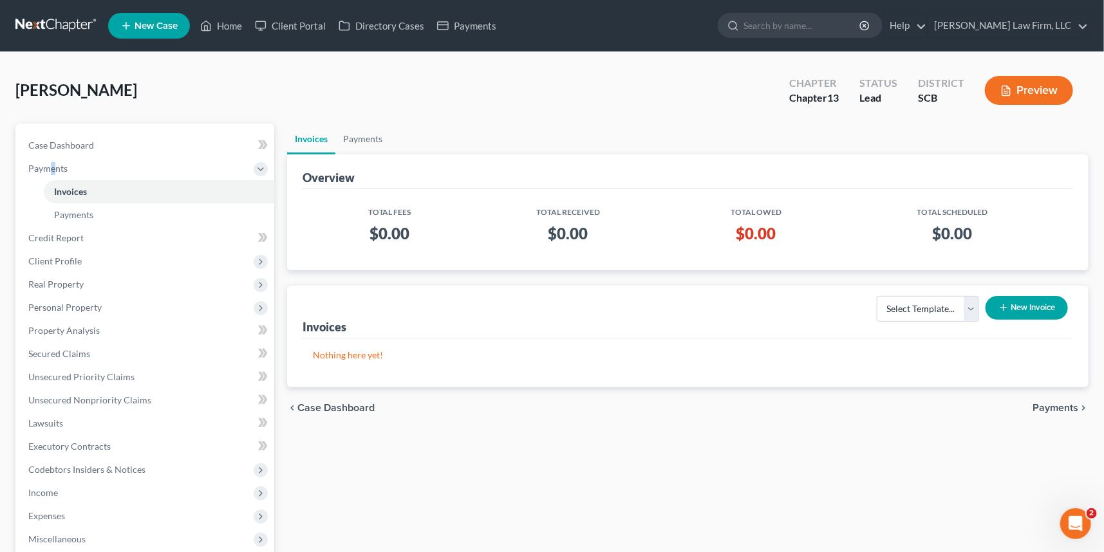
click at [1029, 299] on button "New Invoice" at bounding box center [1026, 308] width 82 height 24
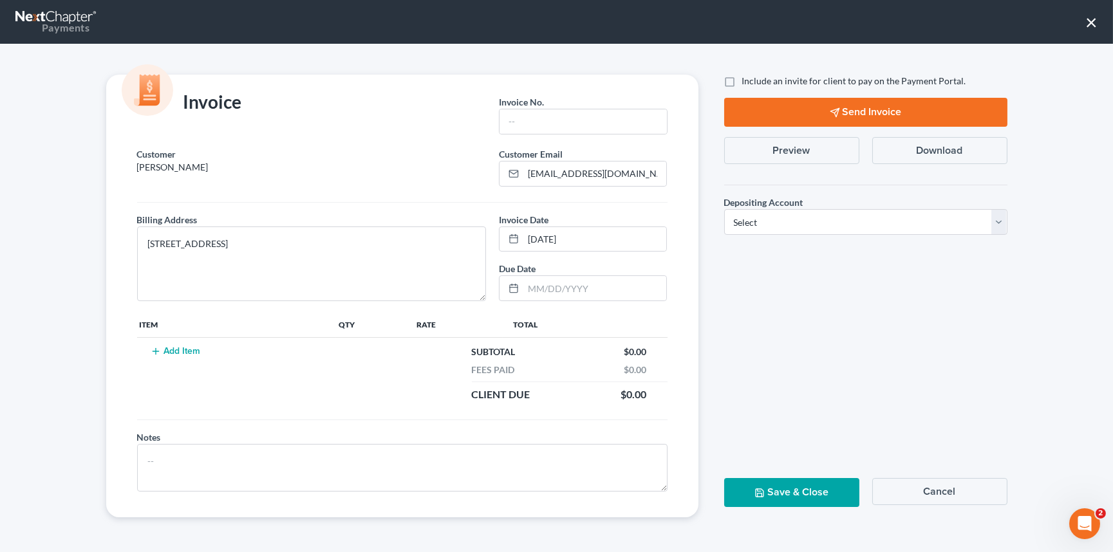
click at [528, 107] on label "Invoice No. *" at bounding box center [521, 102] width 45 height 14
click at [527, 109] on input "text" at bounding box center [582, 121] width 167 height 24
type input "0001"
click at [170, 345] on td "Add Item" at bounding box center [237, 373] width 200 height 71
click at [170, 346] on button "Add Item" at bounding box center [175, 351] width 57 height 10
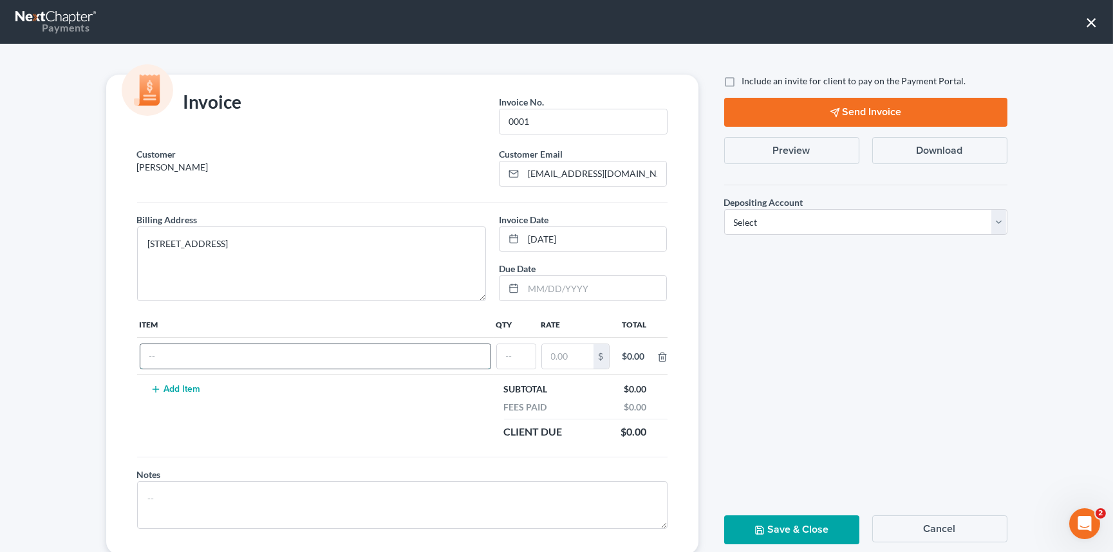
click at [164, 349] on input "text" at bounding box center [315, 356] width 350 height 24
type input "Chapter 13 Fees"
type input "1"
type input "2,000.00"
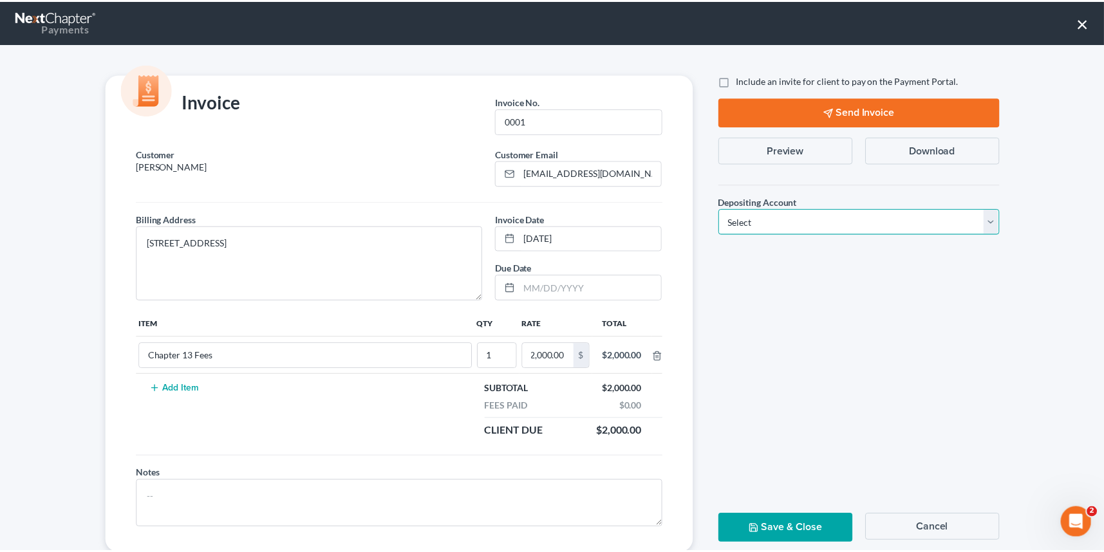
scroll to position [0, 0]
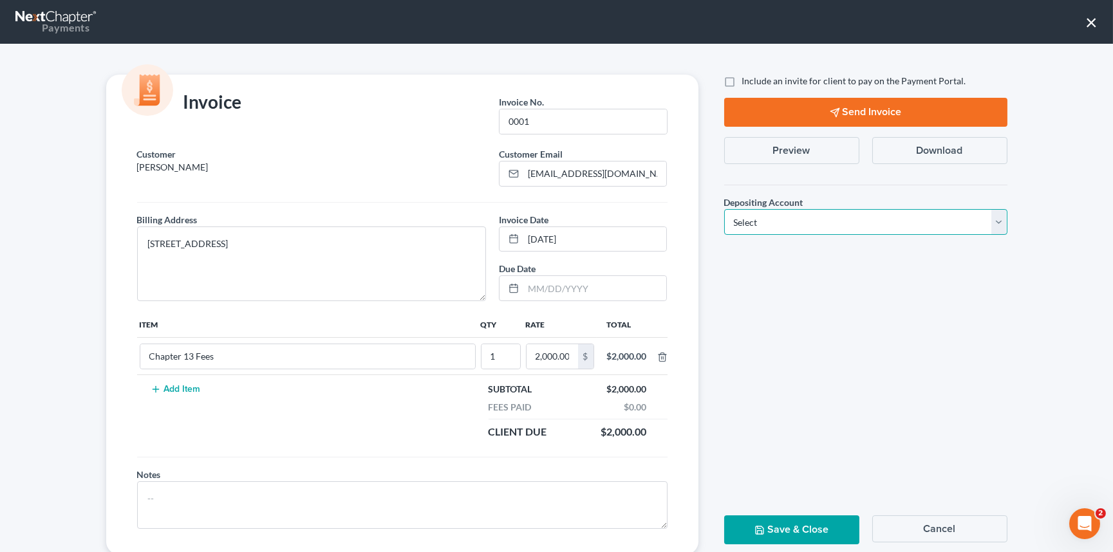
click at [989, 219] on select "Select Operation Trust" at bounding box center [865, 222] width 283 height 26
select select "1"
click at [724, 209] on select "Select Operation Trust" at bounding box center [865, 222] width 283 height 26
click at [793, 528] on button "Save & Close" at bounding box center [791, 529] width 135 height 29
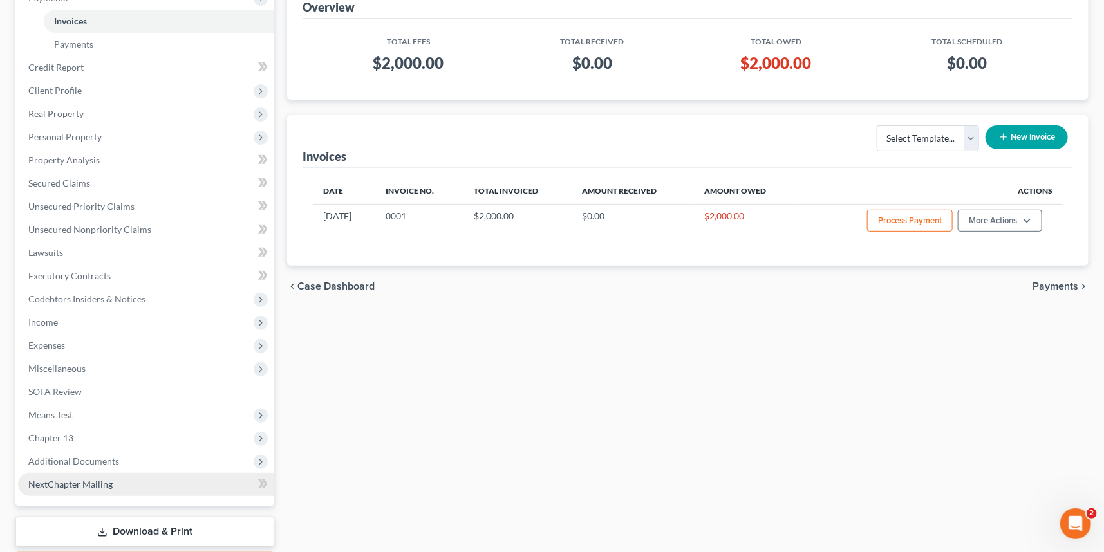
scroll to position [175, 0]
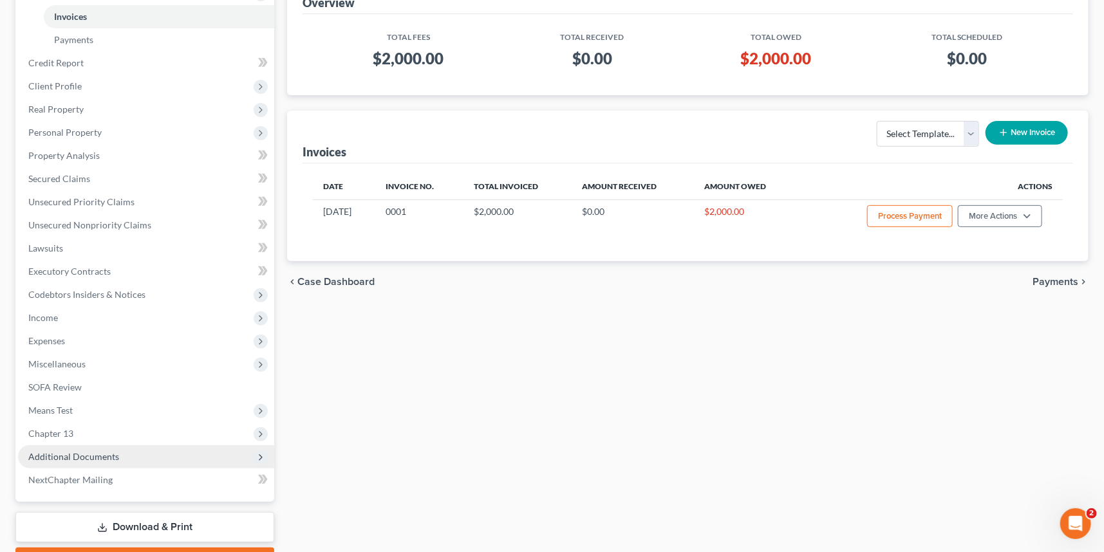
click at [84, 453] on span "Additional Documents" at bounding box center [73, 456] width 91 height 11
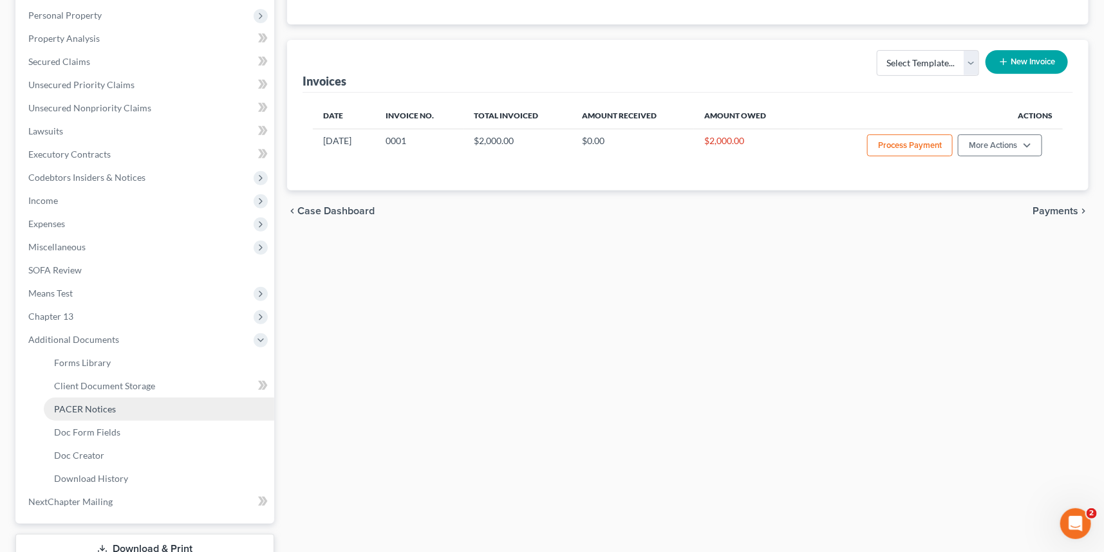
scroll to position [339, 0]
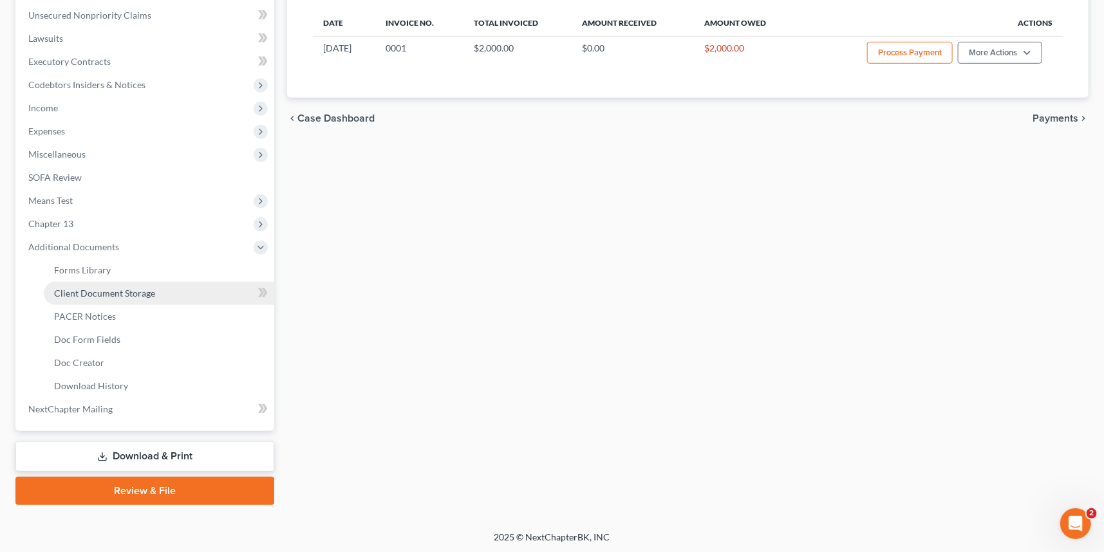
click at [134, 289] on span "Client Document Storage" at bounding box center [104, 293] width 101 height 11
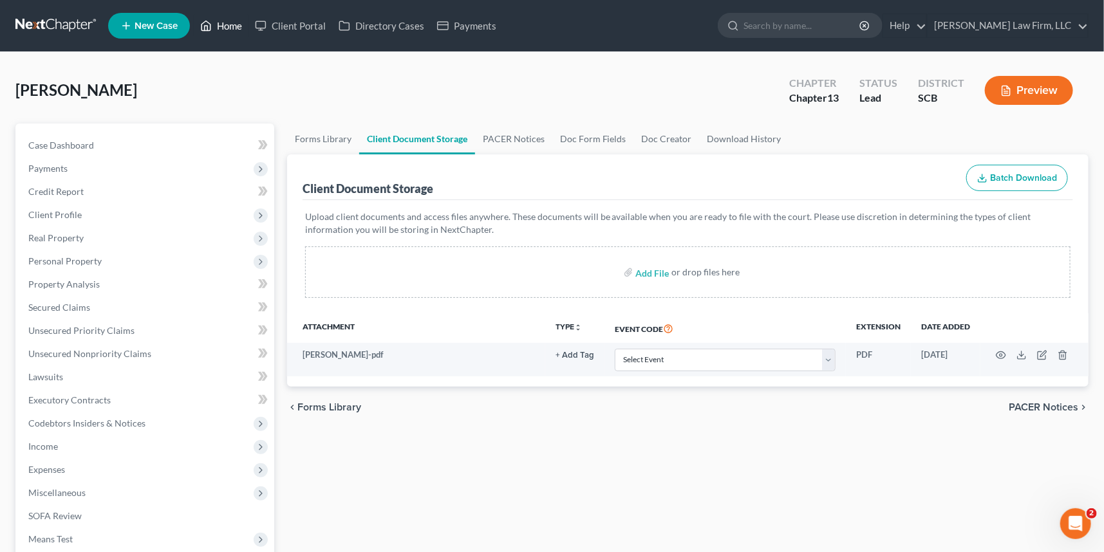
click at [223, 22] on link "Home" at bounding box center [221, 25] width 55 height 23
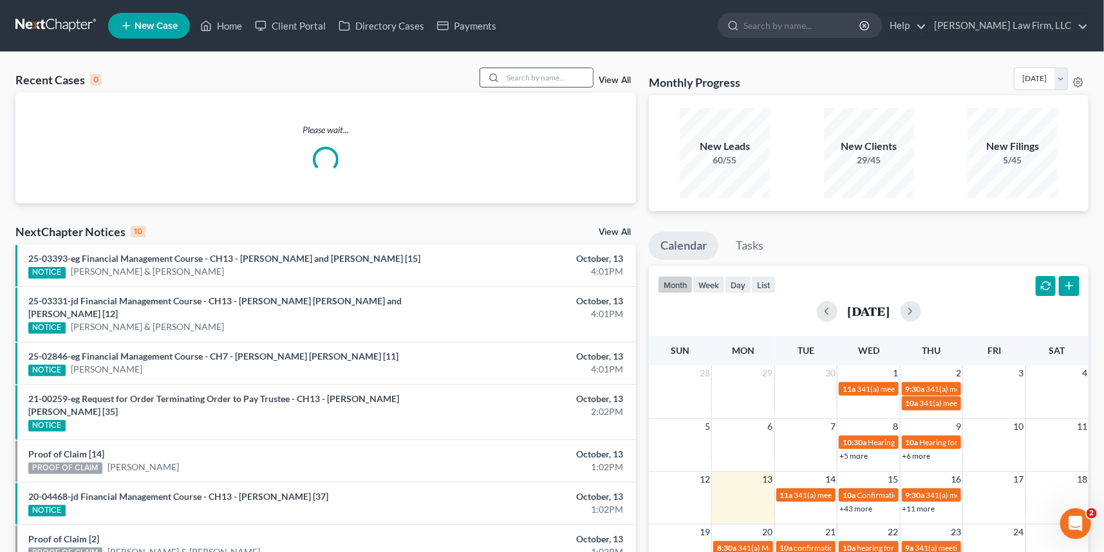
click at [503, 71] on input "search" at bounding box center [548, 77] width 90 height 19
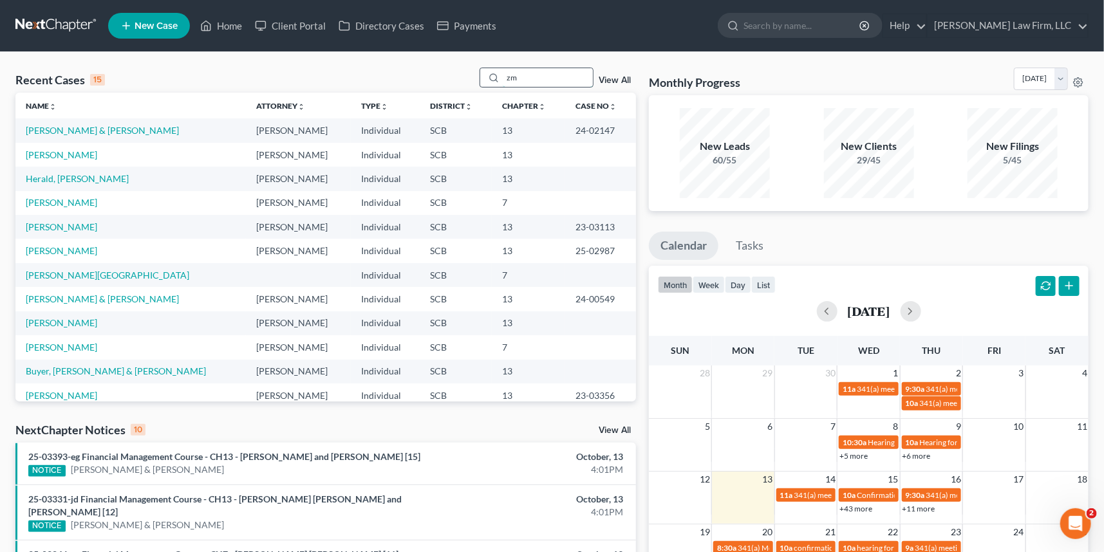
type input "z"
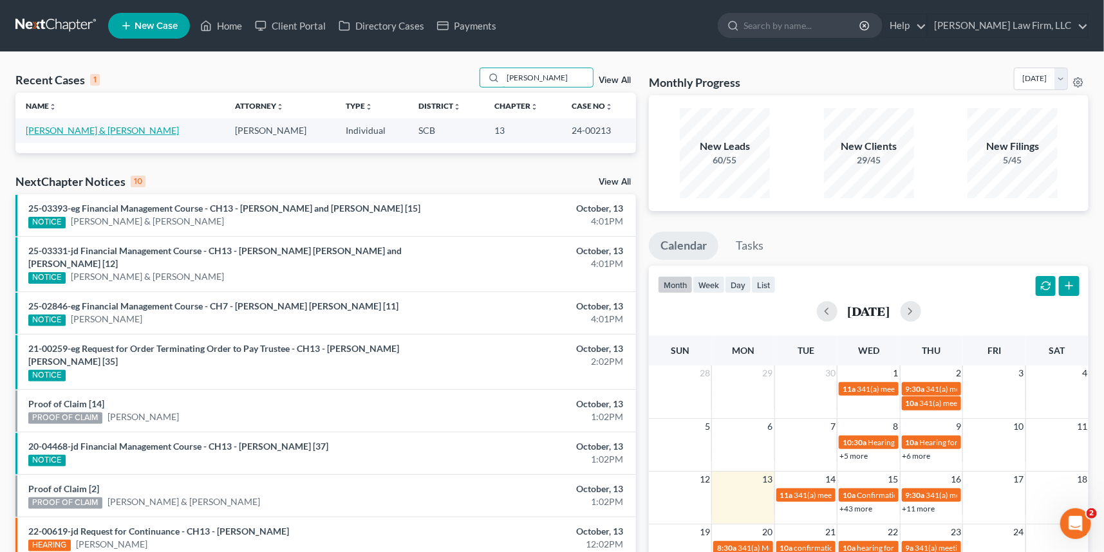
type input "McCollum"
click at [97, 127] on link "McCollum, James & Rita" at bounding box center [102, 130] width 153 height 11
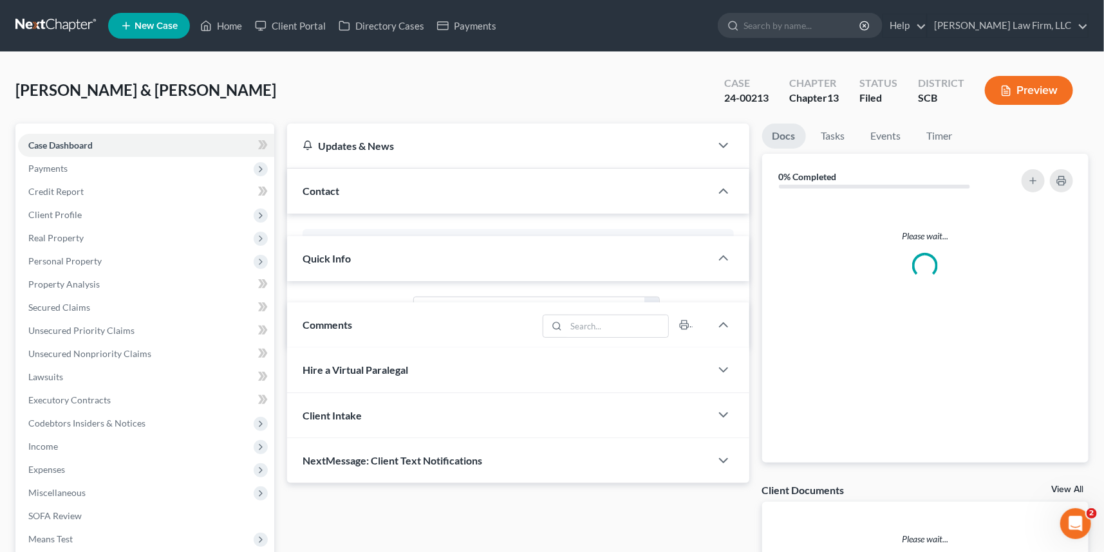
select select "2"
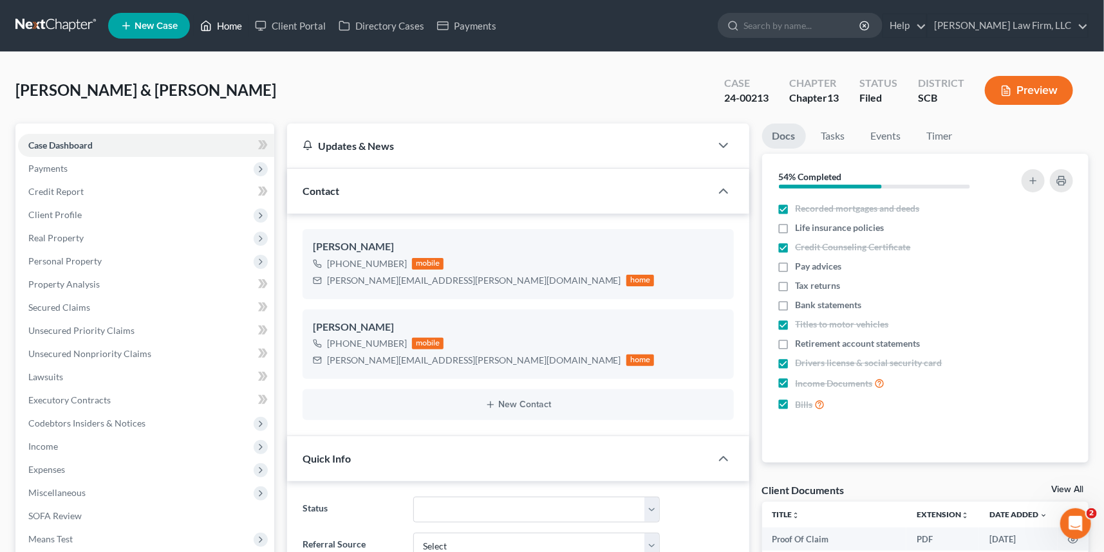
drag, startPoint x: 236, startPoint y: 25, endPoint x: 157, endPoint y: 84, distance: 98.5
click at [236, 24] on link "Home" at bounding box center [221, 25] width 55 height 23
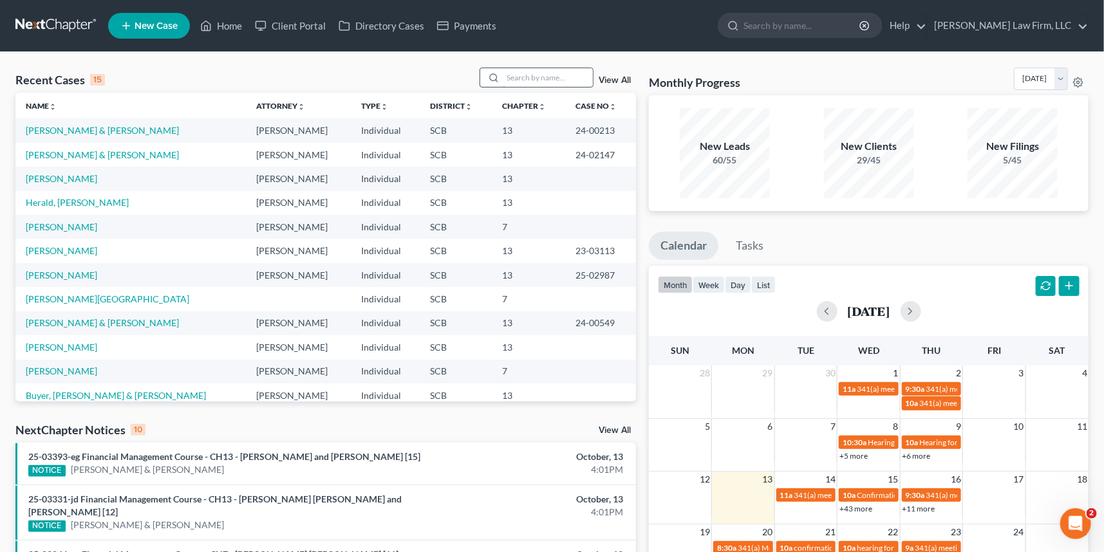
click at [512, 78] on input "search" at bounding box center [548, 77] width 90 height 19
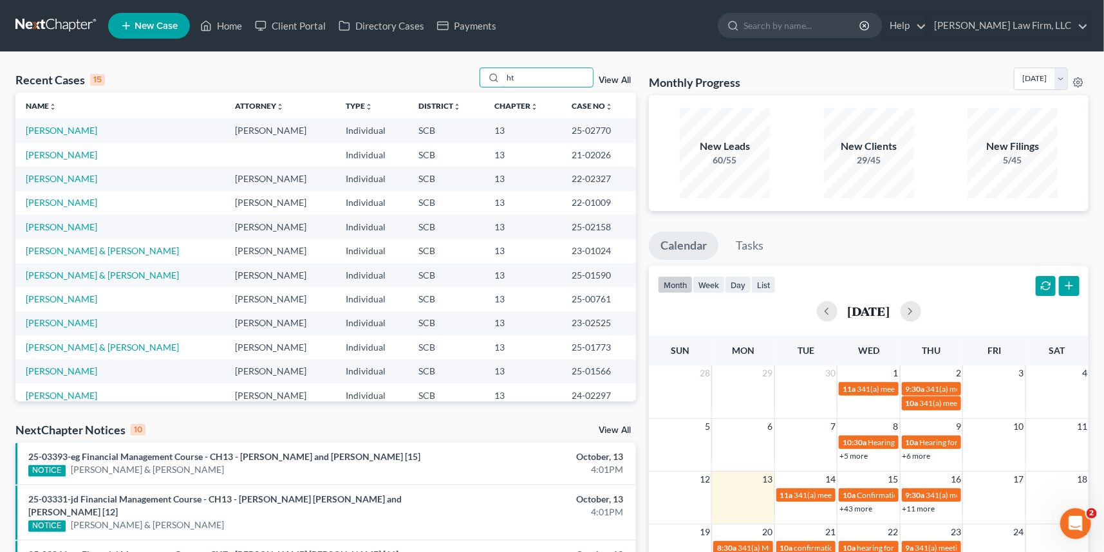
type input "t"
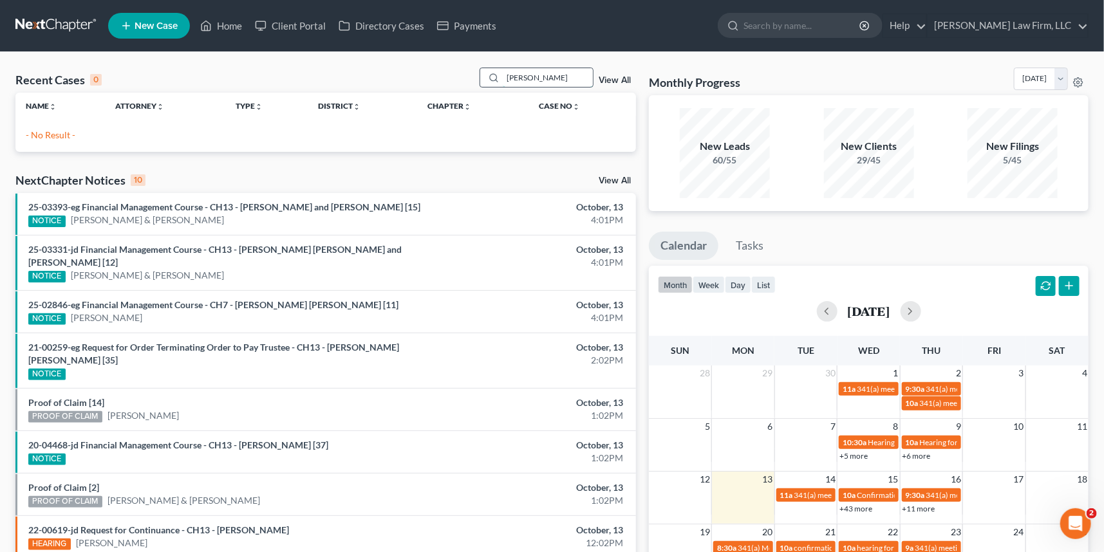
click at [508, 77] on input "baughn" at bounding box center [548, 77] width 90 height 19
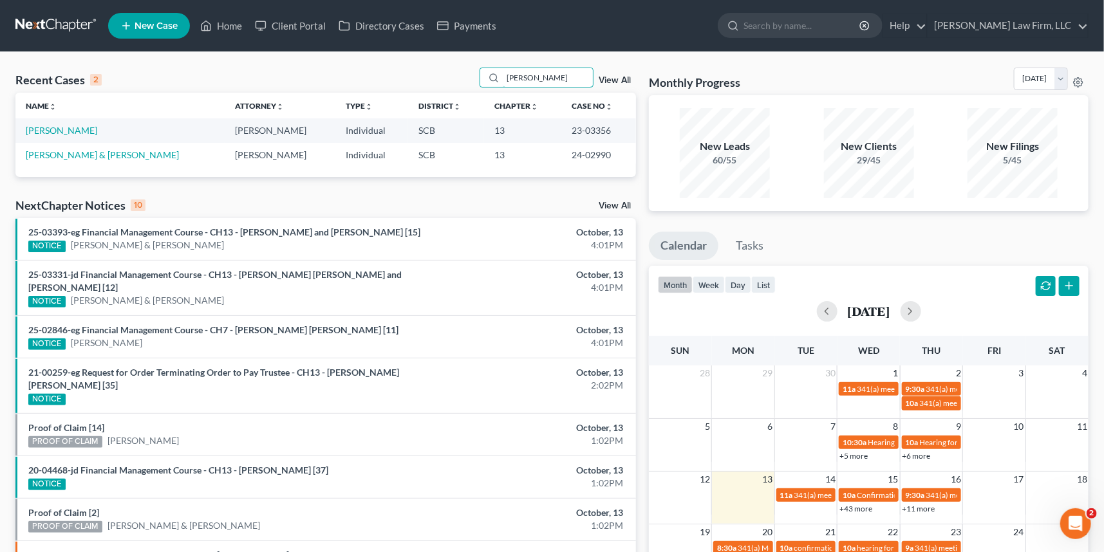
type input "vaughn"
click at [79, 127] on link "[PERSON_NAME]" at bounding box center [61, 130] width 71 height 11
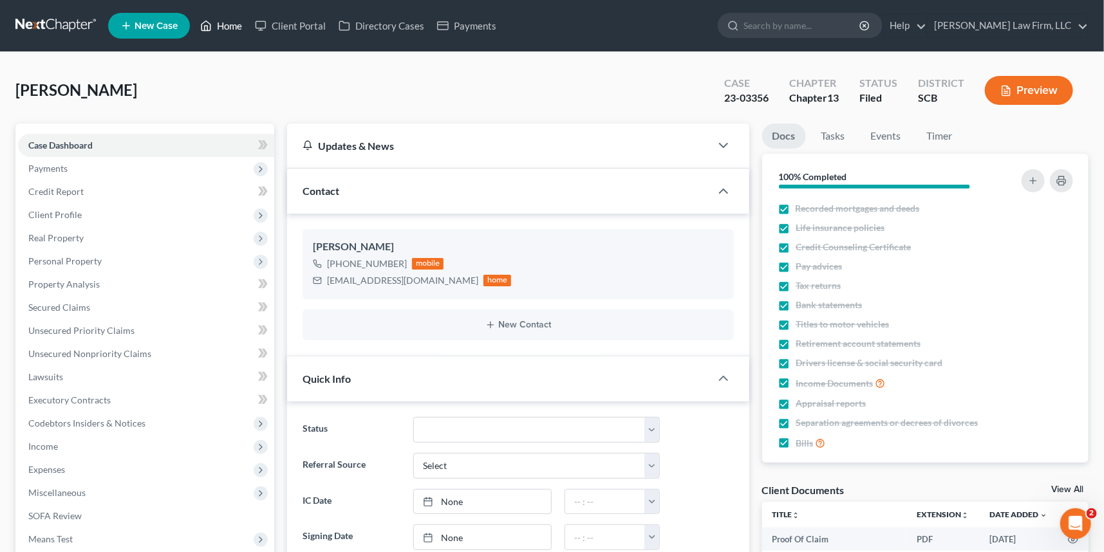
click at [236, 27] on link "Home" at bounding box center [221, 25] width 55 height 23
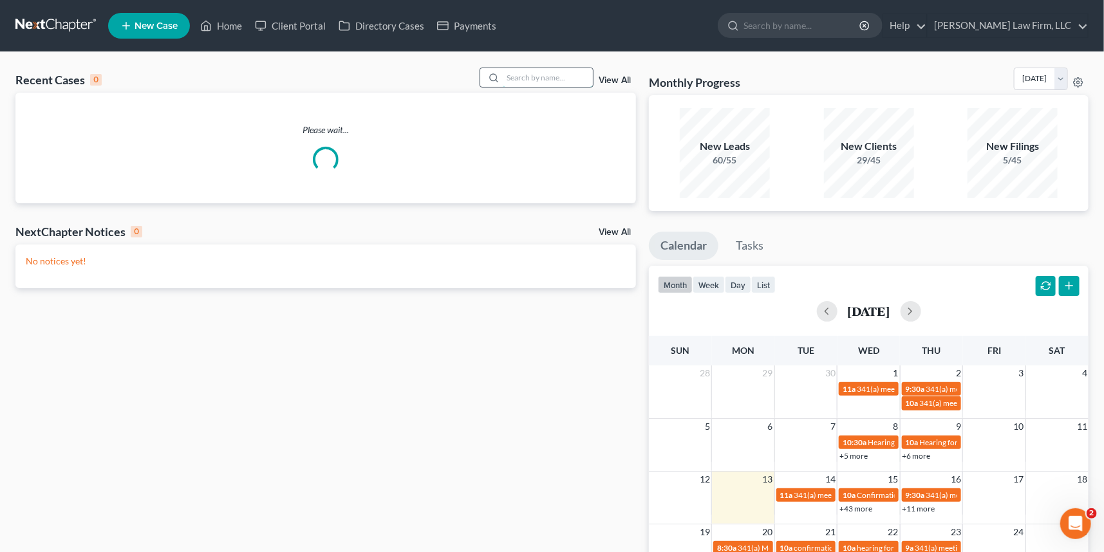
click at [505, 77] on input "search" at bounding box center [548, 77] width 90 height 19
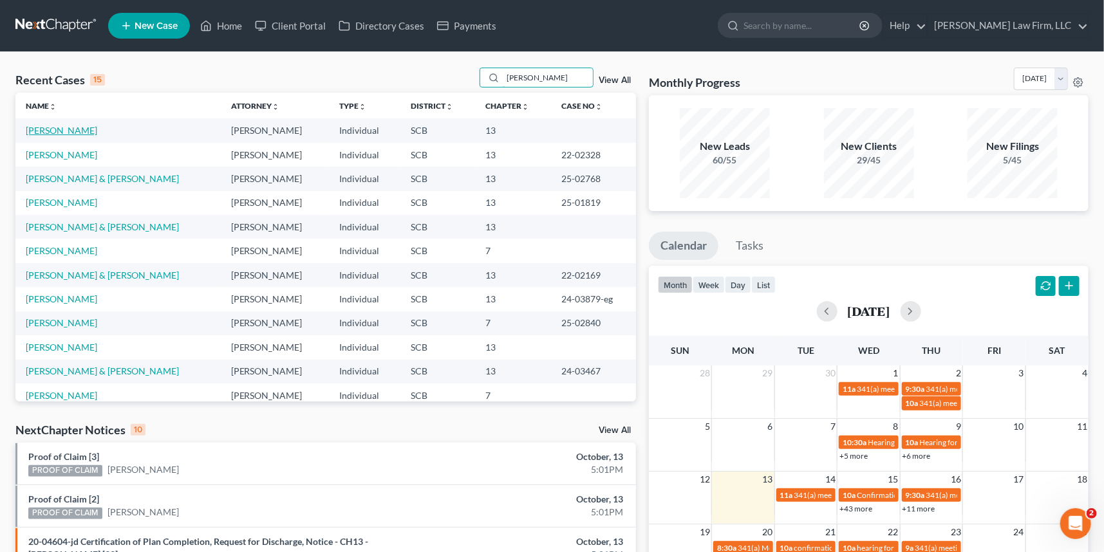
type input "scott"
click at [63, 127] on link "Scott, Aikia" at bounding box center [61, 130] width 71 height 11
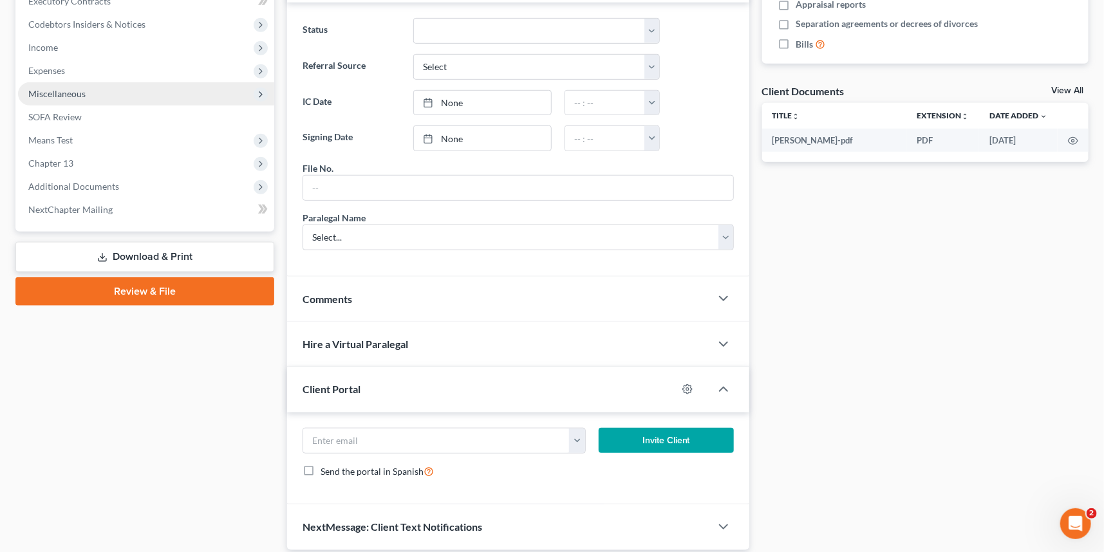
scroll to position [326, 0]
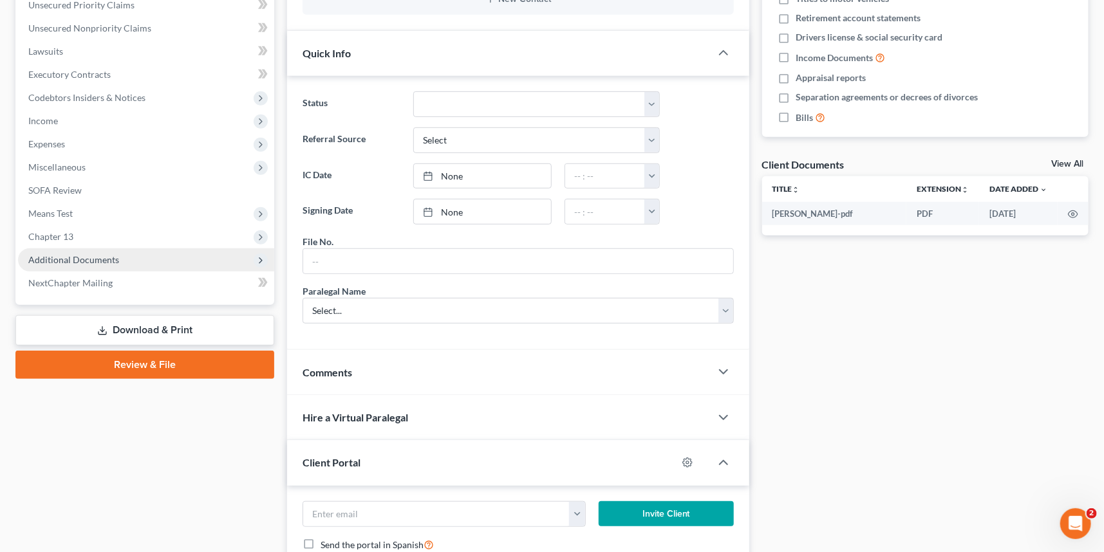
click at [73, 259] on span "Additional Documents" at bounding box center [73, 259] width 91 height 11
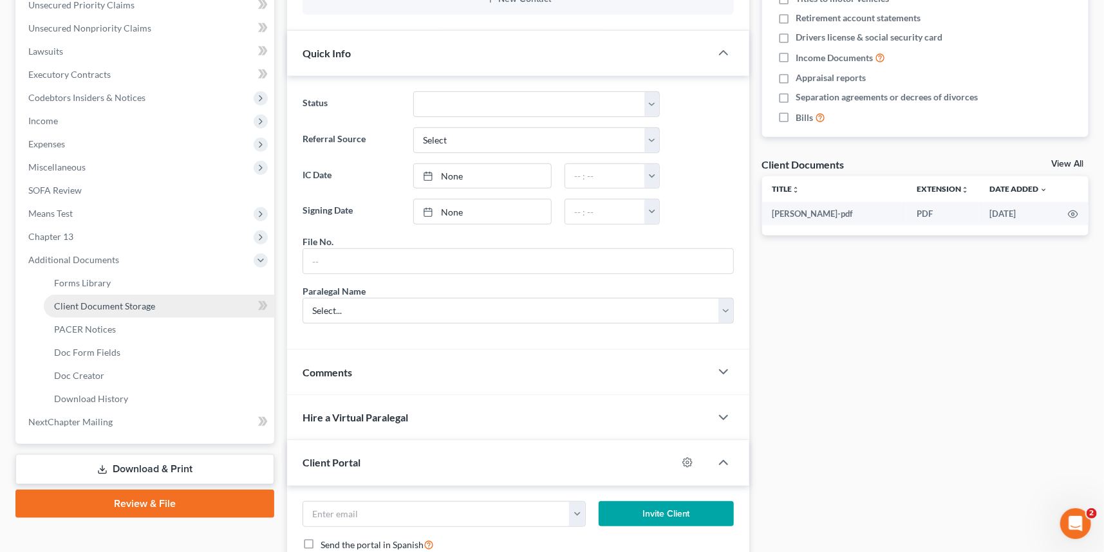
click at [111, 302] on span "Client Document Storage" at bounding box center [104, 306] width 101 height 11
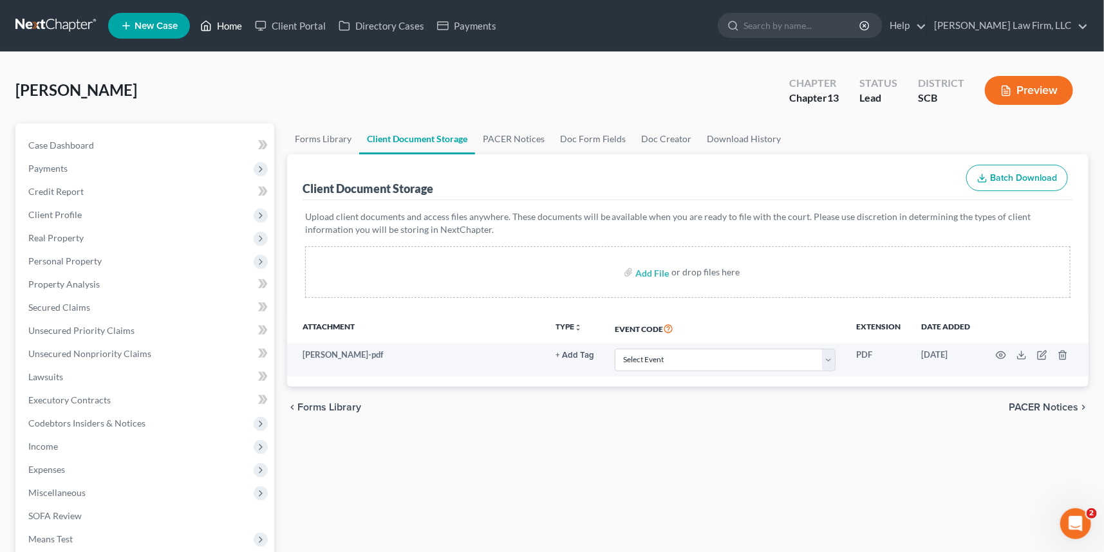
click at [228, 26] on link "Home" at bounding box center [221, 25] width 55 height 23
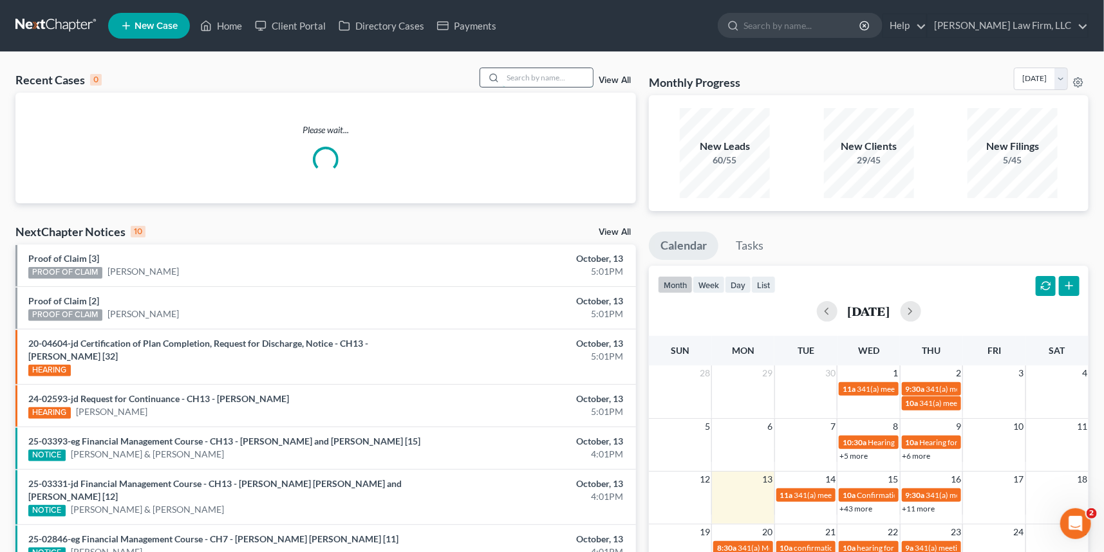
click at [506, 73] on input "search" at bounding box center [548, 77] width 90 height 19
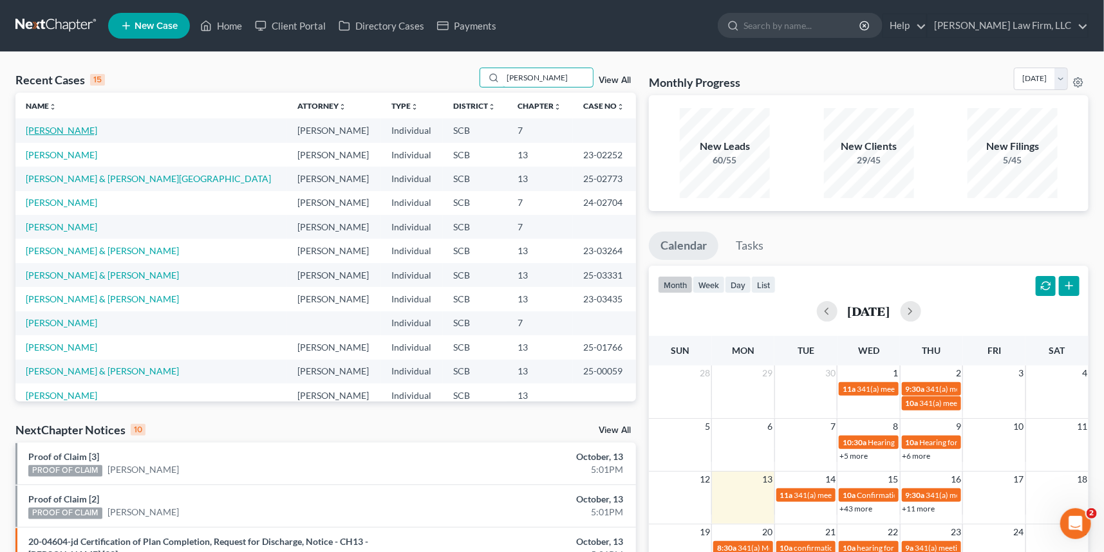
type input "smith"
click at [66, 129] on link "[PERSON_NAME]" at bounding box center [61, 130] width 71 height 11
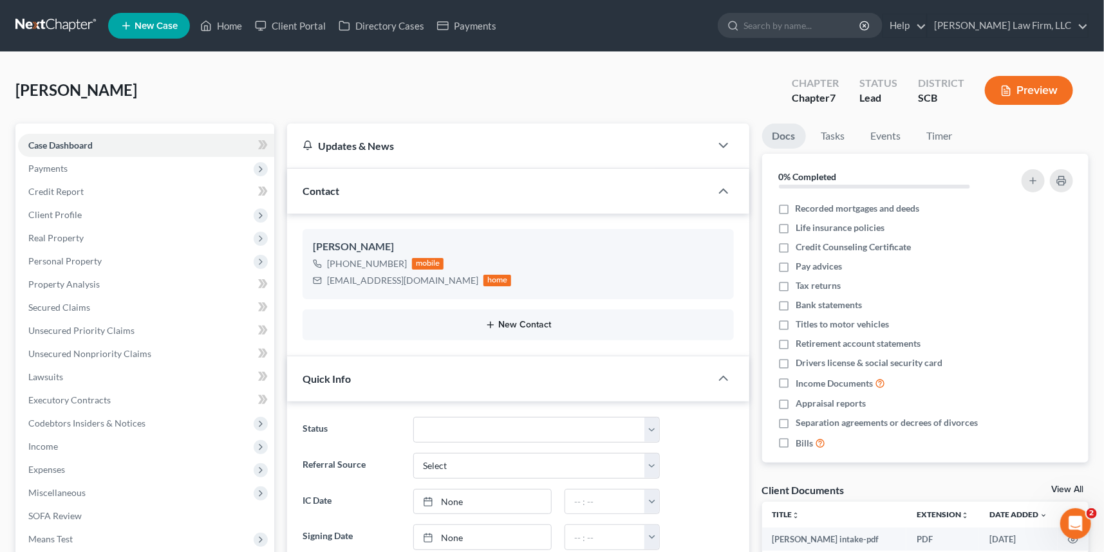
click at [519, 321] on button "New Contact" at bounding box center [518, 325] width 411 height 10
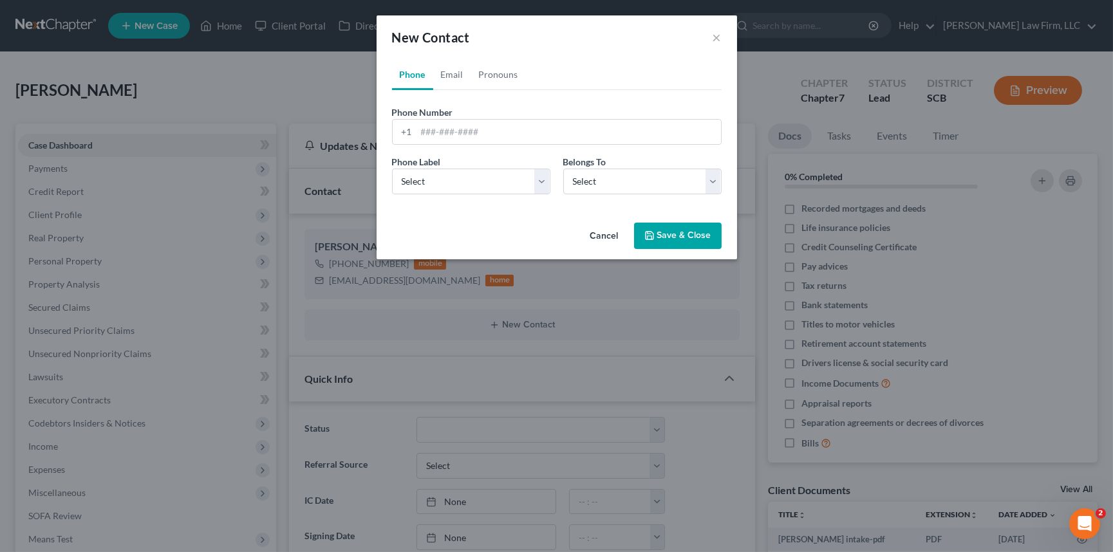
click at [707, 310] on div "New Contact × Phone Email Pronouns Phone Number * +1 Ext. Phone Label * Select …" at bounding box center [556, 276] width 1113 height 552
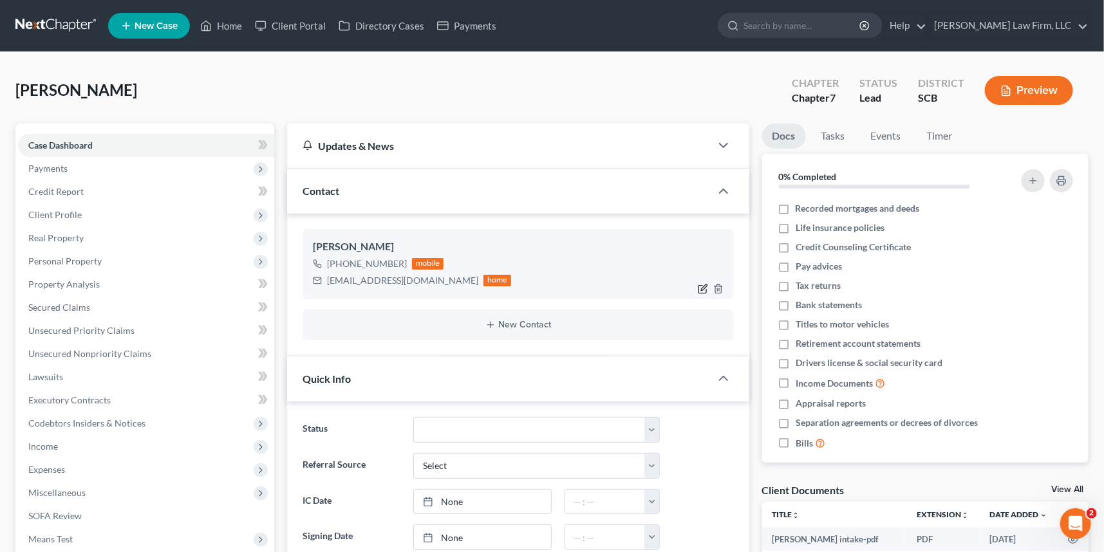
click at [702, 284] on icon "button" at bounding box center [703, 289] width 10 height 10
select select "0"
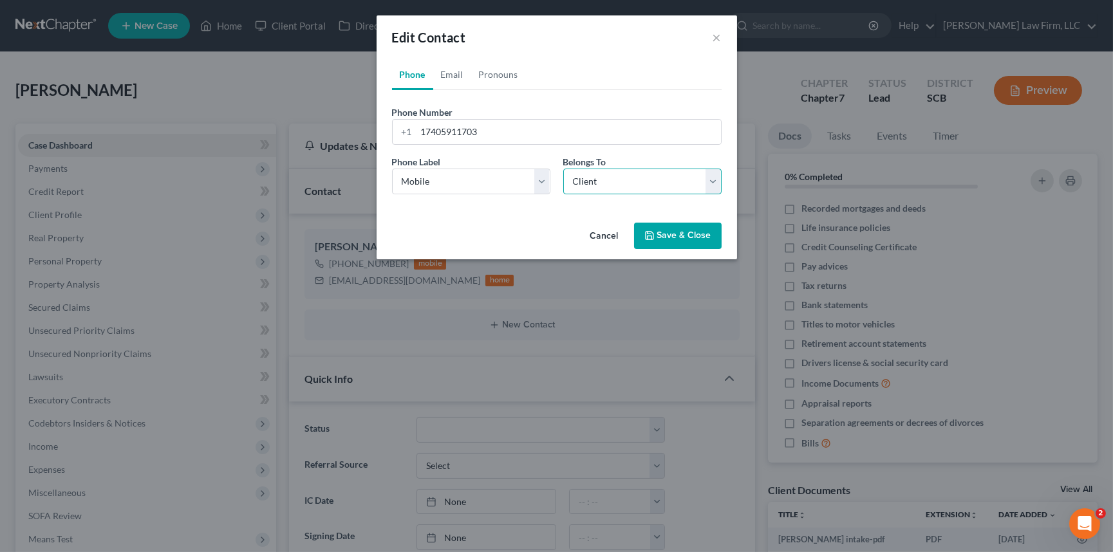
drag, startPoint x: 711, startPoint y: 183, endPoint x: 649, endPoint y: 193, distance: 61.9
click at [711, 183] on select "Select Client Spouse Other" at bounding box center [642, 182] width 158 height 26
select select "1"
click at [563, 169] on select "Select Client Spouse Other" at bounding box center [642, 182] width 158 height 26
click at [696, 234] on button "Save & Close" at bounding box center [678, 236] width 88 height 27
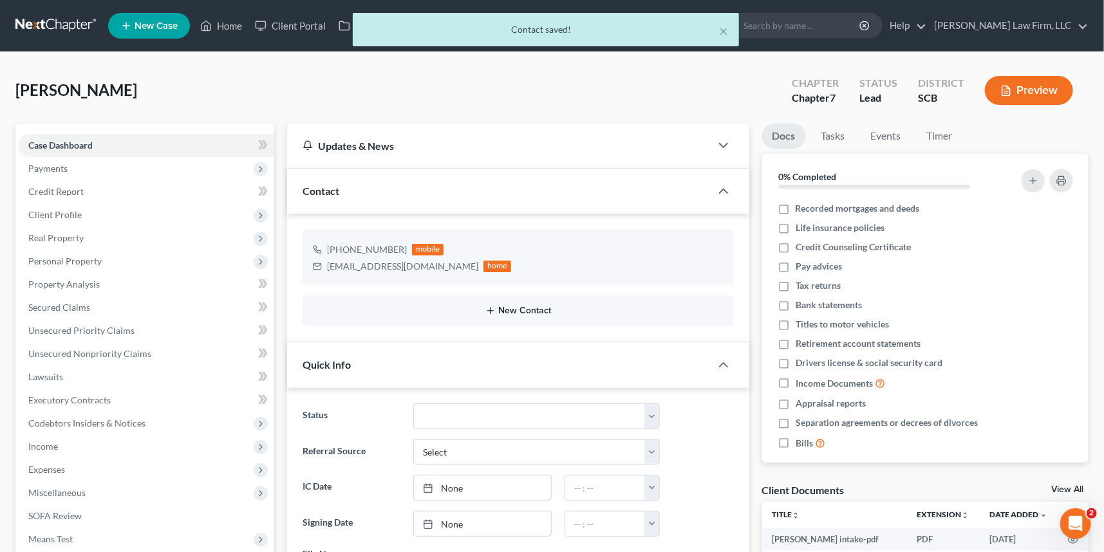
click at [515, 309] on button "New Contact" at bounding box center [518, 311] width 411 height 10
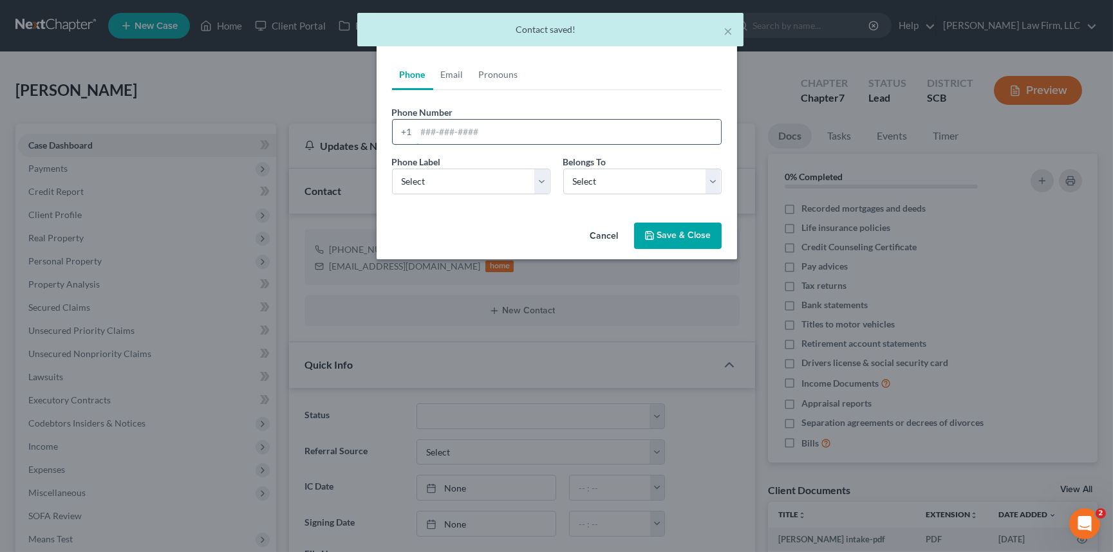
click at [419, 131] on input "tel" at bounding box center [568, 132] width 304 height 24
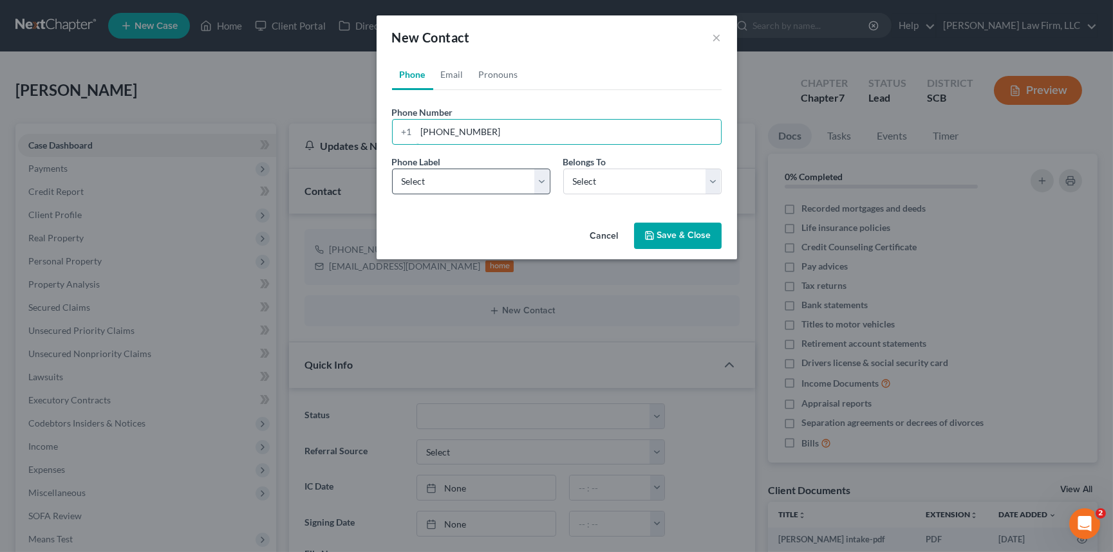
type input "614-390-3686"
drag, startPoint x: 418, startPoint y: 184, endPoint x: 420, endPoint y: 192, distance: 8.0
click at [418, 184] on select "Select Mobile Home Work Other" at bounding box center [471, 182] width 158 height 26
select select "0"
click at [392, 169] on select "Select Mobile Home Work Other" at bounding box center [471, 182] width 158 height 26
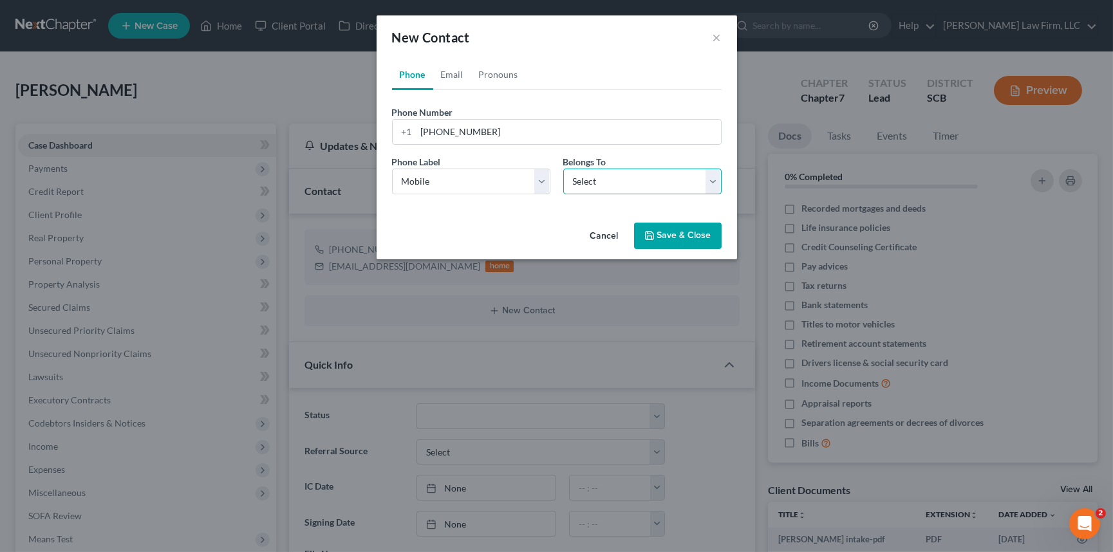
click at [591, 181] on select "Select Client Spouse Other" at bounding box center [642, 182] width 158 height 26
select select "0"
click at [563, 169] on select "Select Client Spouse Other" at bounding box center [642, 182] width 158 height 26
click at [453, 73] on link "Email" at bounding box center [452, 74] width 38 height 31
click at [425, 127] on input "email" at bounding box center [568, 132] width 304 height 24
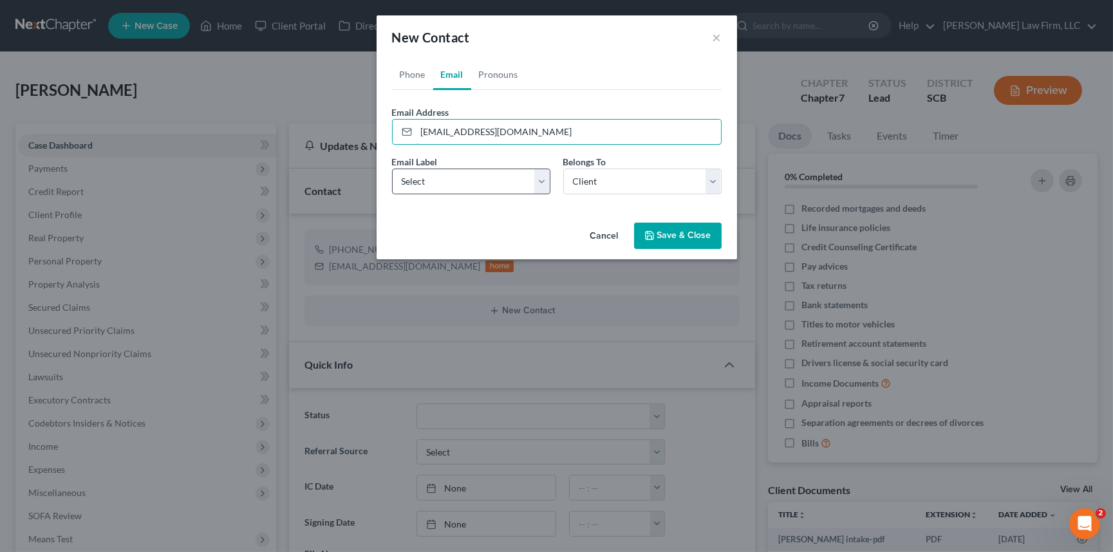
type input "raymondsmith0@gmail.com"
click at [436, 182] on select "Select Home Work Other" at bounding box center [471, 182] width 158 height 26
select select "0"
click at [392, 169] on select "Select Home Work Other" at bounding box center [471, 182] width 158 height 26
click at [609, 187] on select "Select Client Spouse Other" at bounding box center [642, 182] width 158 height 26
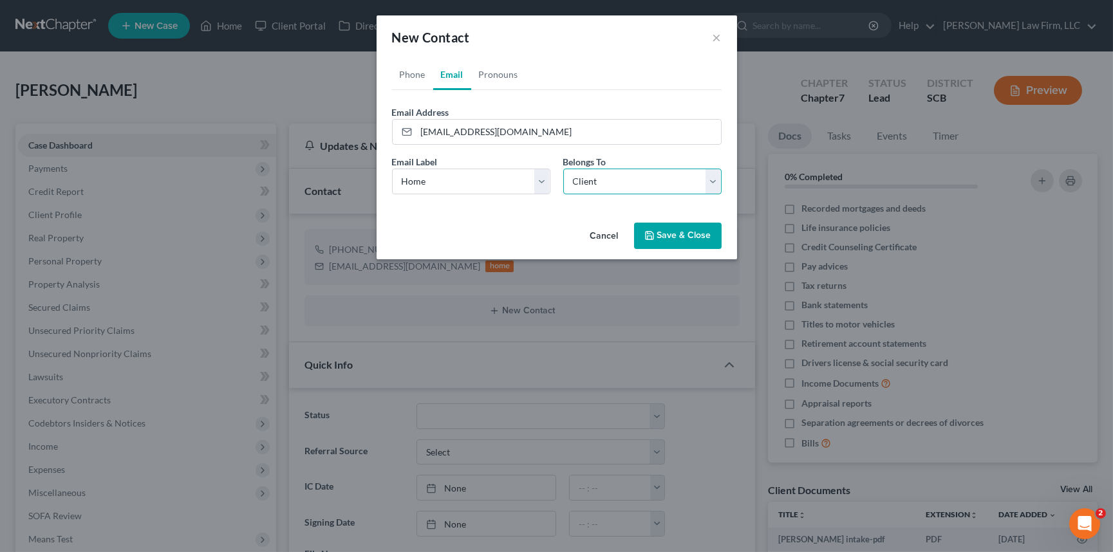
click at [563, 169] on select "Select Client Spouse Other" at bounding box center [642, 182] width 158 height 26
click at [673, 230] on button "Save & Close" at bounding box center [678, 236] width 88 height 27
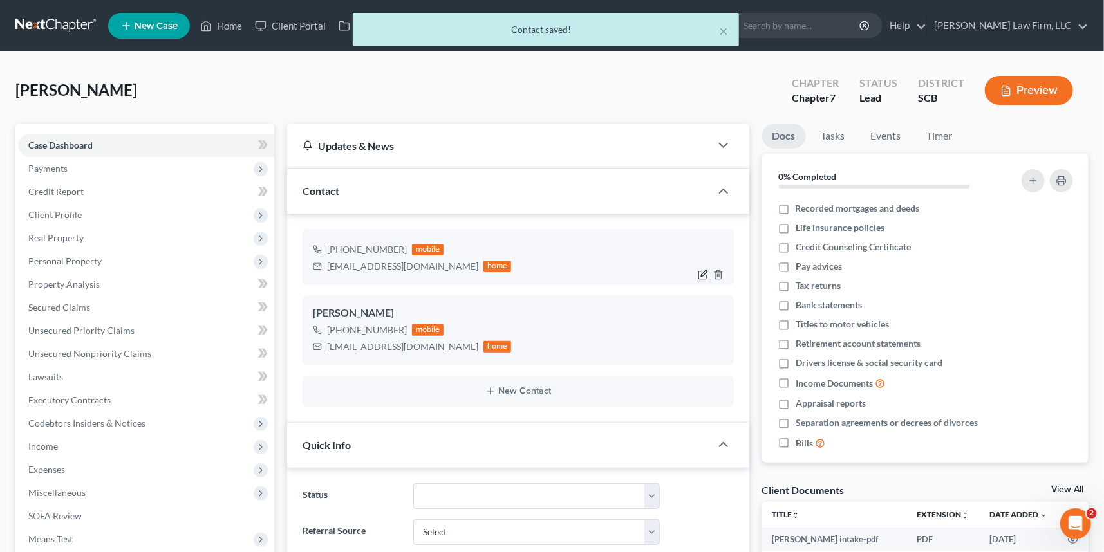
click at [701, 271] on icon "button" at bounding box center [703, 275] width 10 height 10
select select "0"
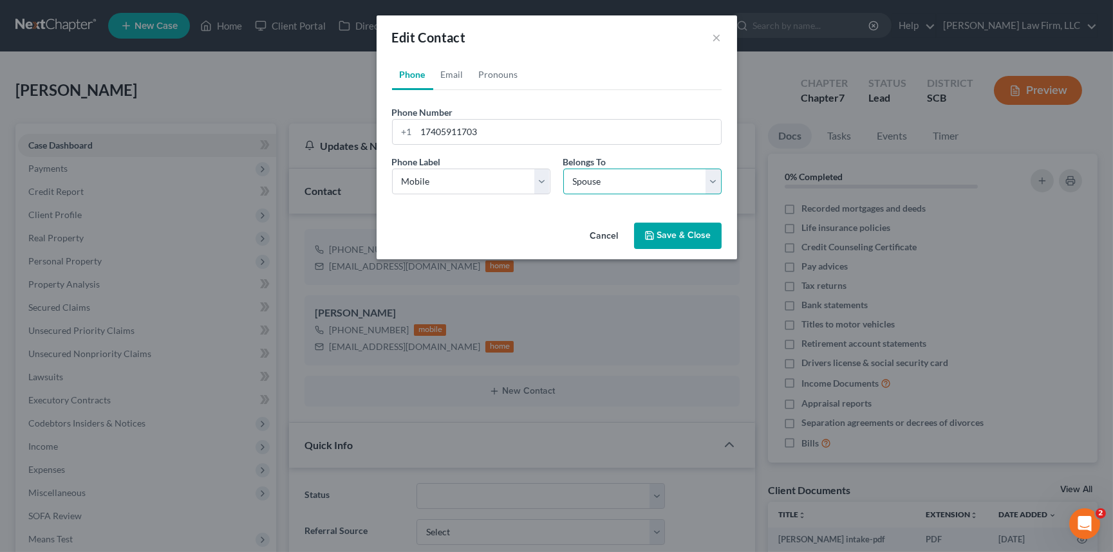
click at [711, 179] on select "Select Client Spouse Other" at bounding box center [642, 182] width 158 height 26
select select "2"
click at [563, 169] on select "Select Client Spouse Other" at bounding box center [642, 182] width 158 height 26
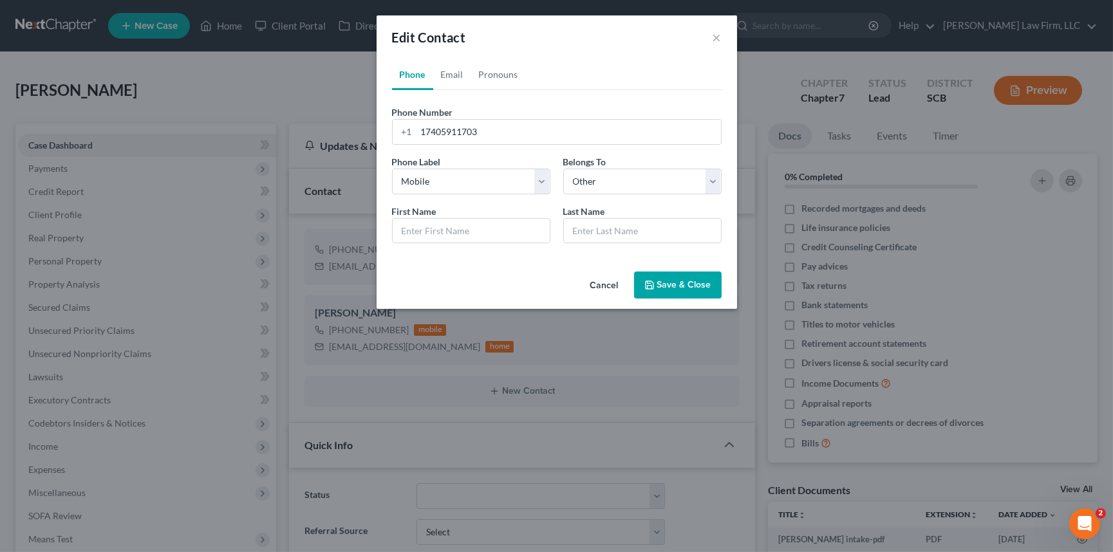
click at [418, 214] on label "First Name *" at bounding box center [414, 212] width 44 height 14
drag, startPoint x: 408, startPoint y: 220, endPoint x: 402, endPoint y: 226, distance: 8.2
click at [402, 226] on input "text" at bounding box center [471, 231] width 157 height 24
type input "Jennifer"
type input "Lusetta"
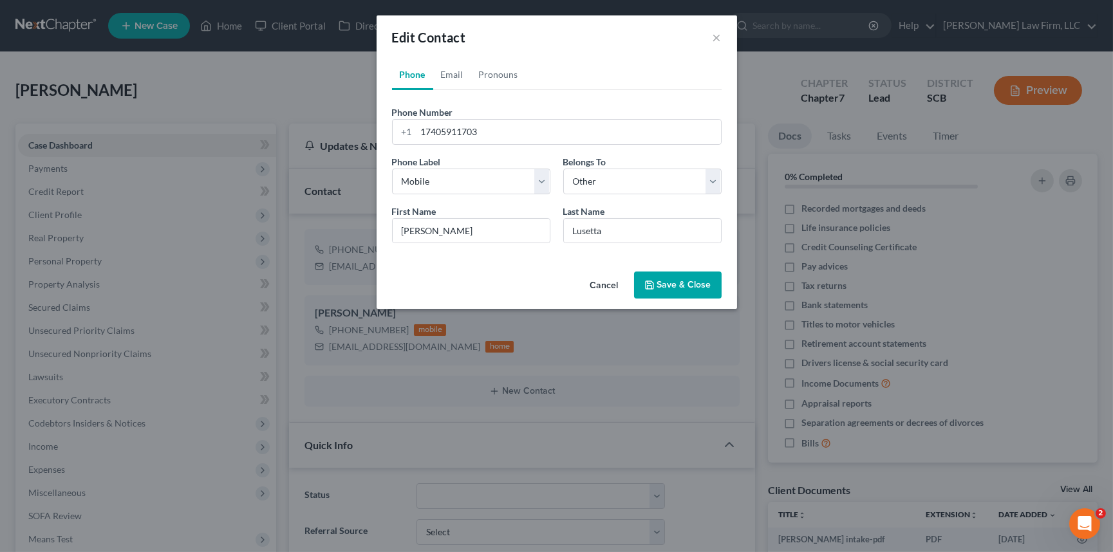
click at [687, 284] on button "Save & Close" at bounding box center [678, 285] width 88 height 27
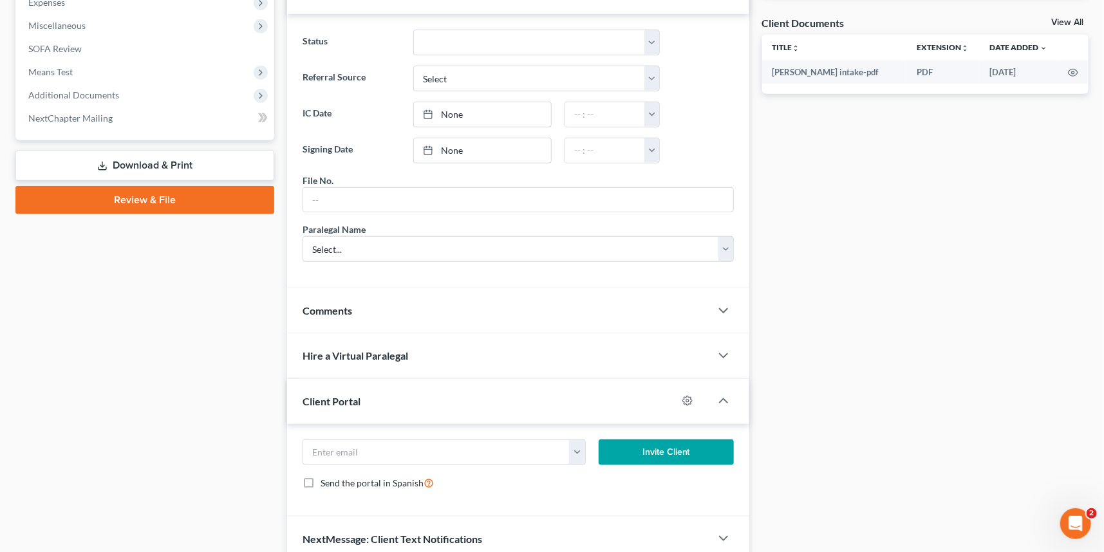
scroll to position [468, 0]
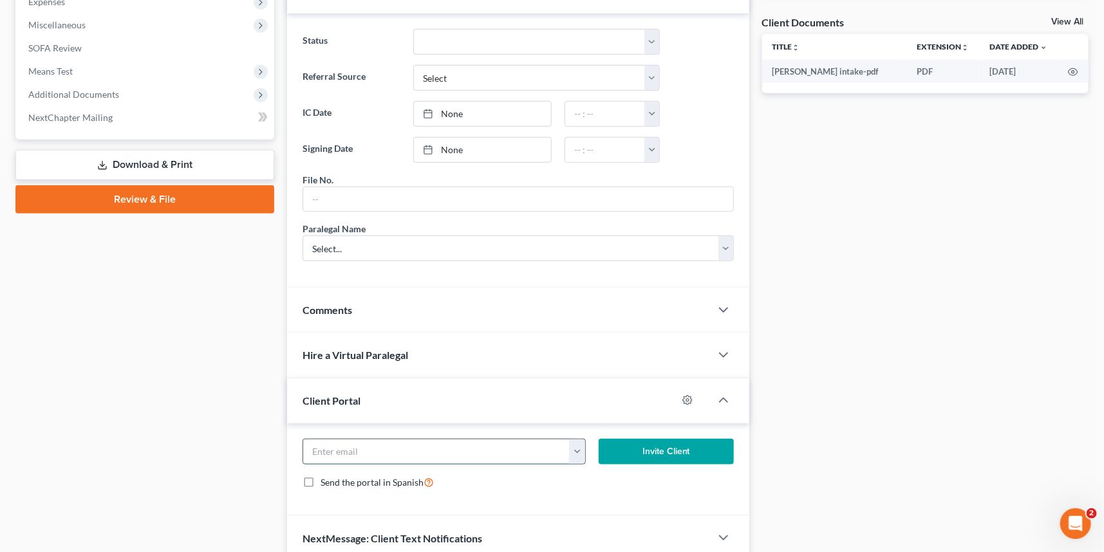
click at [328, 450] on input "email" at bounding box center [436, 452] width 266 height 24
click at [404, 447] on input "raymondsmith0@gmailo.com" at bounding box center [436, 452] width 266 height 24
type input "raymondsmith0@gmail.com"
click at [653, 445] on button "Invite Client" at bounding box center [666, 452] width 135 height 26
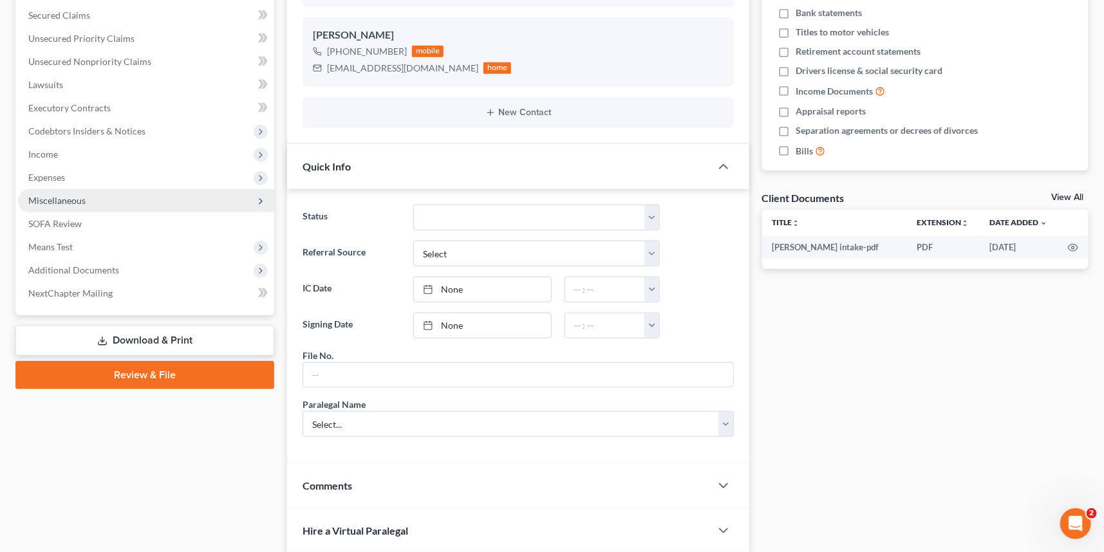
scroll to position [0, 0]
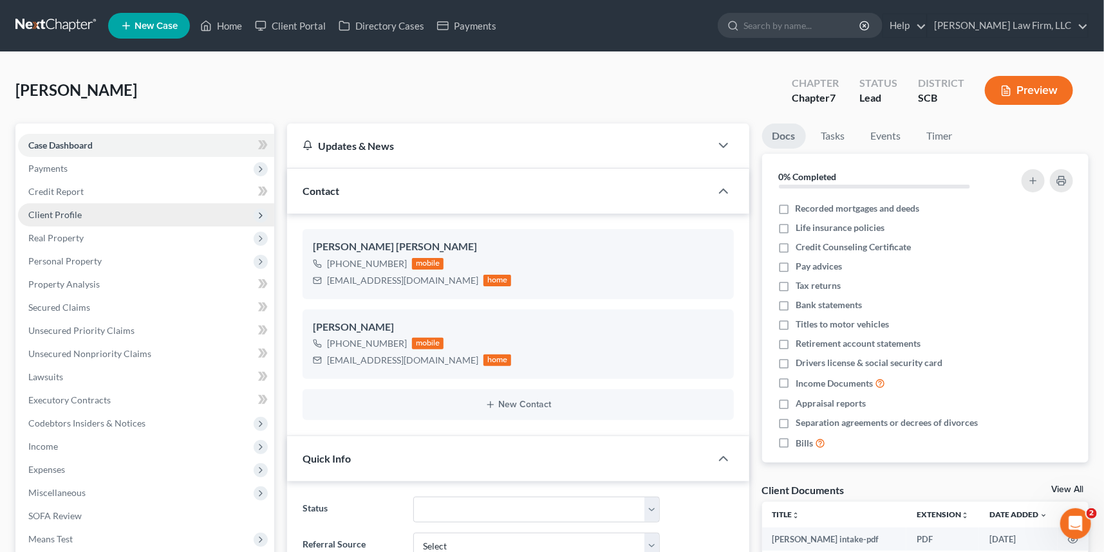
click at [57, 209] on span "Client Profile" at bounding box center [54, 214] width 53 height 11
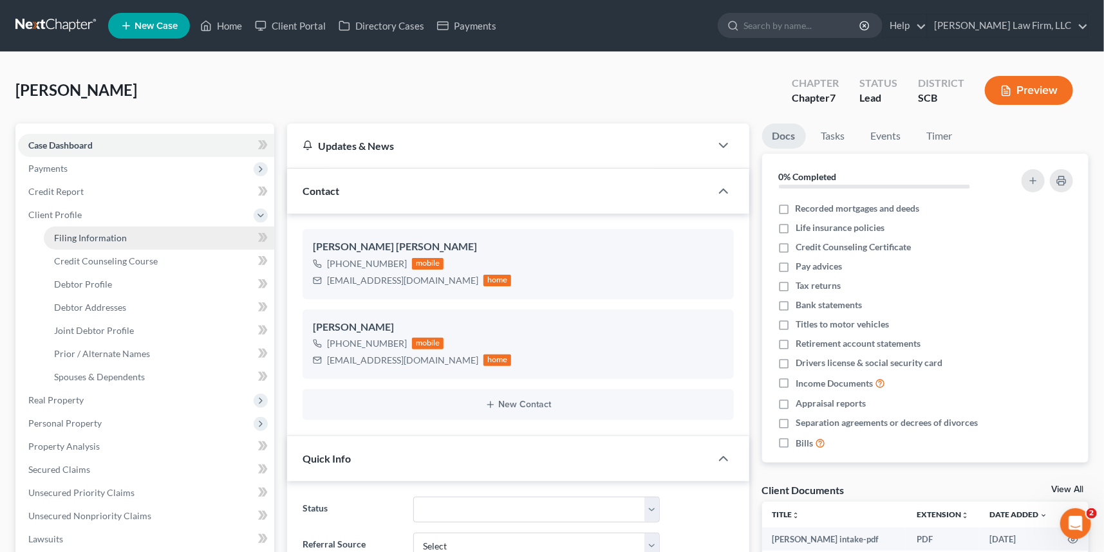
click at [100, 234] on span "Filing Information" at bounding box center [90, 237] width 73 height 11
select select "1"
select select "0"
select select "72"
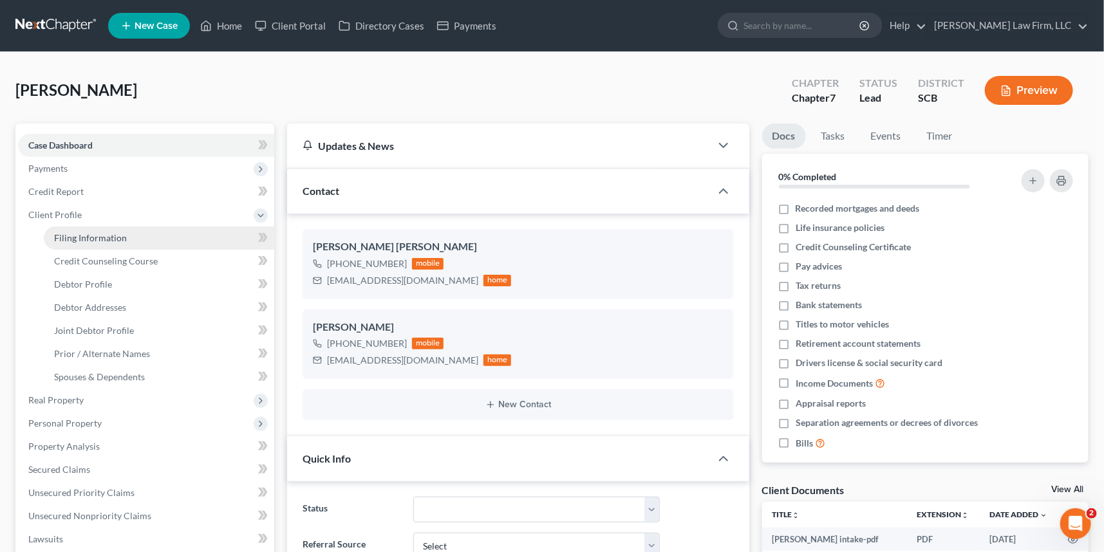
select select "0"
select select "42"
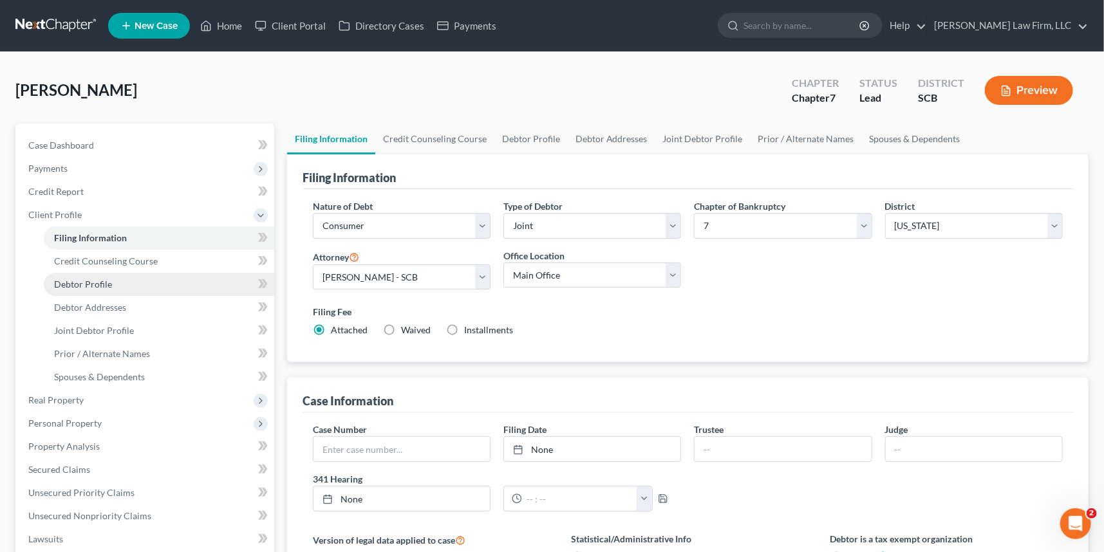
click at [90, 282] on span "Debtor Profile" at bounding box center [83, 284] width 58 height 11
select select "1"
select select "0"
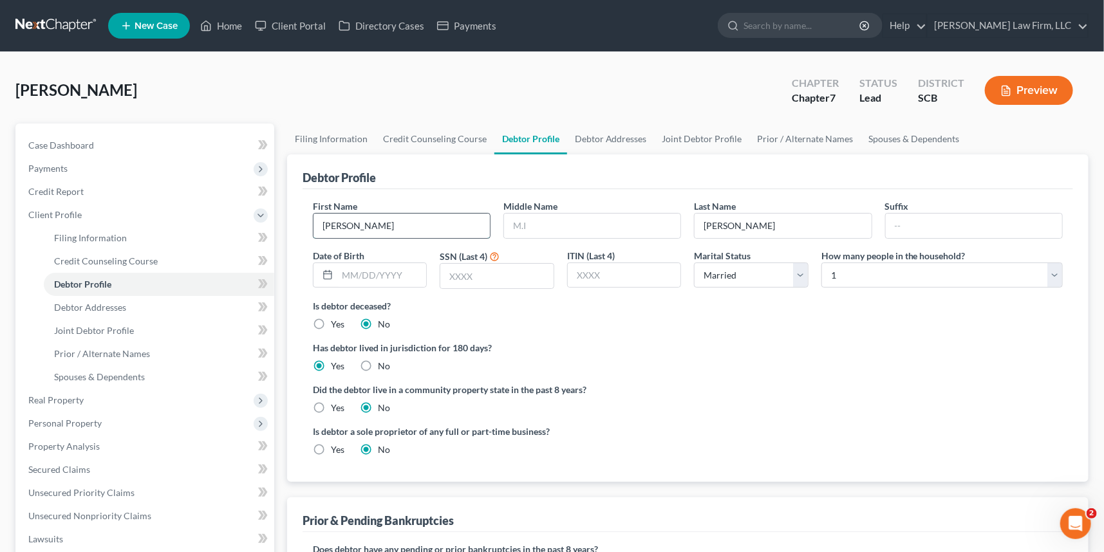
drag, startPoint x: 324, startPoint y: 223, endPoint x: 372, endPoint y: 220, distance: 48.4
click at [372, 221] on input "Jennifer" at bounding box center [401, 226] width 176 height 24
type input "Raymond"
click at [68, 302] on span "Debtor Addresses" at bounding box center [90, 307] width 72 height 11
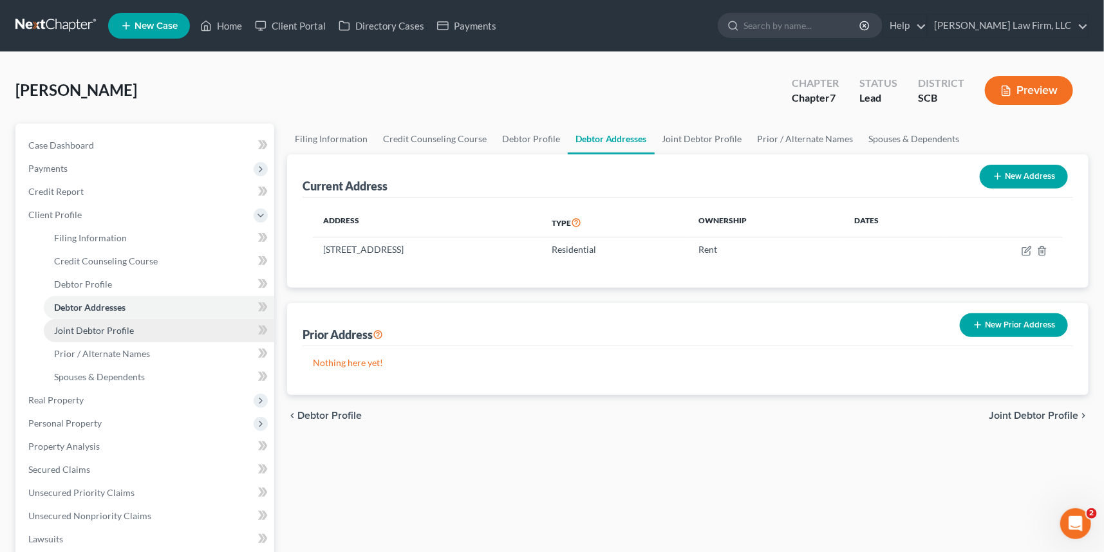
click at [86, 326] on span "Joint Debtor Profile" at bounding box center [94, 330] width 80 height 11
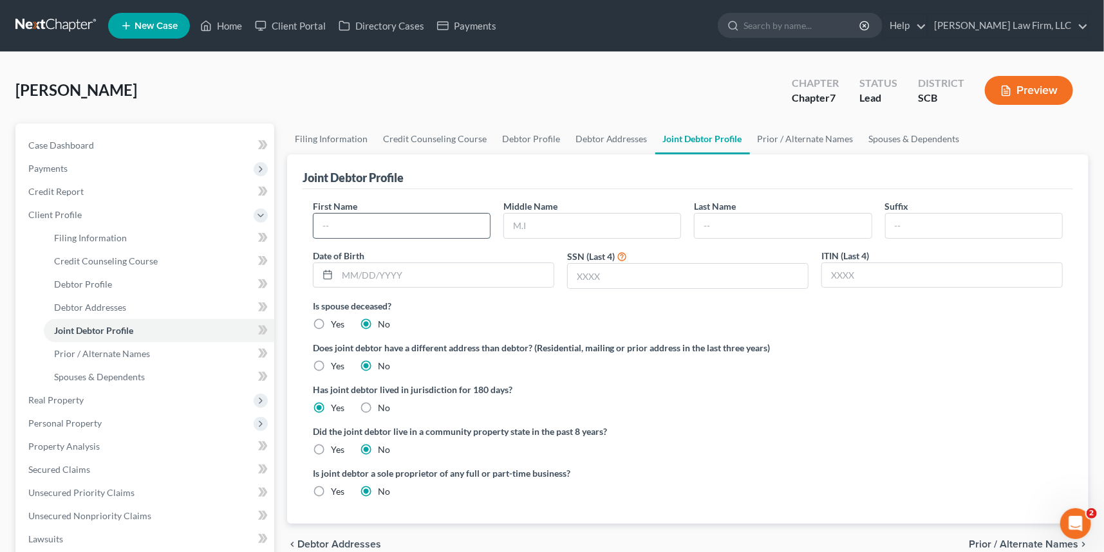
click at [331, 226] on input "text" at bounding box center [401, 226] width 176 height 24
type input "Jennifer"
type input "Lusetta"
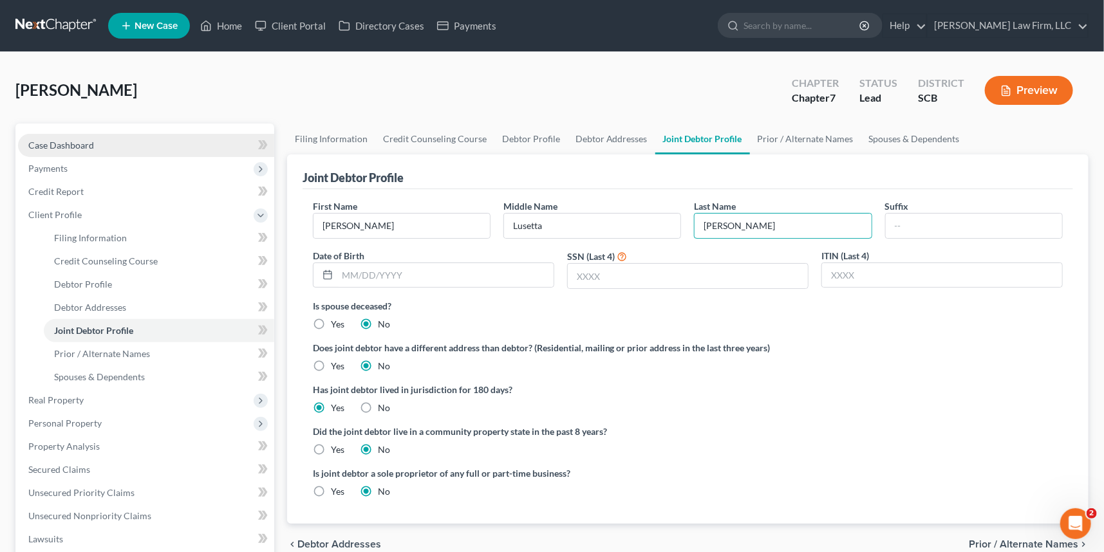
type input "Smith"
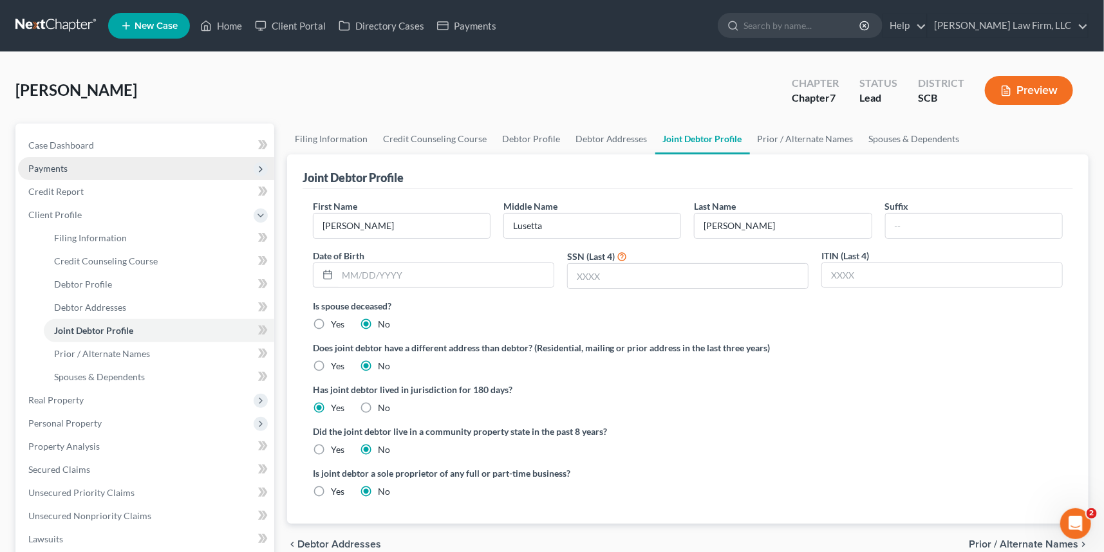
click at [60, 168] on span "Payments" at bounding box center [47, 168] width 39 height 11
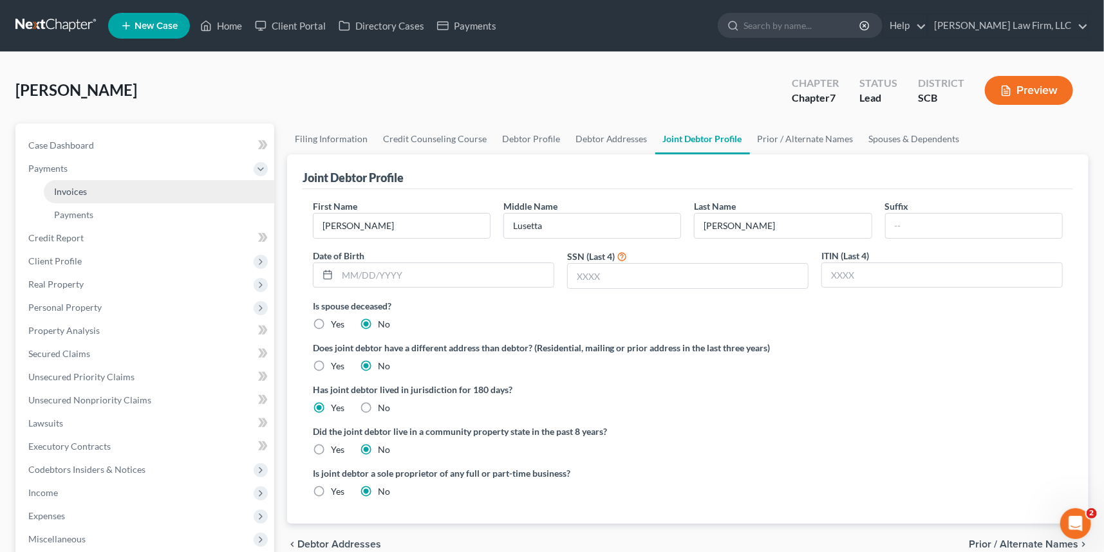
click at [75, 191] on span "Invoices" at bounding box center [70, 191] width 33 height 11
